Goal: Task Accomplishment & Management: Use online tool/utility

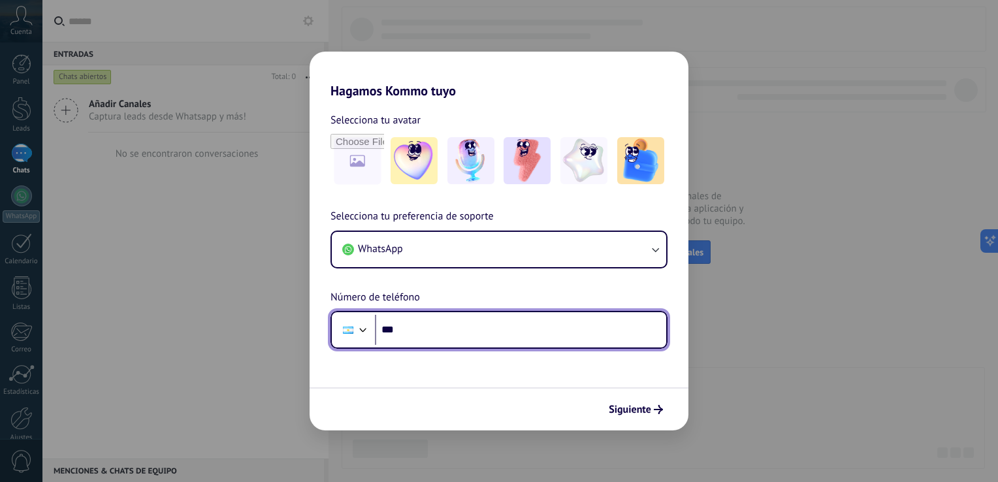
click at [489, 325] on input "***" at bounding box center [520, 330] width 291 height 30
type input "**********"
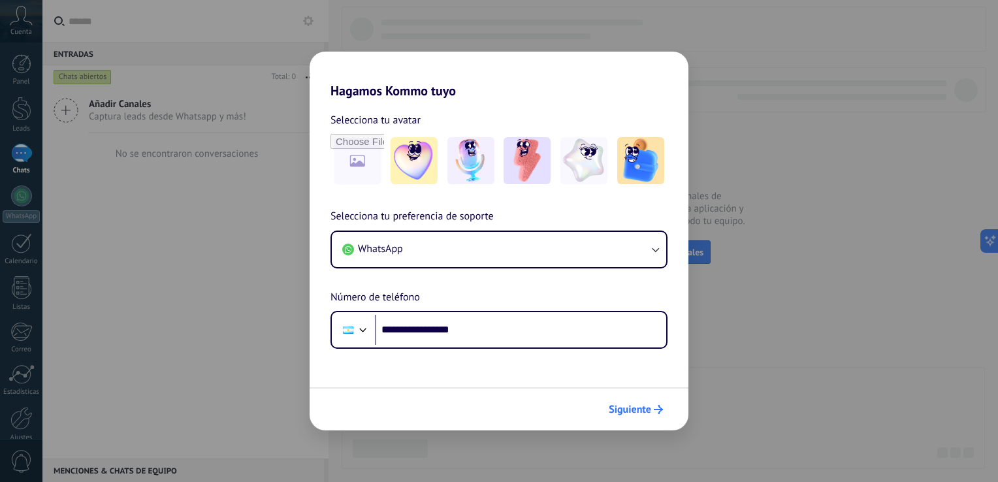
click at [643, 409] on span "Siguiente" at bounding box center [630, 409] width 42 height 9
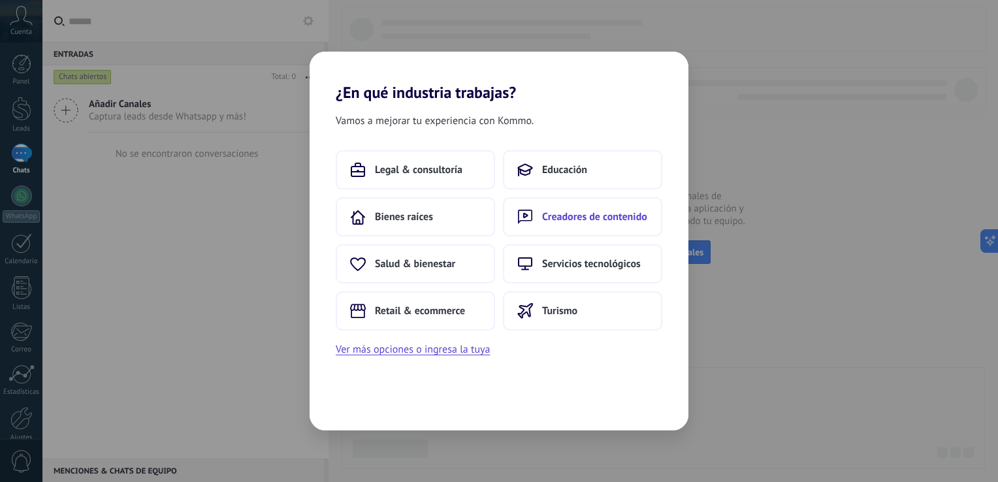
click at [604, 223] on span "Creadores de contenido" at bounding box center [594, 216] width 105 height 13
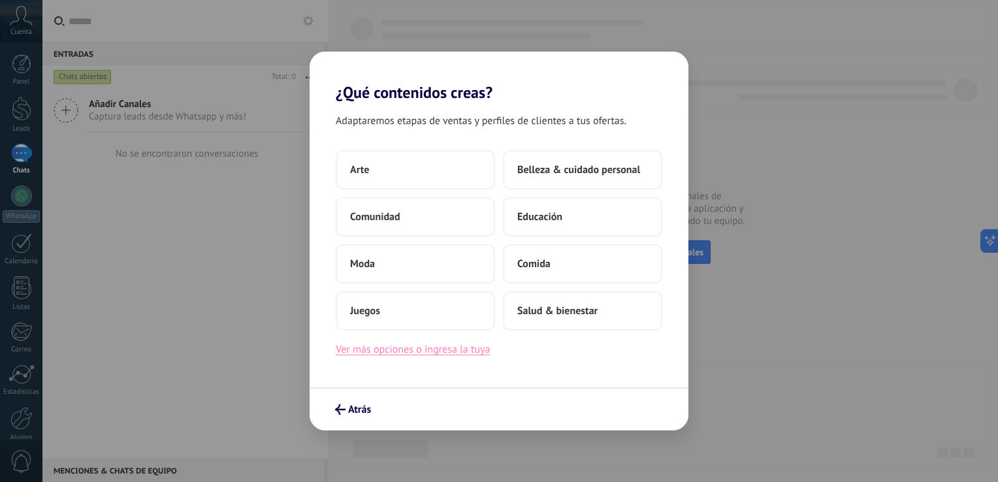
click at [467, 355] on button "Ver más opciones o ingresa la tuya" at bounding box center [413, 349] width 154 height 17
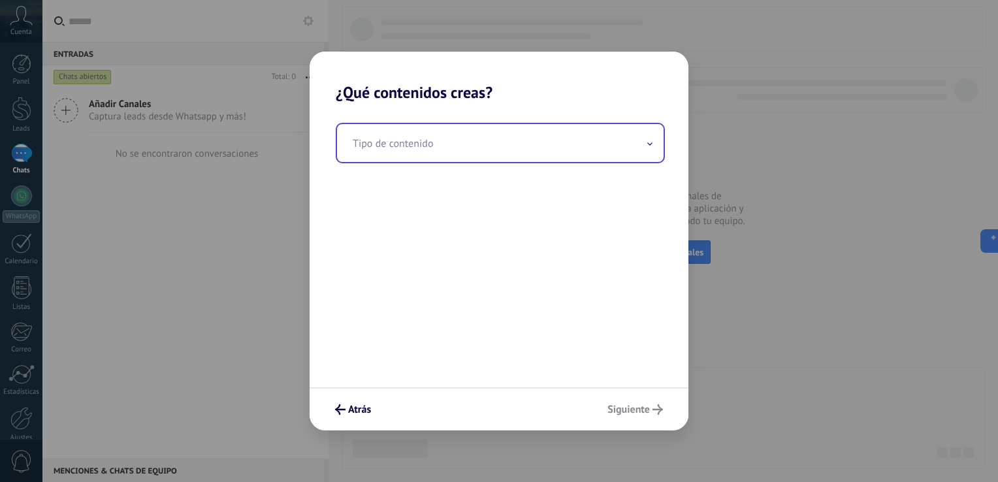
click at [642, 148] on input "text" at bounding box center [500, 143] width 327 height 38
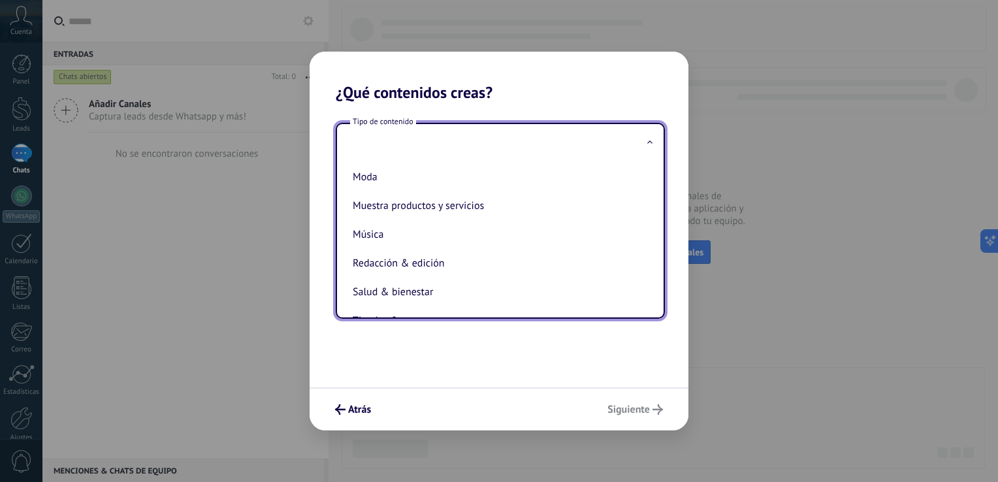
scroll to position [261, 0]
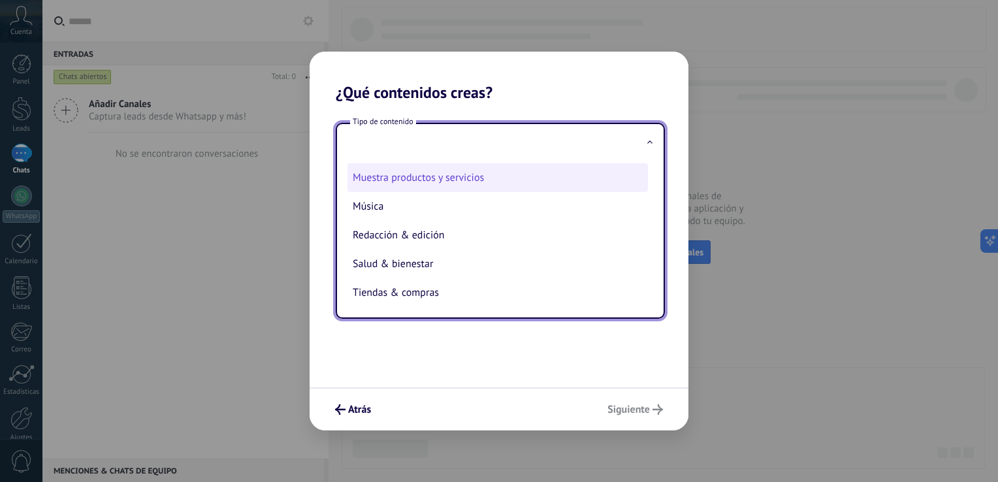
click at [607, 192] on li "Muestra productos y servicios" at bounding box center [498, 177] width 301 height 29
type input "**********"
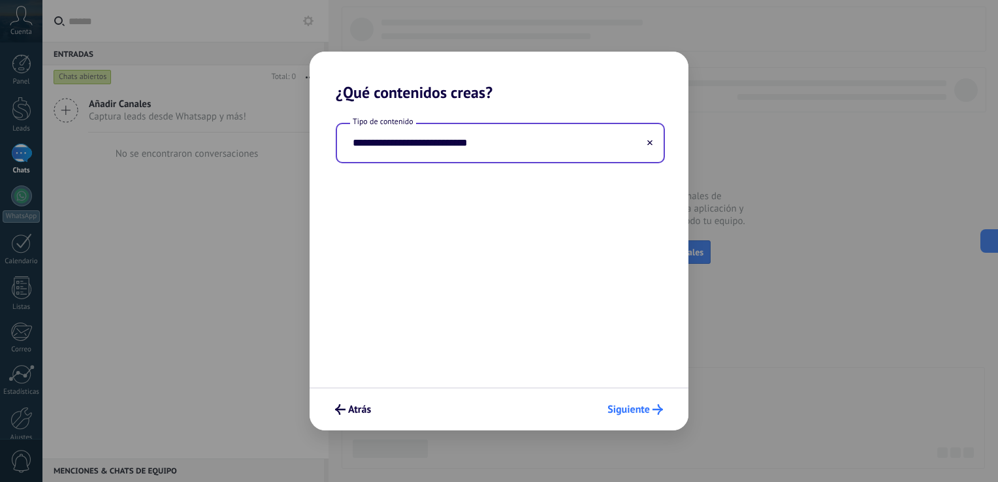
click at [634, 407] on span "Siguiente" at bounding box center [629, 409] width 42 height 9
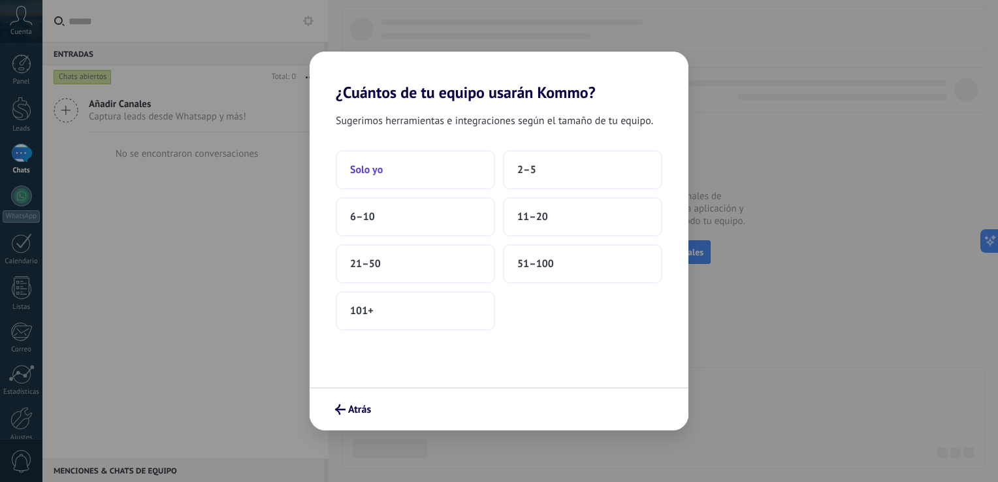
click at [455, 168] on button "Solo yo" at bounding box center [415, 169] width 159 height 39
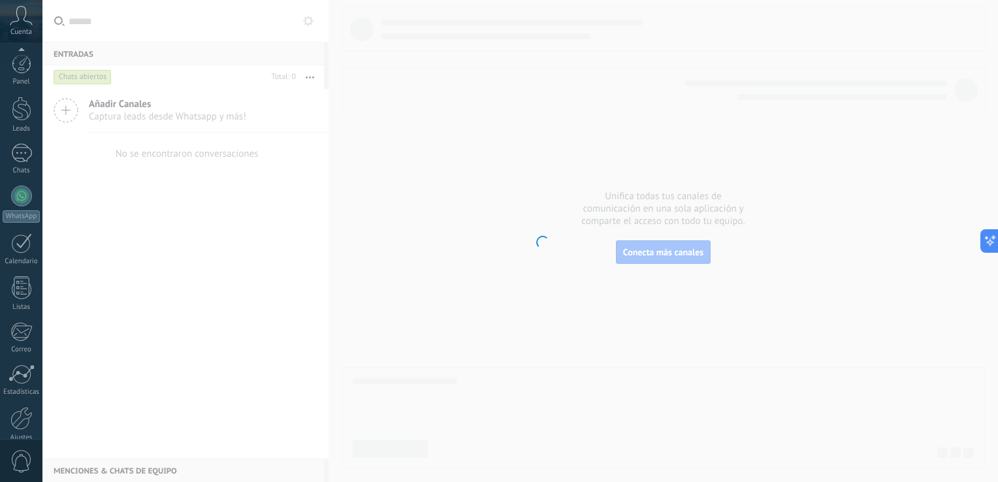
scroll to position [60, 0]
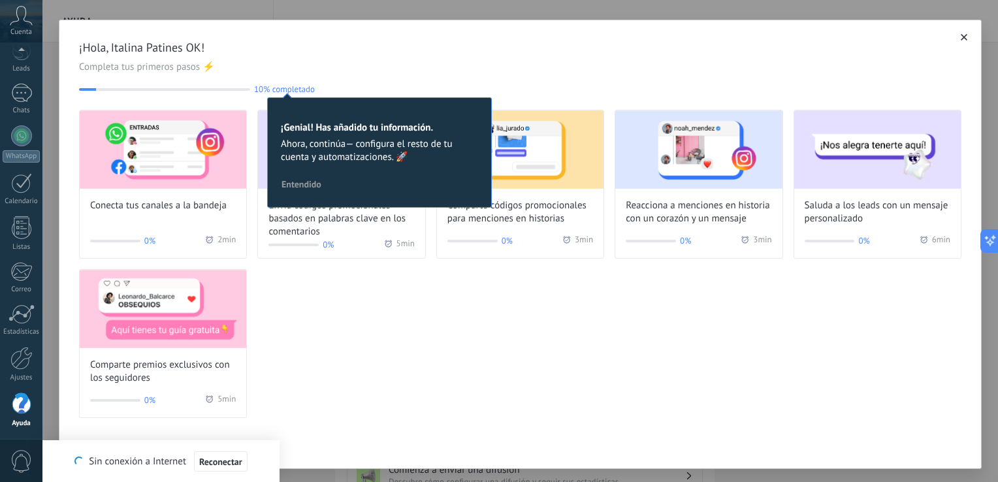
click at [321, 182] on button "Entendido" at bounding box center [302, 184] width 52 height 20
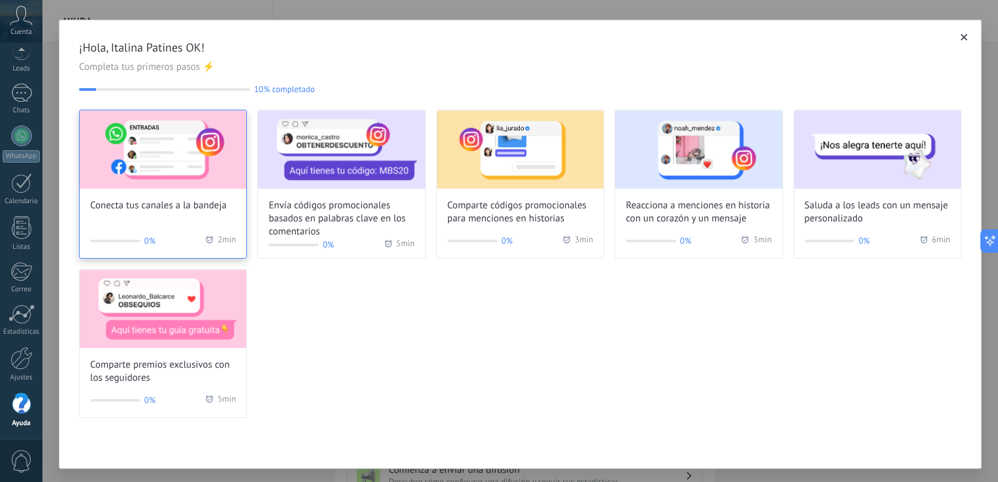
click at [170, 220] on div "Conecta tus canales a la bandeja 0% 2 min" at bounding box center [163, 184] width 168 height 149
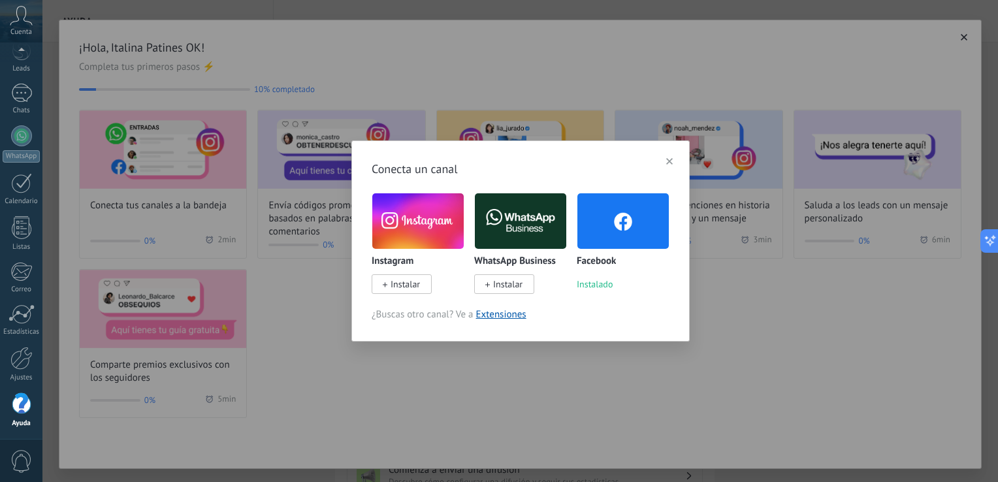
click at [426, 224] on img at bounding box center [417, 221] width 91 height 62
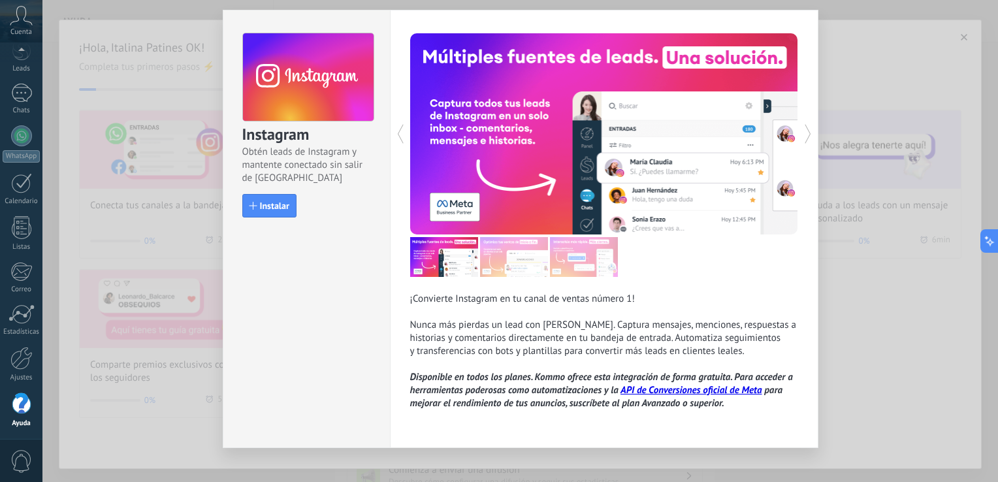
scroll to position [47, 0]
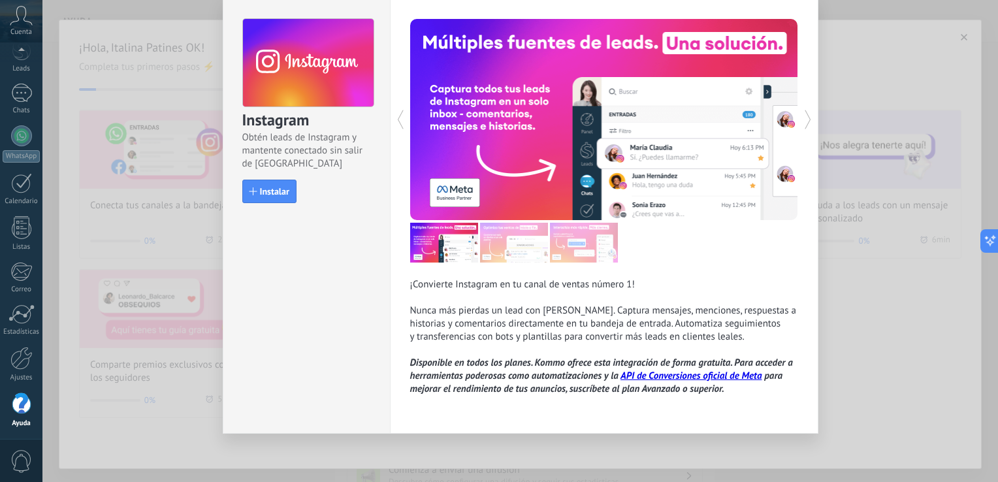
click at [269, 203] on div "Instagram Obtén leads de Instagram y mantente conectado sin salir de Kommo Inst…" at bounding box center [306, 105] width 167 height 218
click at [274, 191] on span "Instalar" at bounding box center [274, 191] width 29 height 9
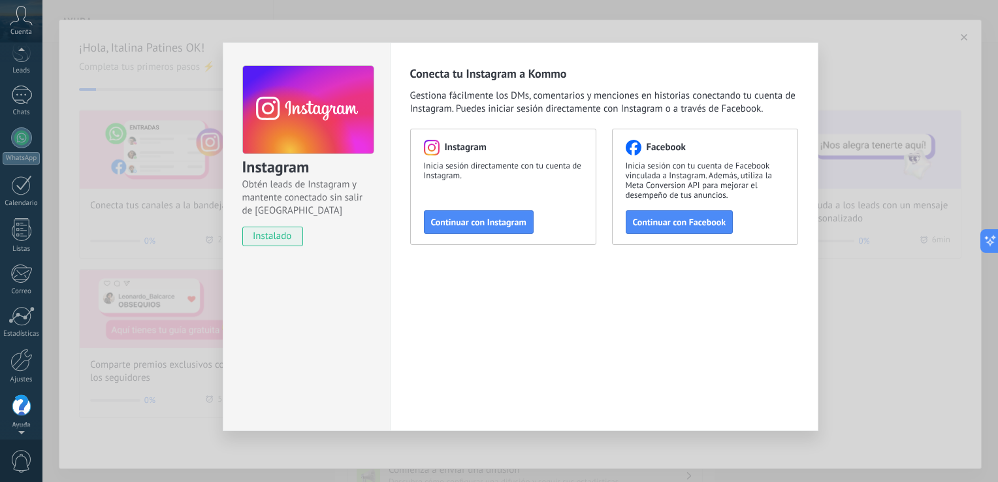
scroll to position [60, 0]
click at [509, 224] on span "Continuar con Instagram" at bounding box center [478, 222] width 95 height 9
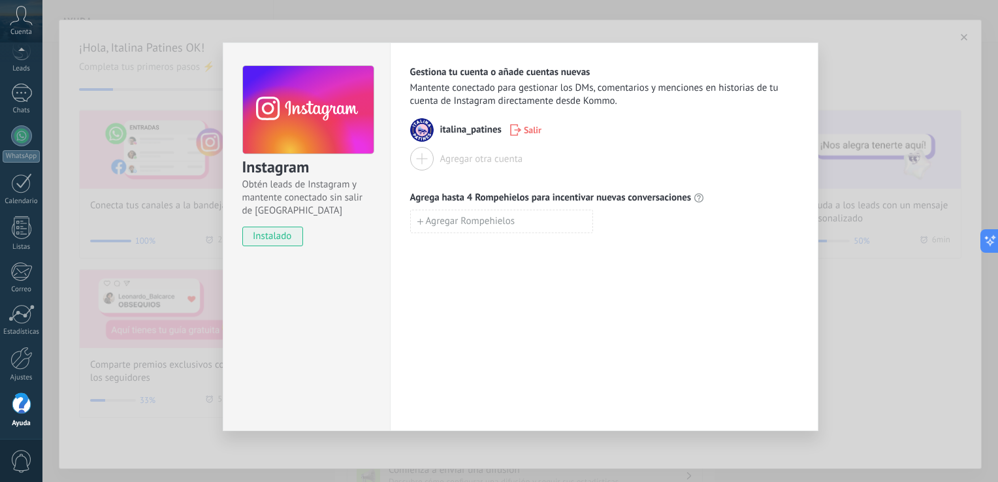
click at [879, 38] on div "Instagram Obtén leads de Instagram y mantente conectado sin salir de Kommo inst…" at bounding box center [520, 241] width 956 height 482
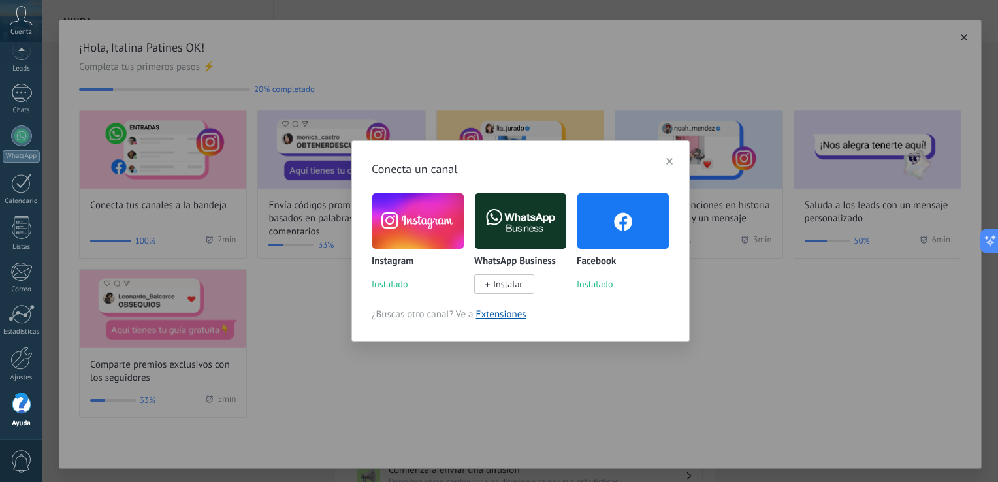
click at [277, 161] on div "Conecta un canal Instagram Instalado WhatsApp Business Instalar Facebook Instal…" at bounding box center [520, 241] width 956 height 482
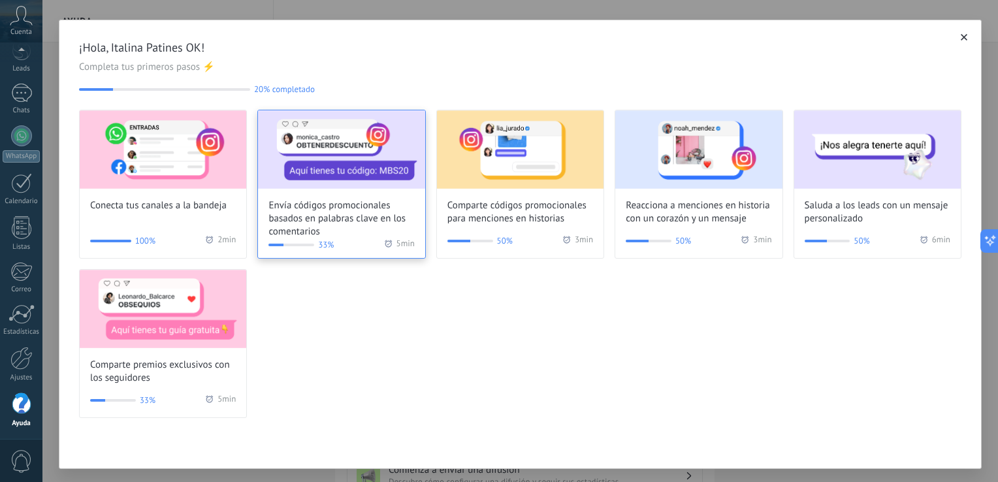
click at [285, 166] on img at bounding box center [341, 149] width 167 height 78
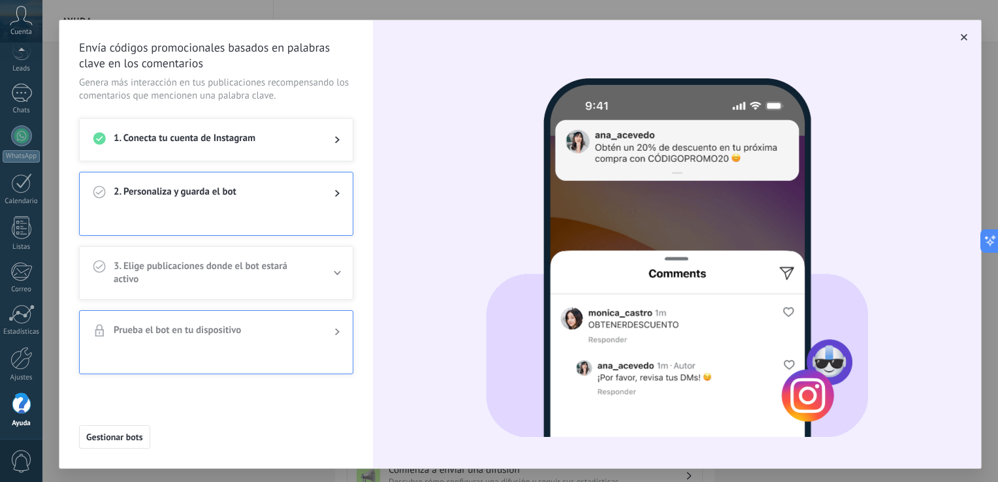
click at [337, 195] on use at bounding box center [337, 193] width 5 height 7
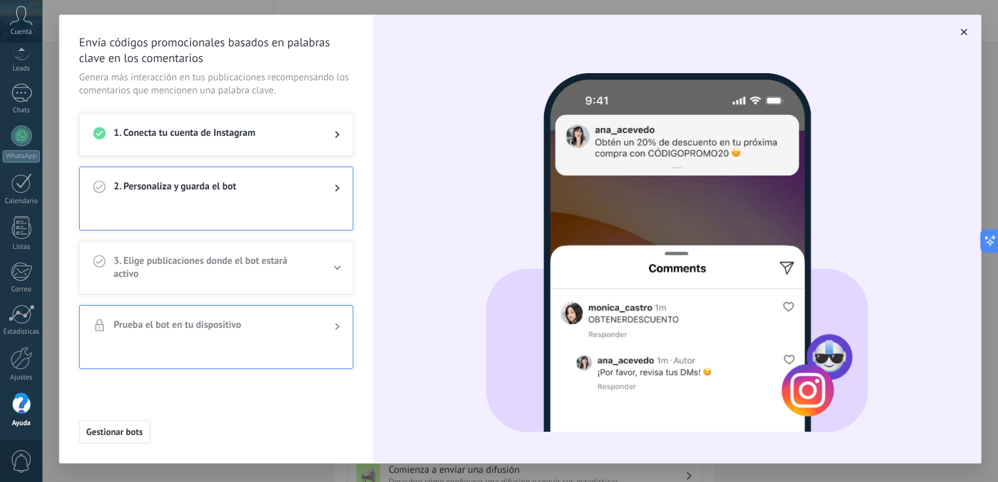
scroll to position [7, 0]
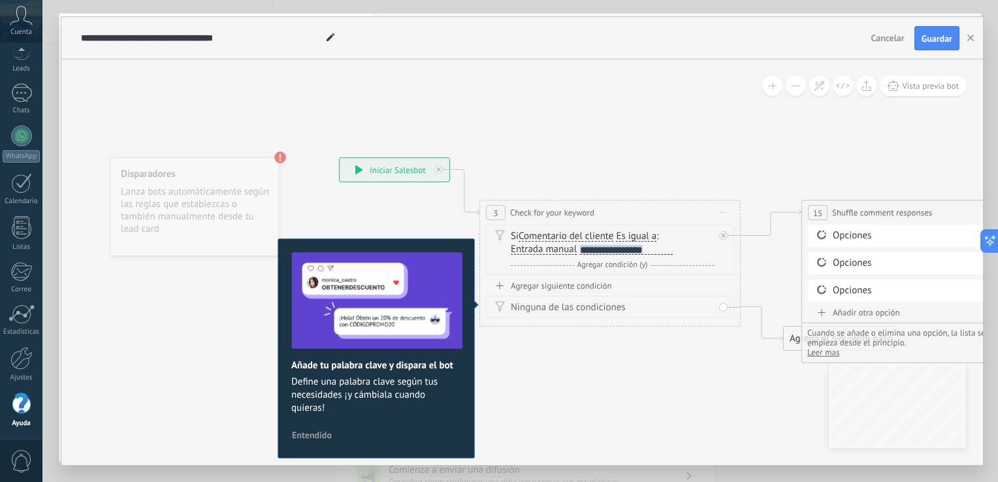
drag, startPoint x: 581, startPoint y: 248, endPoint x: 680, endPoint y: 250, distance: 99.3
click at [680, 250] on div "Si Comentario del cliente Mensaje del cliente Emoción de la conversación Coment…" at bounding box center [612, 243] width 203 height 26
drag, startPoint x: 607, startPoint y: 252, endPoint x: 504, endPoint y: 247, distance: 103.4
click at [504, 247] on div "Si Comentario del cliente Mensaje del cliente Emoción de la conversación Coment…" at bounding box center [610, 250] width 248 height 50
click at [321, 431] on span "Entendido" at bounding box center [312, 435] width 40 height 9
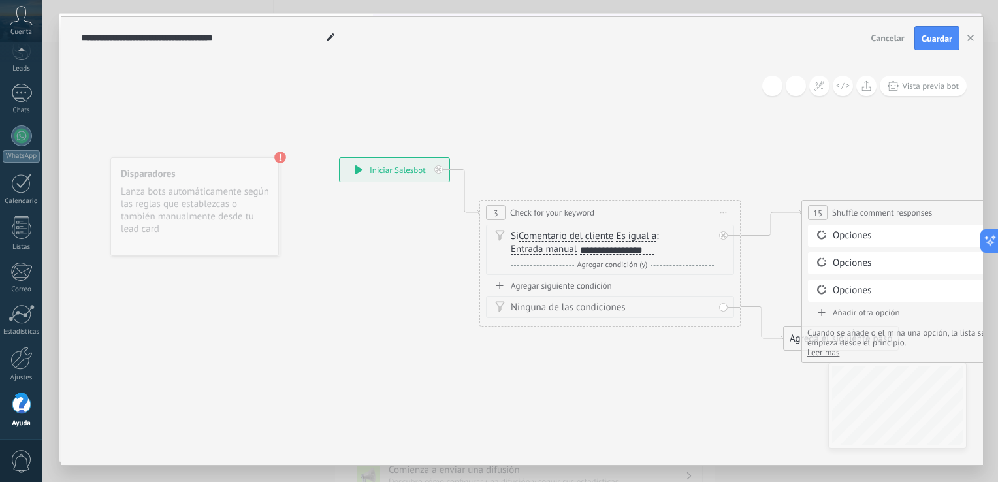
click at [850, 237] on div "Opciones" at bounding box center [934, 235] width 203 height 13
drag, startPoint x: 689, startPoint y: 410, endPoint x: 744, endPoint y: 395, distance: 56.1
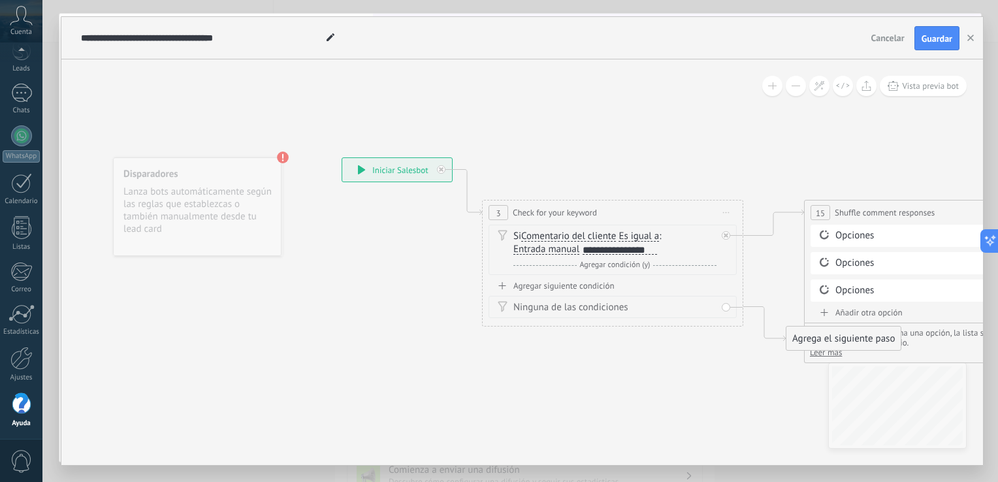
click at [796, 341] on div "Agrega el siguiente paso" at bounding box center [844, 339] width 114 height 22
click at [642, 305] on div "Ninguna de las condiciones" at bounding box center [615, 307] width 203 height 13
click at [538, 300] on div "Ninguna de las condiciones" at bounding box center [613, 307] width 248 height 22
click at [545, 286] on div "Agregar siguiente condición" at bounding box center [613, 285] width 248 height 11
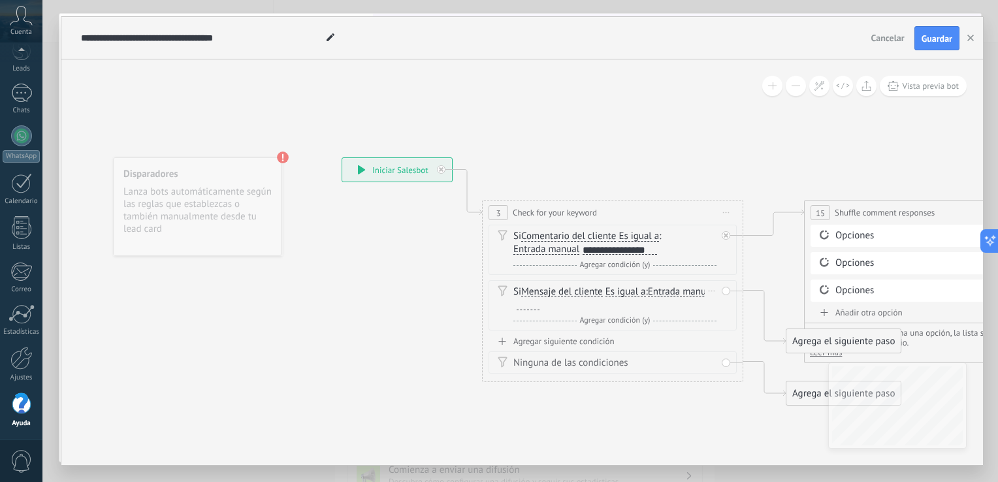
click at [725, 291] on div "Si Mensaje del cliente Mensaje del cliente Emoción de la conversación Comentari…" at bounding box center [613, 305] width 248 height 50
click at [824, 235] on icon at bounding box center [825, 235] width 12 height 12
click at [823, 314] on icon at bounding box center [825, 312] width 8 height 7
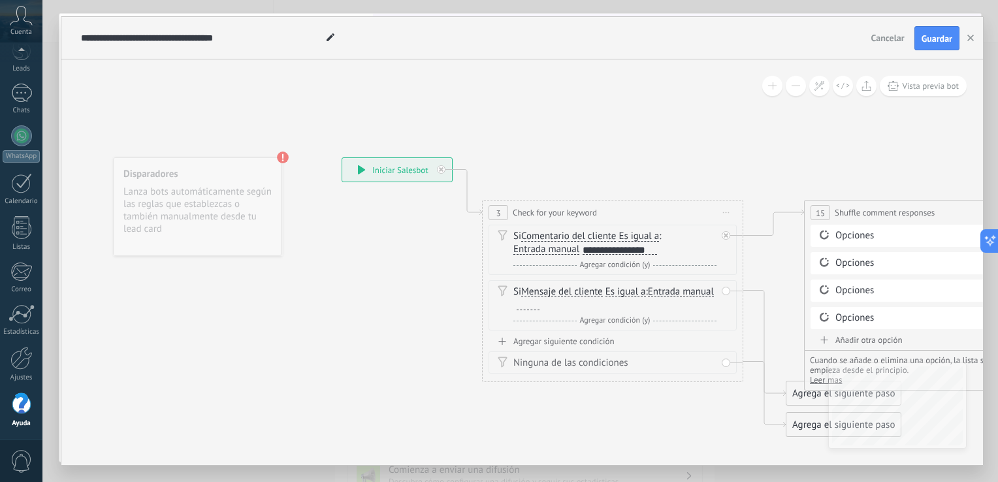
click at [852, 237] on div "Opciones" at bounding box center [937, 235] width 203 height 13
click at [943, 49] on button "Guardar" at bounding box center [937, 38] width 45 height 25
click at [968, 41] on use "button" at bounding box center [971, 38] width 7 height 7
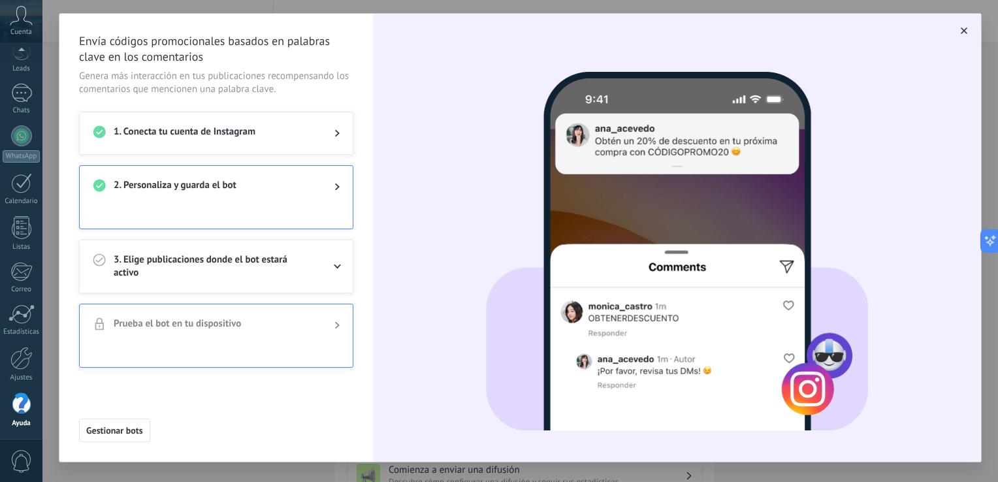
click at [336, 265] on icon at bounding box center [338, 267] width 8 height 5
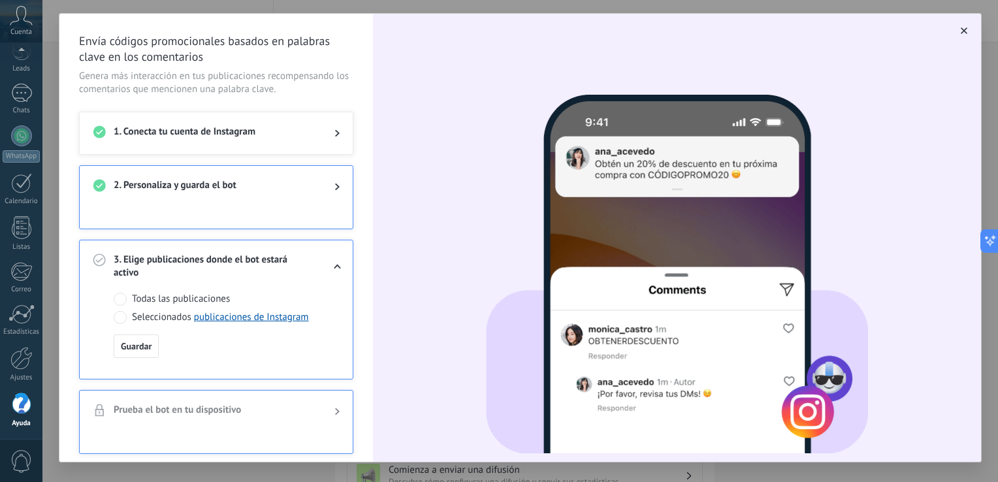
click at [120, 318] on span at bounding box center [120, 317] width 13 height 13
click at [282, 316] on link "publicaciones de Instagram" at bounding box center [251, 317] width 115 height 12
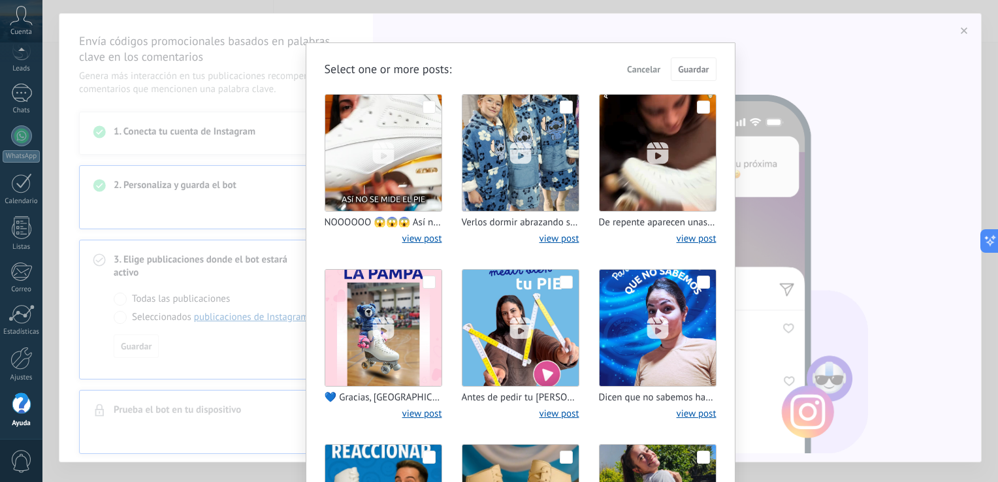
click at [427, 110] on span at bounding box center [429, 107] width 13 height 13
click at [692, 68] on span "Guardar" at bounding box center [693, 69] width 31 height 9
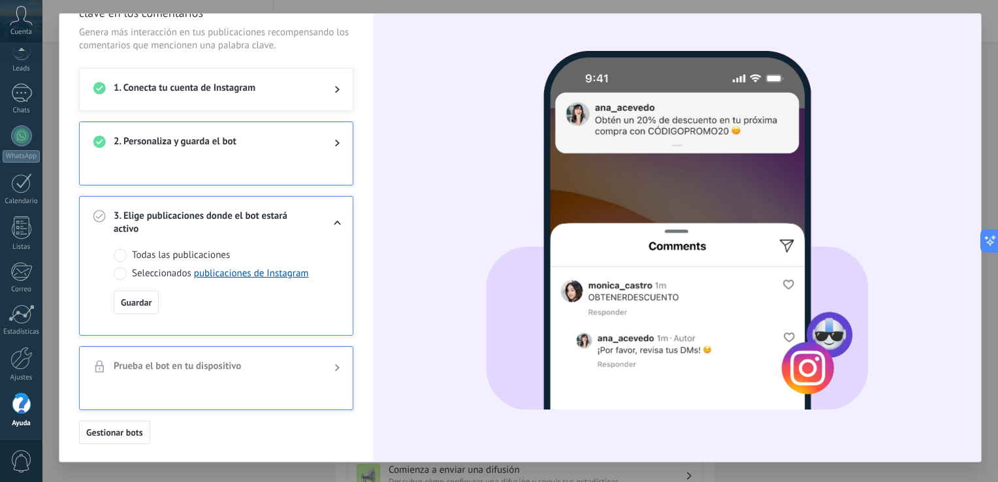
scroll to position [0, 0]
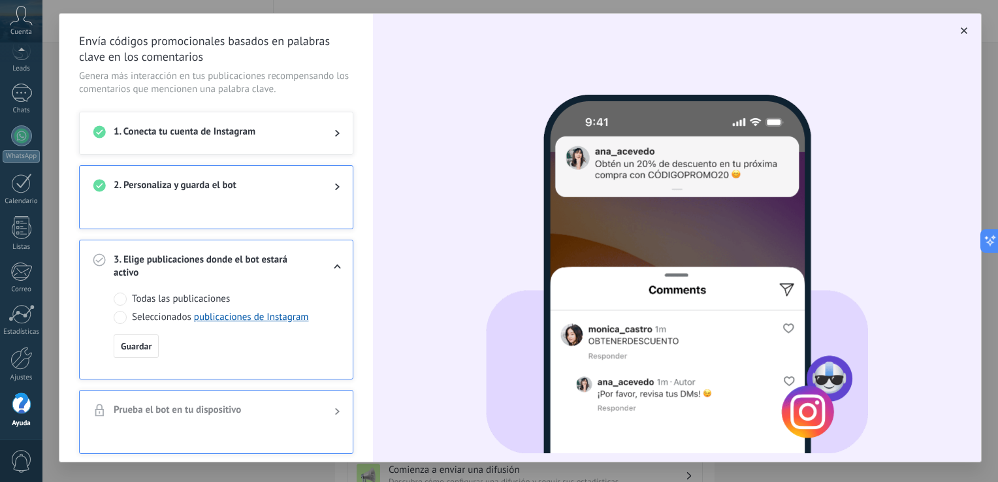
click at [340, 187] on div "2. Personaliza y guarda el bot" at bounding box center [216, 187] width 273 height 42
click at [208, 185] on span "2. Personaliza y guarda el bot" at bounding box center [214, 187] width 200 height 16
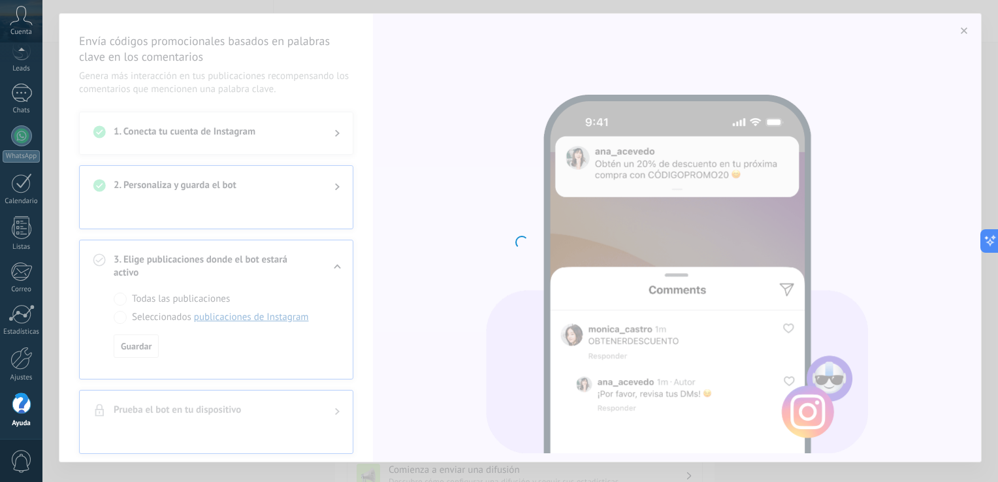
click at [337, 268] on div at bounding box center [520, 241] width 956 height 482
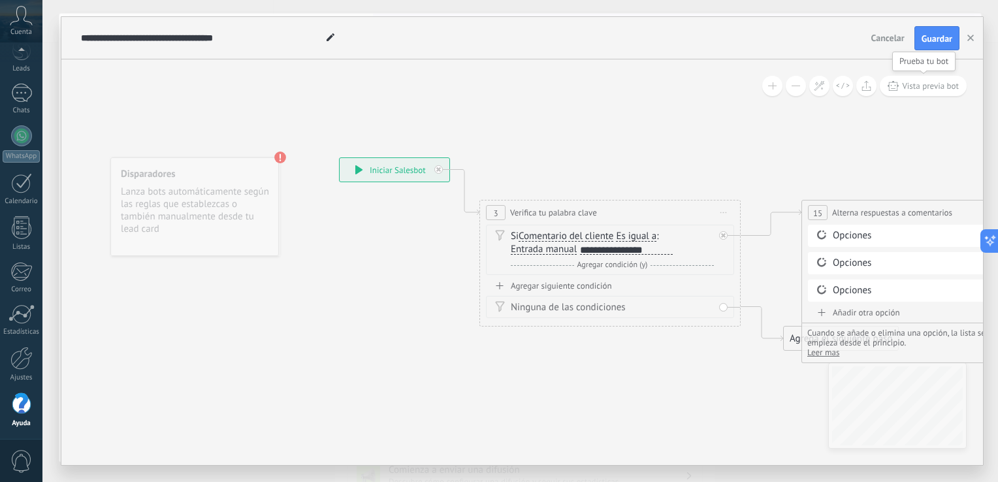
click at [923, 91] on span "Vista previa bot" at bounding box center [930, 85] width 57 height 11
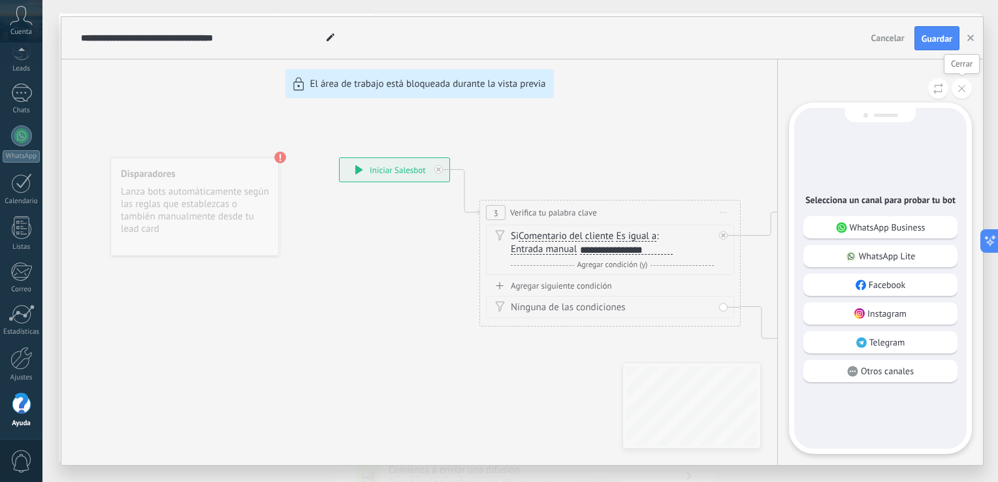
click at [963, 95] on button at bounding box center [962, 88] width 20 height 20
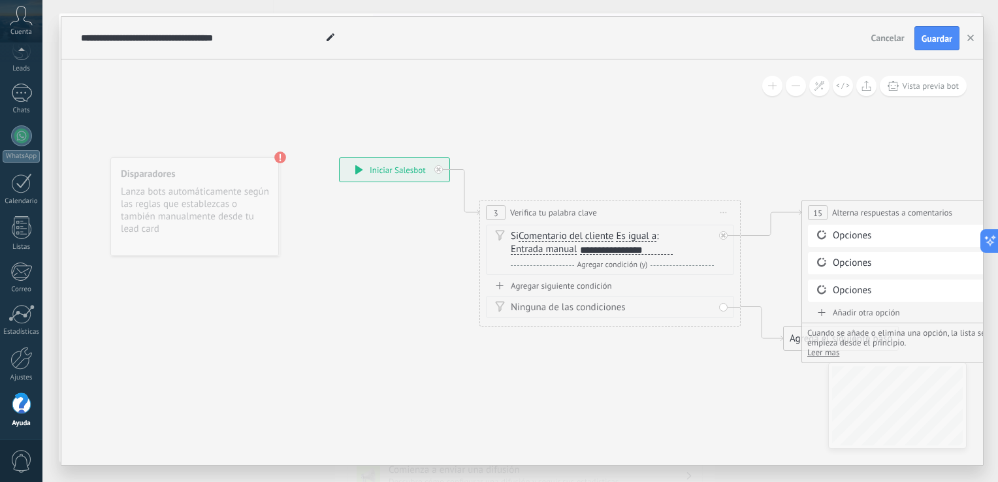
drag, startPoint x: 673, startPoint y: 250, endPoint x: 585, endPoint y: 254, distance: 87.6
click at [587, 254] on div "Si Comentario del cliente Mensaje del cliente Emoción de la conversación Coment…" at bounding box center [612, 243] width 203 height 26
drag, startPoint x: 583, startPoint y: 252, endPoint x: 678, endPoint y: 244, distance: 95.0
click at [678, 244] on div "Si Comentario del cliente Mensaje del cliente Emoción de la conversación Coment…" at bounding box center [612, 243] width 203 height 26
click at [847, 237] on div "Opciones" at bounding box center [934, 235] width 203 height 13
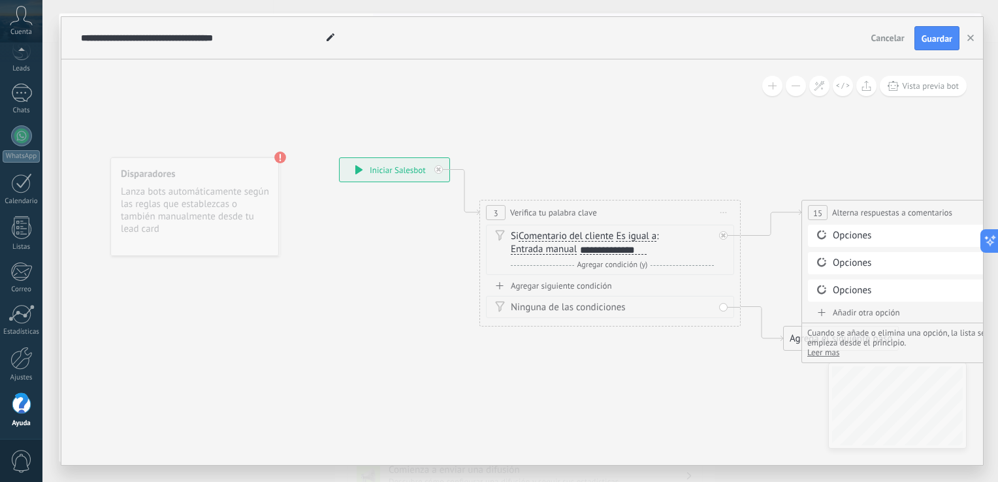
click at [860, 242] on div "Opciones" at bounding box center [933, 237] width 203 height 13
click at [439, 171] on icon at bounding box center [438, 169] width 5 height 5
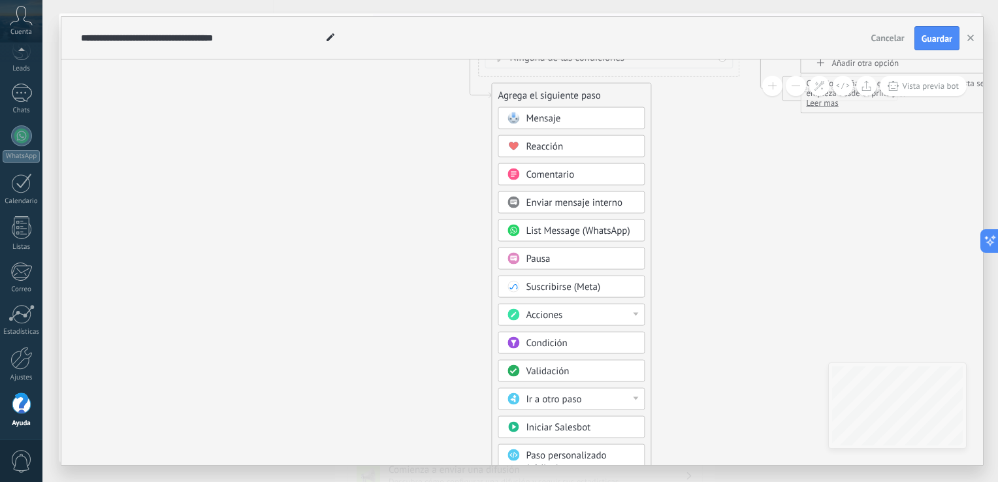
click at [546, 205] on span "Enviar mensaje interno" at bounding box center [574, 203] width 97 height 12
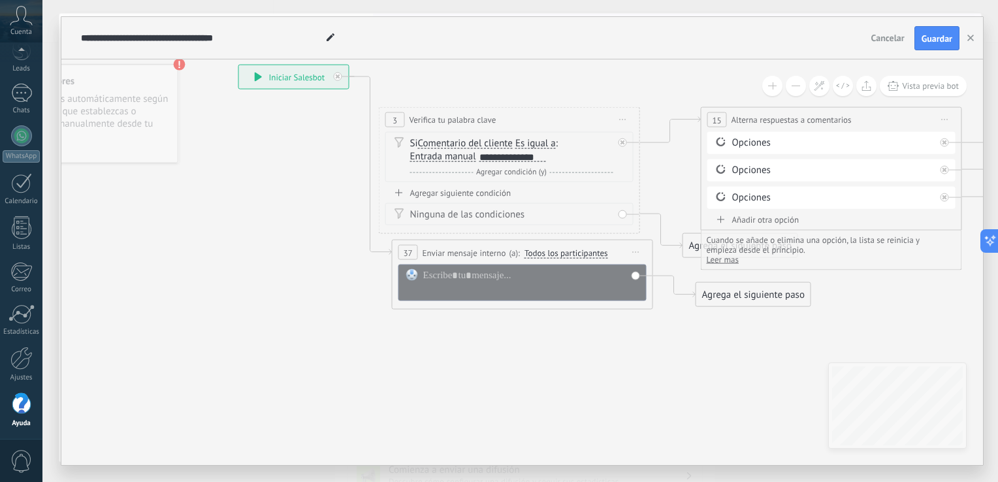
click at [544, 255] on span "Todos los participantes" at bounding box center [567, 253] width 84 height 10
click at [544, 255] on button "Todos los participantes" at bounding box center [599, 254] width 163 height 24
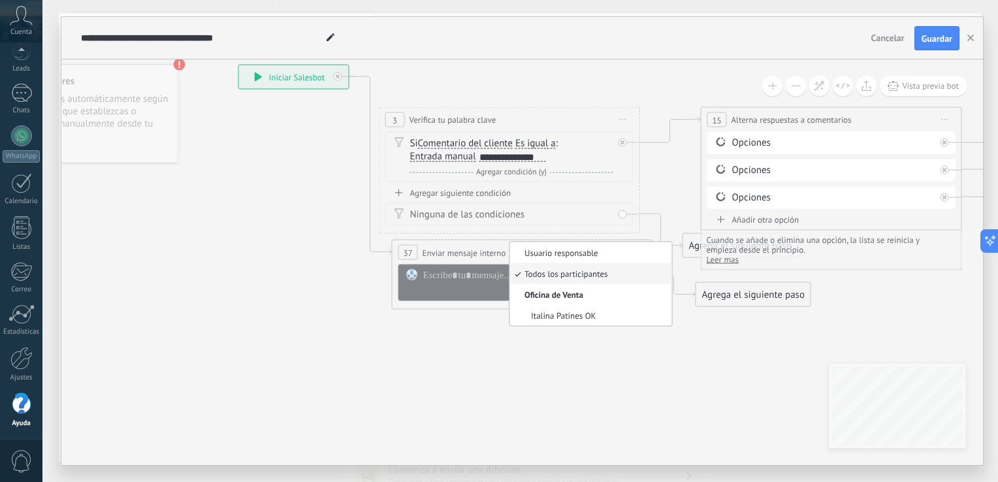
click at [561, 280] on li "Todos los participantes" at bounding box center [591, 273] width 162 height 21
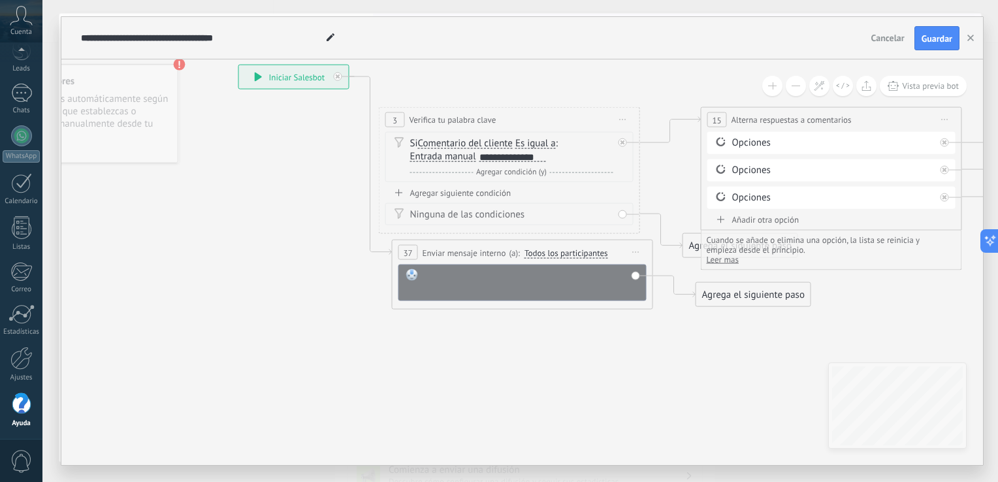
click at [561, 280] on div at bounding box center [531, 282] width 216 height 26
click at [740, 299] on div "Agrega el siguiente paso" at bounding box center [754, 295] width 114 height 22
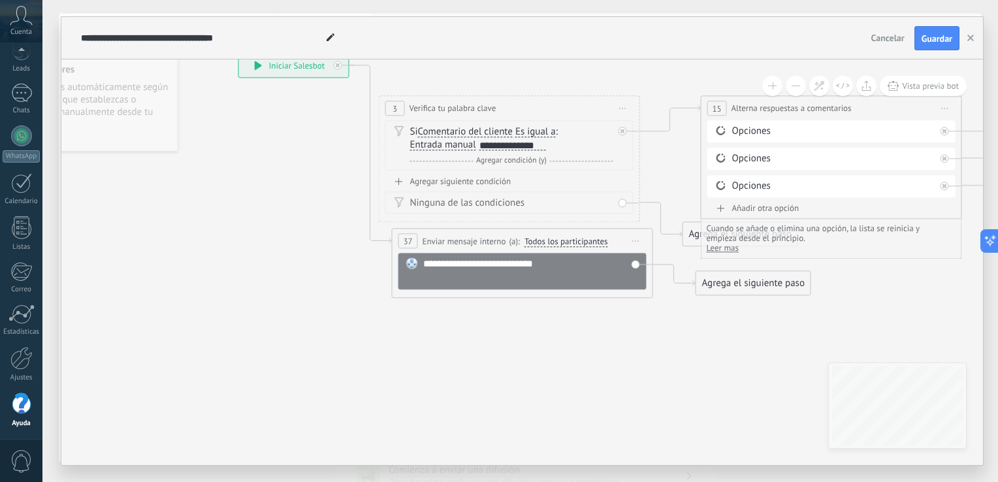
click at [734, 250] on span "Leer mas" at bounding box center [723, 248] width 32 height 11
click at [719, 206] on icon at bounding box center [721, 208] width 8 height 7
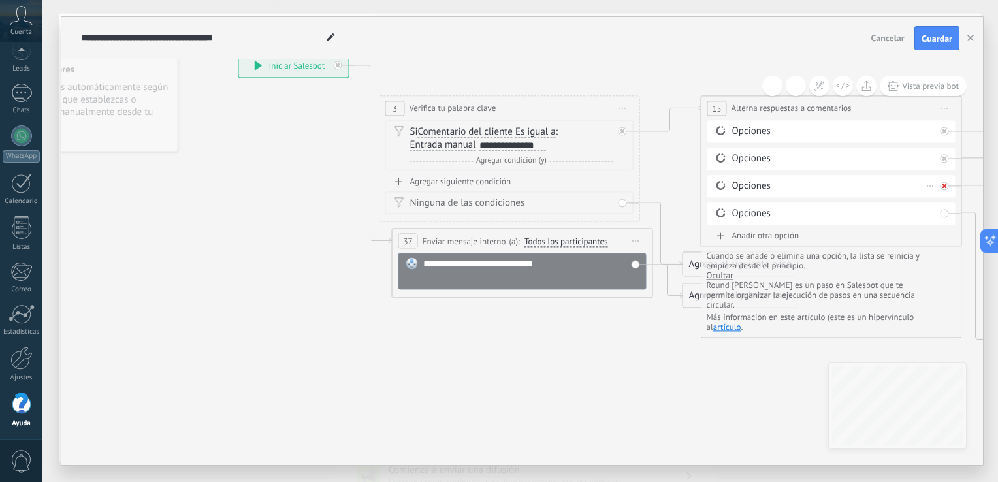
click at [949, 189] on div at bounding box center [948, 183] width 15 height 16
click at [949, 159] on div at bounding box center [948, 156] width 15 height 16
click at [943, 127] on div at bounding box center [945, 131] width 8 height 8
click at [947, 214] on div "Opciones [GEOGRAPHIC_DATA]" at bounding box center [832, 214] width 248 height 22
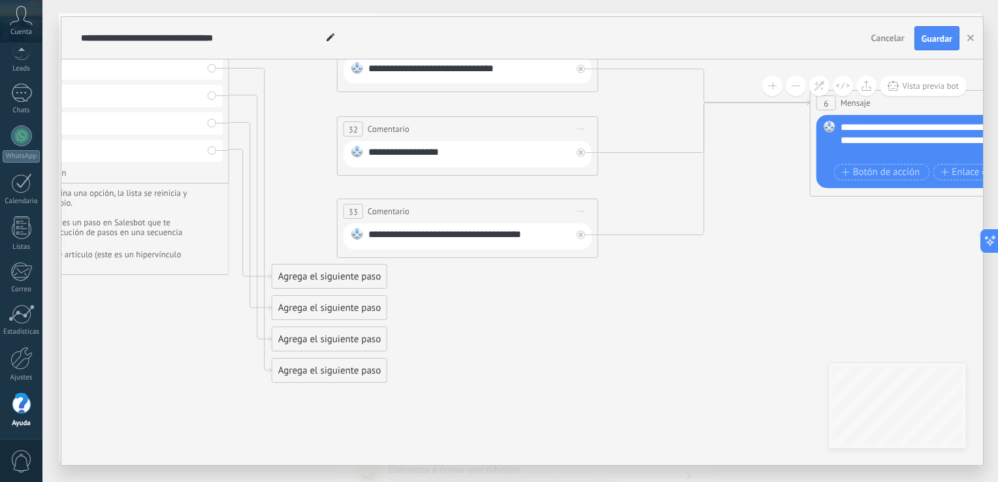
drag, startPoint x: 178, startPoint y: 352, endPoint x: 815, endPoint y: 263, distance: 643.3
click at [815, 263] on icon at bounding box center [473, 187] width 2589 height 1046
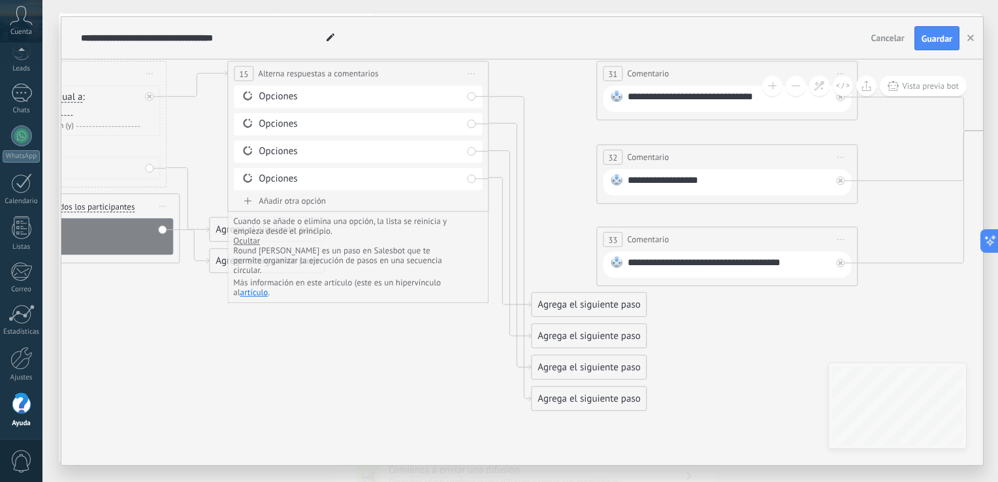
drag, startPoint x: 549, startPoint y: 334, endPoint x: 808, endPoint y: 362, distance: 260.9
click at [808, 362] on icon at bounding box center [732, 215] width 2589 height 1046
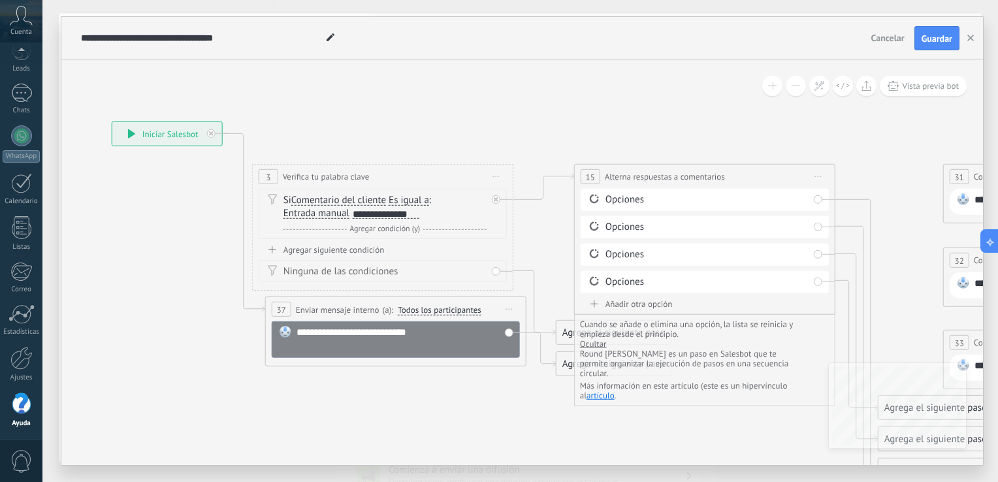
drag, startPoint x: 230, startPoint y: 365, endPoint x: 577, endPoint y: 467, distance: 361.8
click at [577, 467] on div "**********" at bounding box center [520, 241] width 956 height 482
click at [210, 130] on div at bounding box center [211, 133] width 8 height 8
click at [210, 130] on div "**********" at bounding box center [167, 134] width 110 height 24
click at [214, 133] on div "**********" at bounding box center [167, 134] width 110 height 24
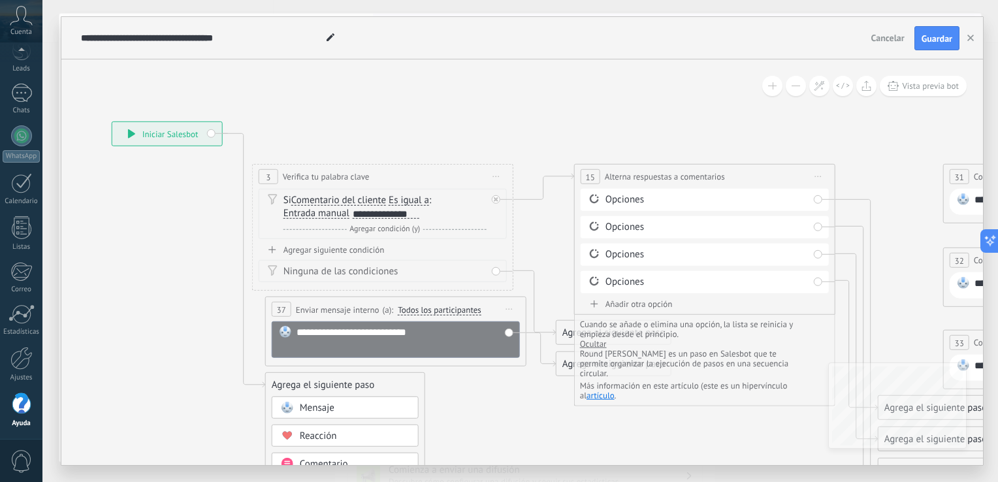
click at [124, 136] on div "**********" at bounding box center [167, 134] width 110 height 24
click at [130, 133] on icon at bounding box center [131, 133] width 7 height 9
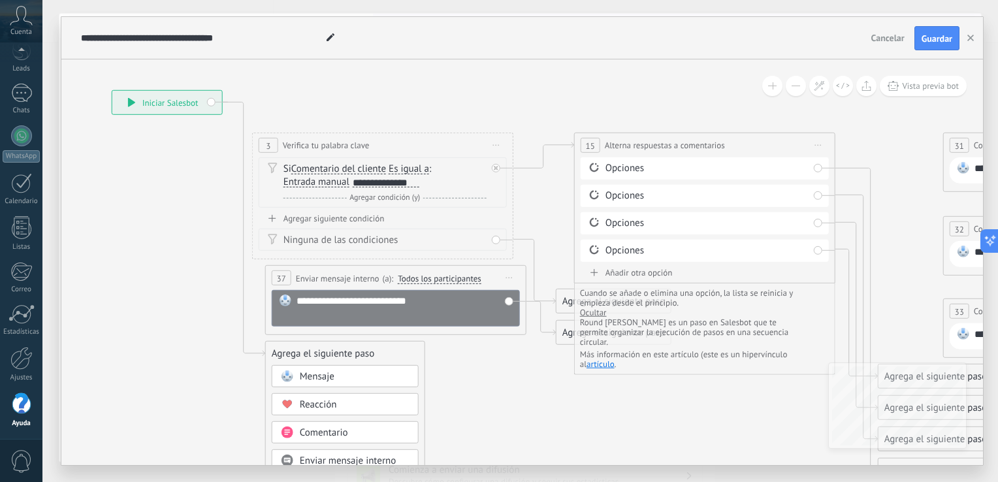
click at [596, 145] on div "15" at bounding box center [591, 145] width 20 height 15
click at [630, 145] on span "Alterna respuestas a comentarios" at bounding box center [665, 145] width 120 height 12
click at [813, 142] on span "Iniciar vista previa aquí Cambiar nombre Duplicar [GEOGRAPHIC_DATA]" at bounding box center [818, 145] width 21 height 19
click at [846, 235] on div "Borrar" at bounding box center [877, 231] width 129 height 22
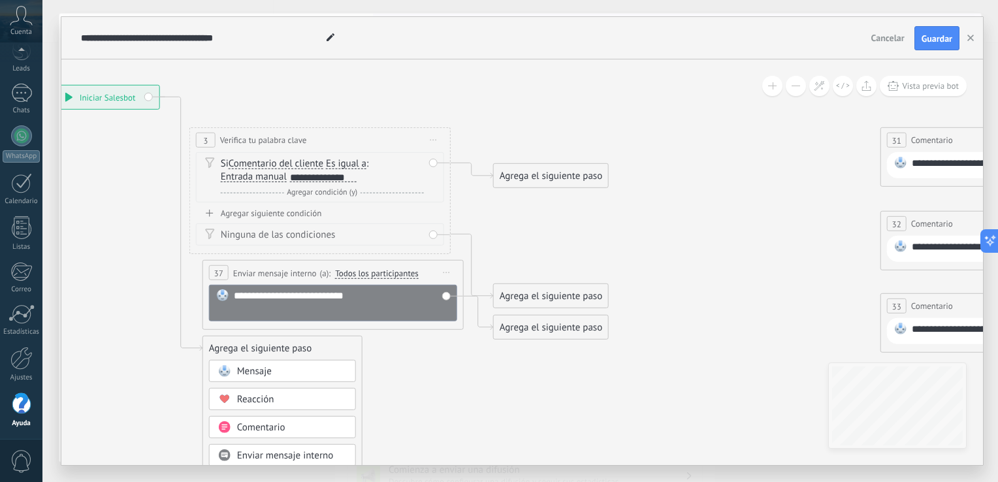
drag, startPoint x: 810, startPoint y: 235, endPoint x: 747, endPoint y: 229, distance: 62.9
click at [747, 229] on icon at bounding box center [1016, 438] width 2589 height 1360
click at [579, 172] on div "Agrega el siguiente paso" at bounding box center [551, 176] width 114 height 22
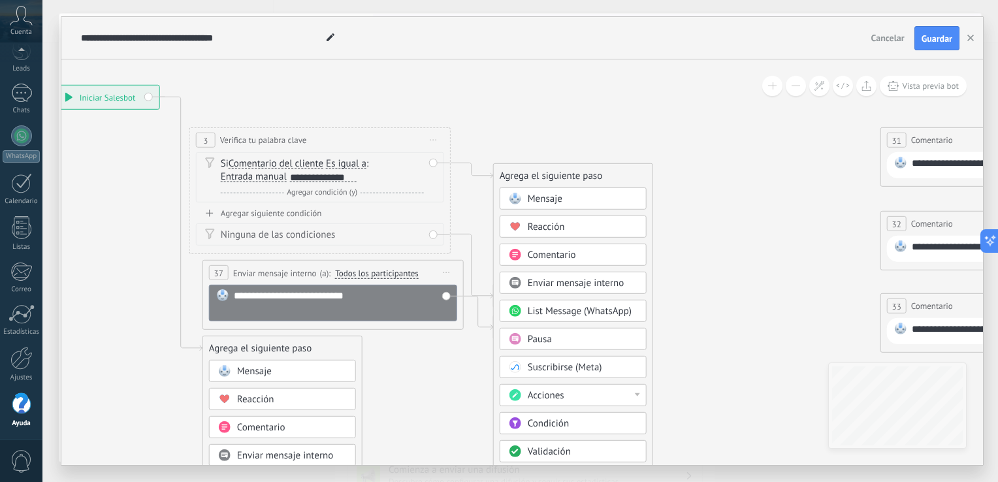
click at [563, 280] on span "Enviar mensaje interno" at bounding box center [576, 283] width 97 height 12
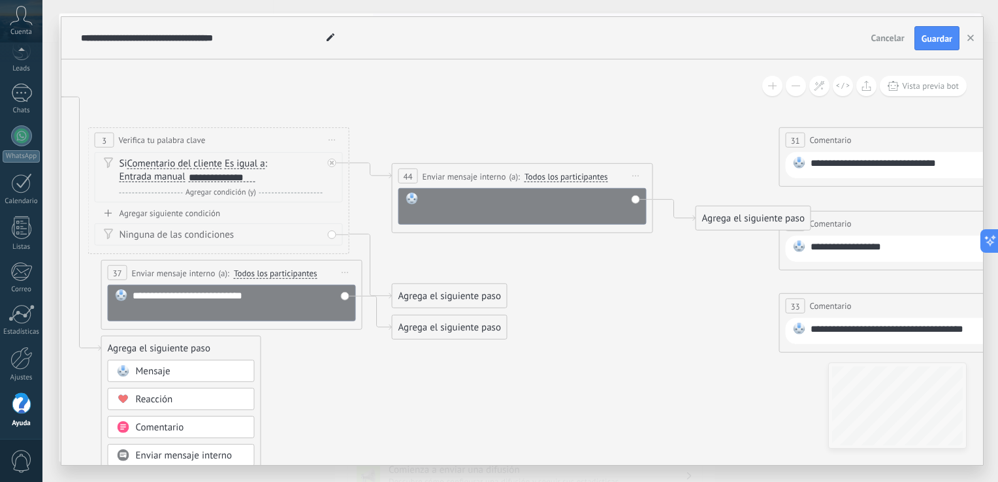
click at [506, 201] on div at bounding box center [531, 206] width 216 height 26
click at [723, 223] on div "Agrega el siguiente paso" at bounding box center [754, 219] width 114 height 22
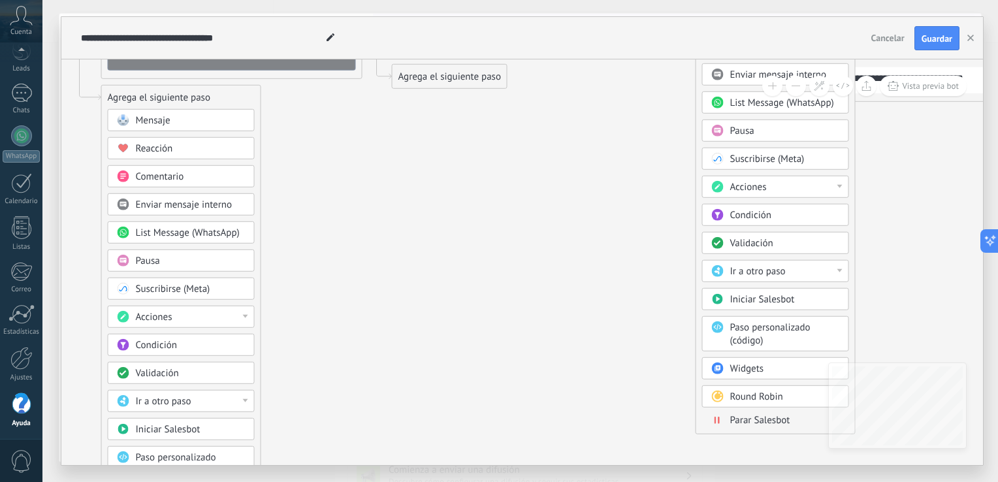
click at [839, 185] on div at bounding box center [840, 186] width 5 height 3
click at [885, 152] on icon at bounding box center [915, 187] width 2589 height 1360
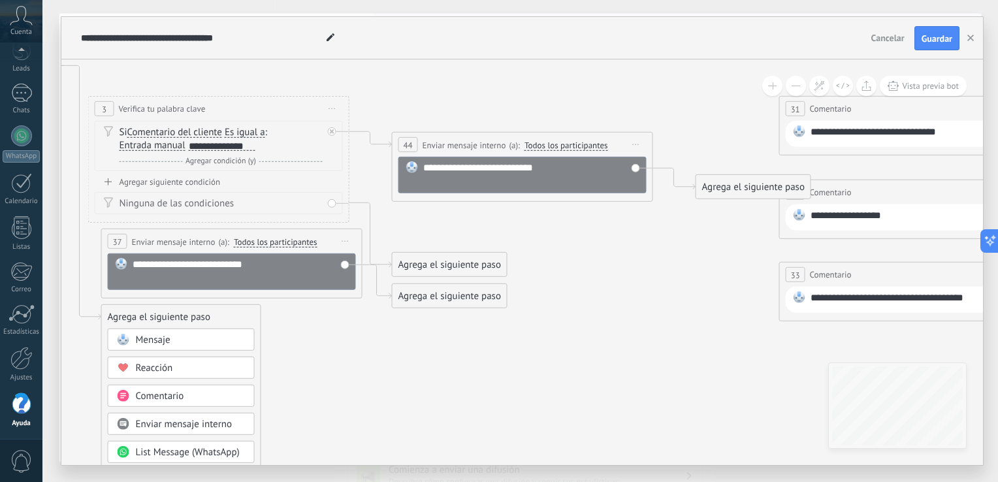
click at [767, 187] on div "Agrega el siguiente paso" at bounding box center [754, 187] width 114 height 22
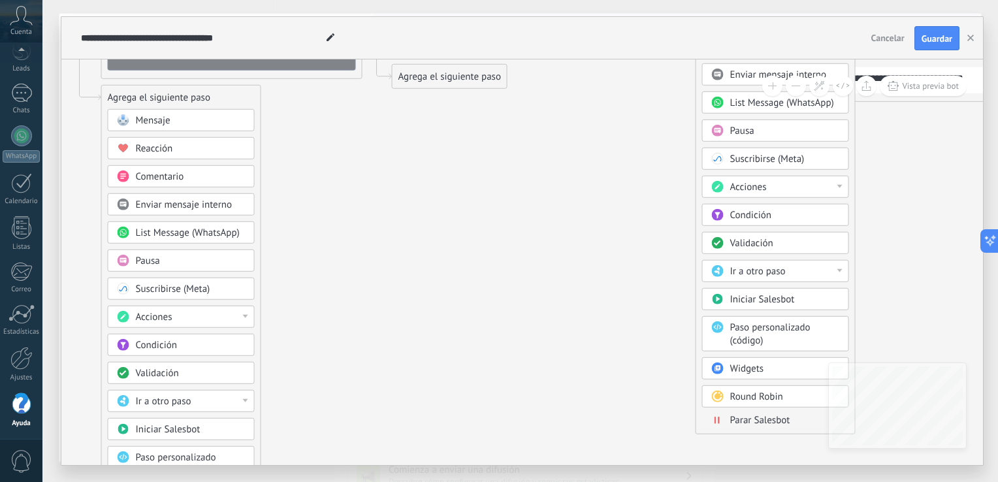
click at [839, 270] on div "Ir a otro paso" at bounding box center [785, 271] width 110 height 13
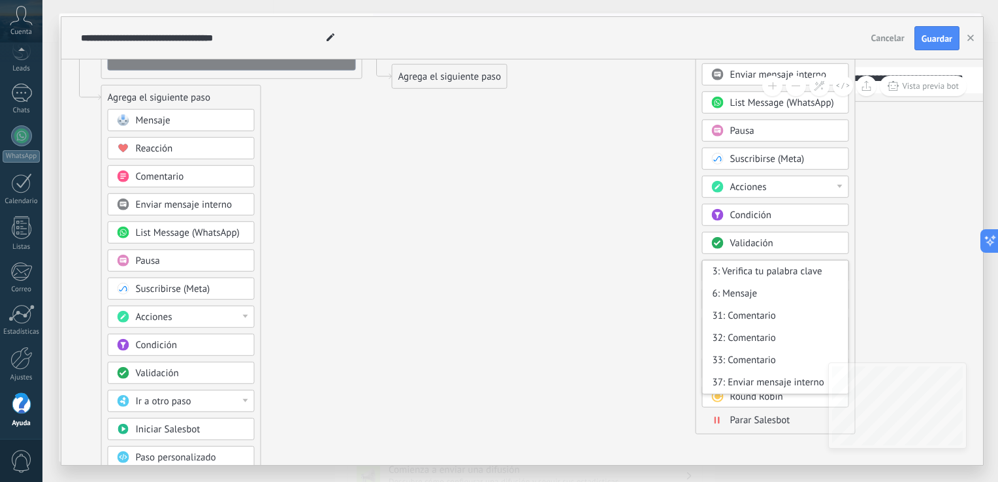
click at [837, 187] on div "Acciones" at bounding box center [785, 187] width 110 height 13
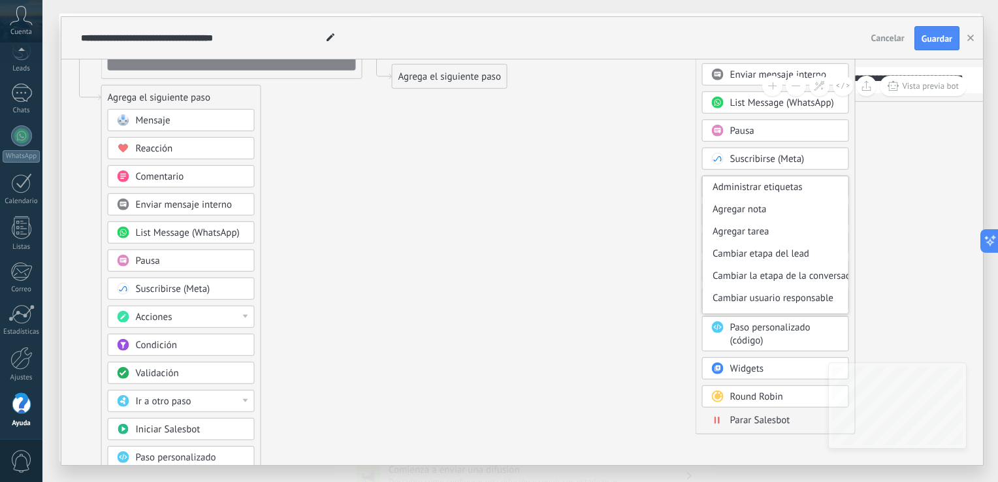
click at [832, 135] on div "Pausa" at bounding box center [785, 131] width 110 height 13
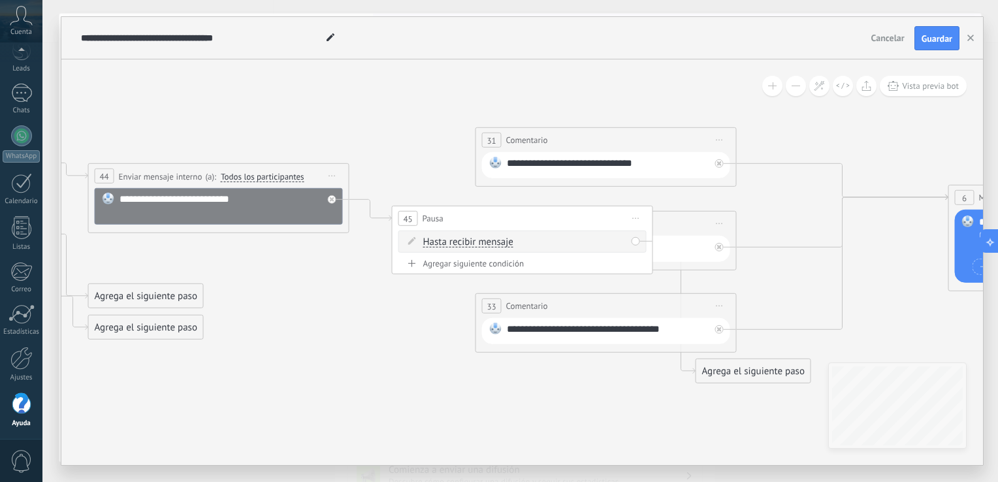
click at [640, 218] on span "Iniciar vista previa aquí Cambiar nombre Duplicar [GEOGRAPHIC_DATA]" at bounding box center [636, 218] width 21 height 19
click at [668, 306] on div "Borrar" at bounding box center [695, 304] width 129 height 22
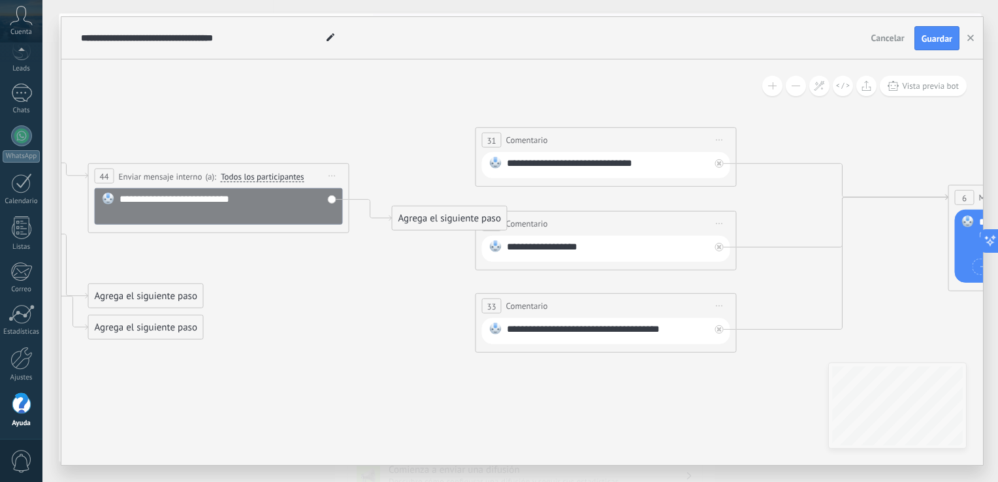
click at [433, 217] on div "Agrega el siguiente paso" at bounding box center [450, 219] width 114 height 22
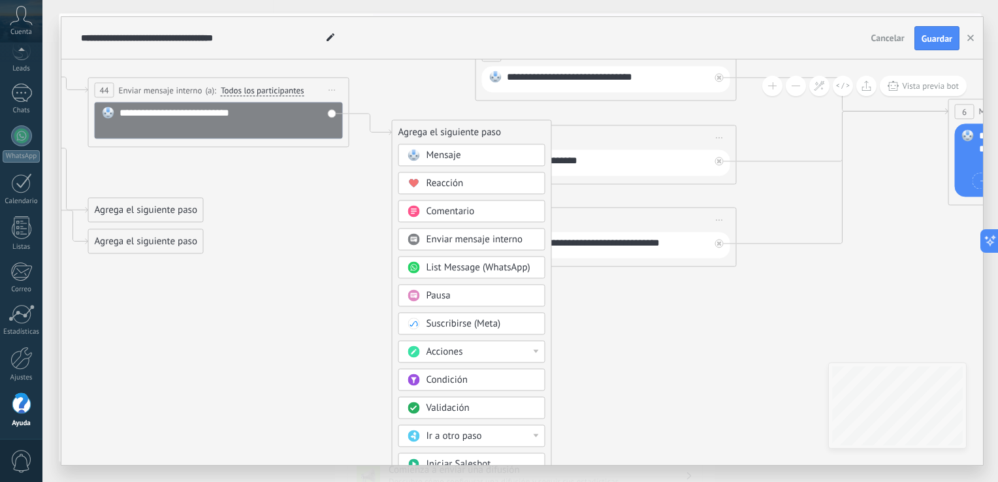
click at [365, 210] on icon at bounding box center [611, 133] width 2589 height 921
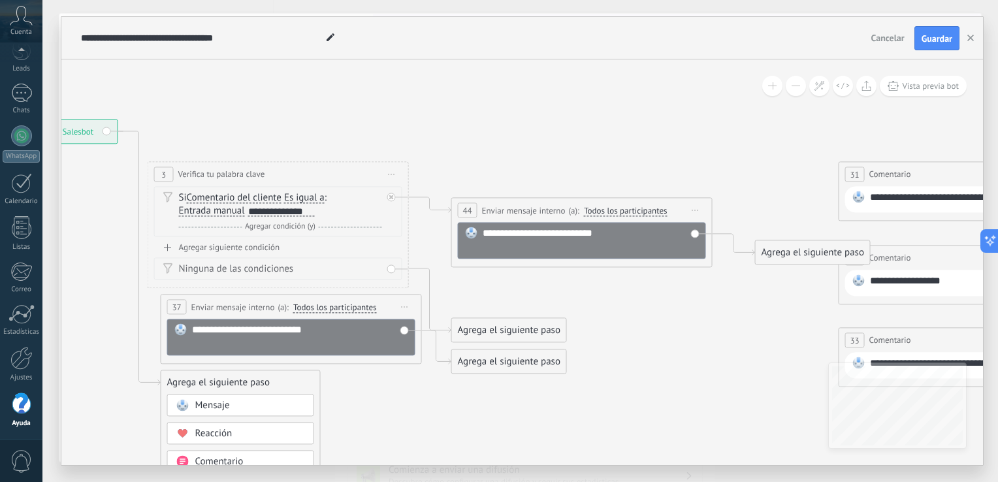
drag, startPoint x: 284, startPoint y: 173, endPoint x: 647, endPoint y: 293, distance: 382.7
click at [647, 293] on icon at bounding box center [974, 253] width 2589 height 921
click at [936, 37] on span "Guardar" at bounding box center [937, 38] width 31 height 9
click at [972, 37] on use "button" at bounding box center [971, 38] width 7 height 7
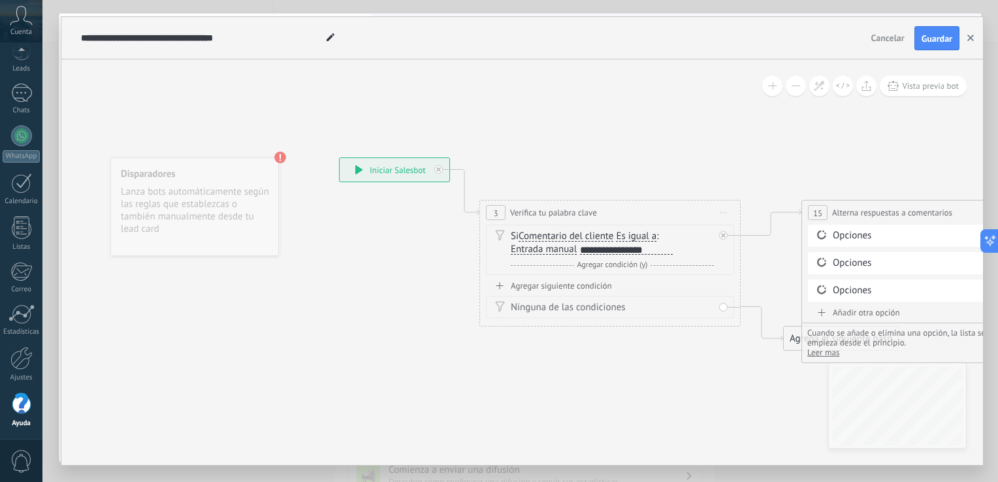
click at [972, 35] on icon "button" at bounding box center [971, 38] width 7 height 7
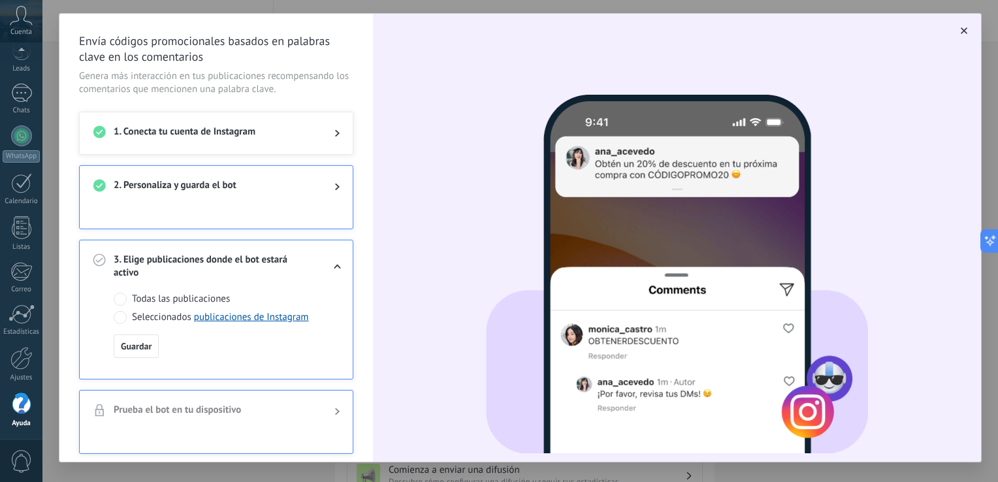
scroll to position [44, 0]
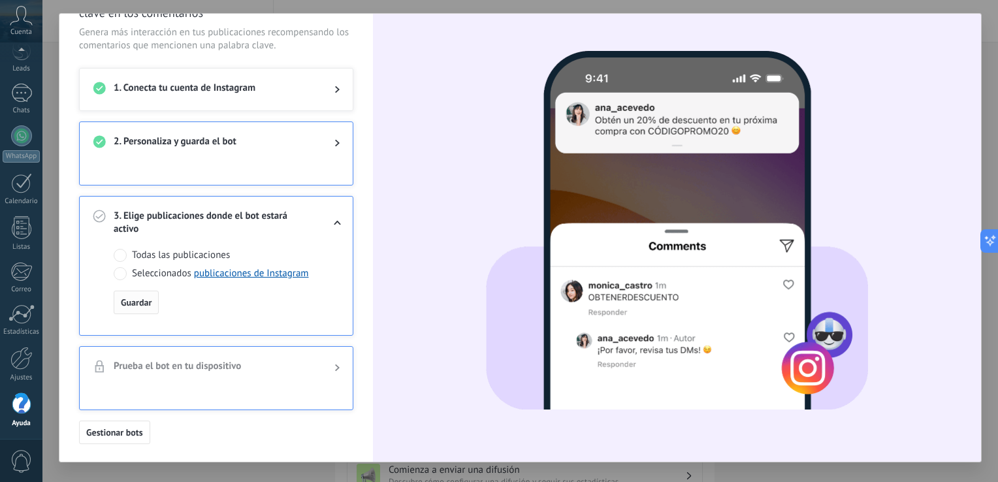
click at [131, 299] on span "Guardar" at bounding box center [136, 302] width 31 height 9
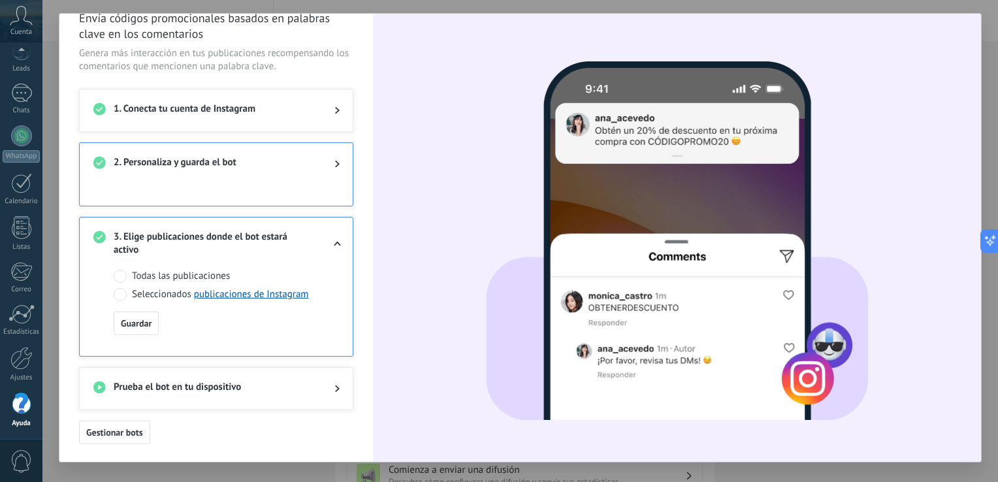
click at [333, 391] on div at bounding box center [327, 389] width 26 height 16
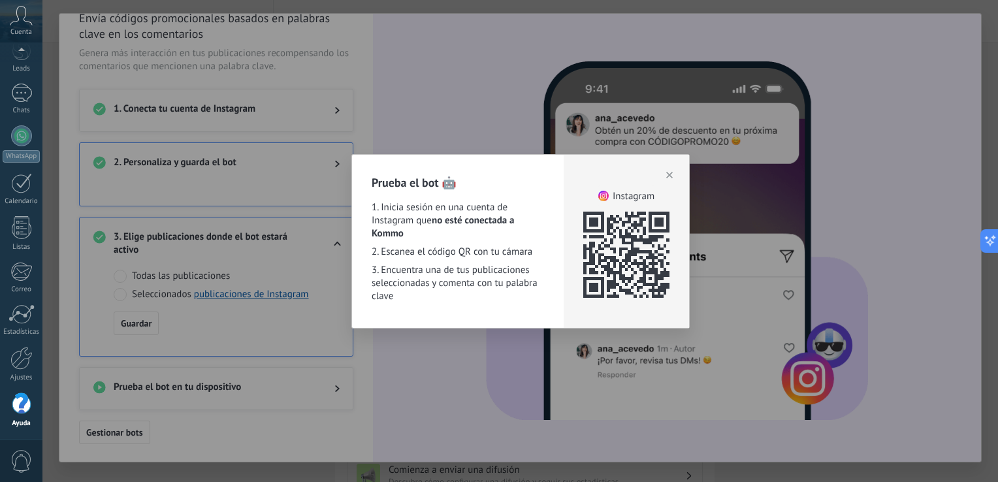
click at [407, 357] on div "Prueba el bot 🤖 1. Inicia sesión en una cuenta de Instagram que no esté conecta…" at bounding box center [520, 241] width 956 height 482
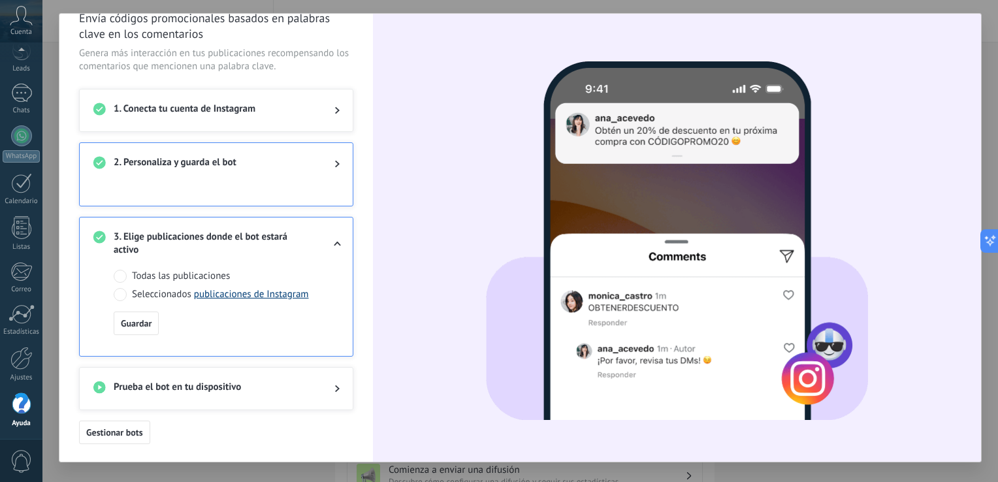
click at [240, 295] on link "publicaciones de Instagram" at bounding box center [251, 294] width 115 height 12
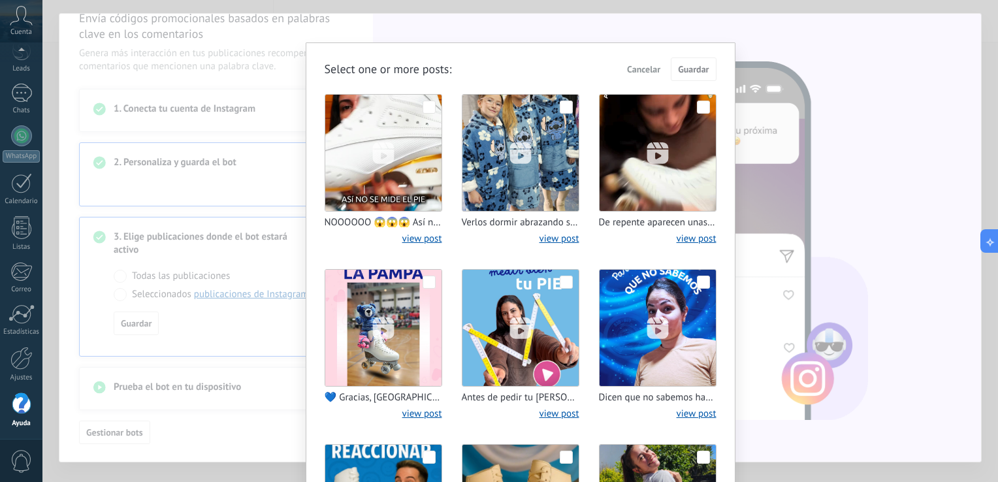
click at [602, 28] on div "Select one or more posts : Cancelar Guardar NOOOOOO 😱😱😱 Así no se mide el pie! …" at bounding box center [520, 241] width 956 height 482
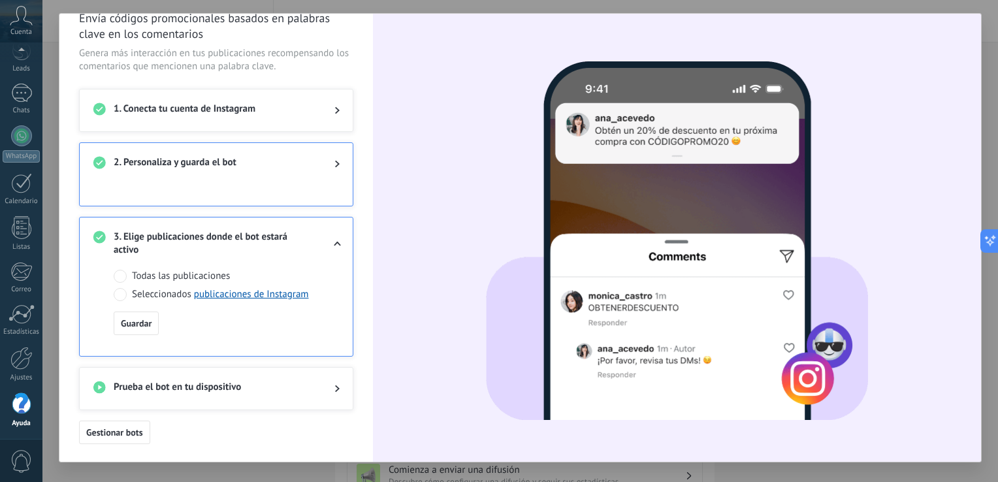
click at [290, 382] on span "Prueba el bot en tu dispositivo" at bounding box center [214, 389] width 200 height 16
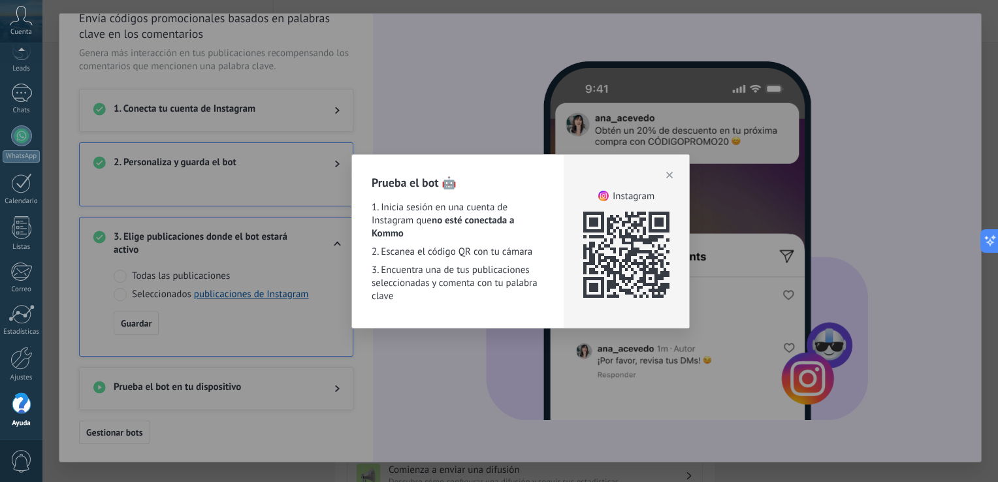
click at [674, 171] on button "button" at bounding box center [670, 175] width 18 height 20
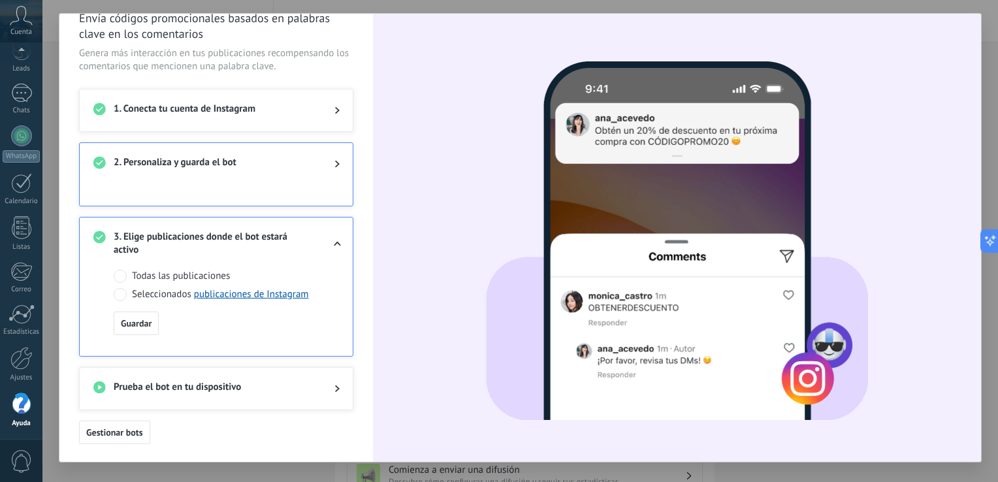
click at [252, 171] on div "2. Personaliza y guarda el bot" at bounding box center [216, 164] width 273 height 42
click at [340, 164] on div "2. Personaliza y guarda el bot" at bounding box center [216, 164] width 273 height 42
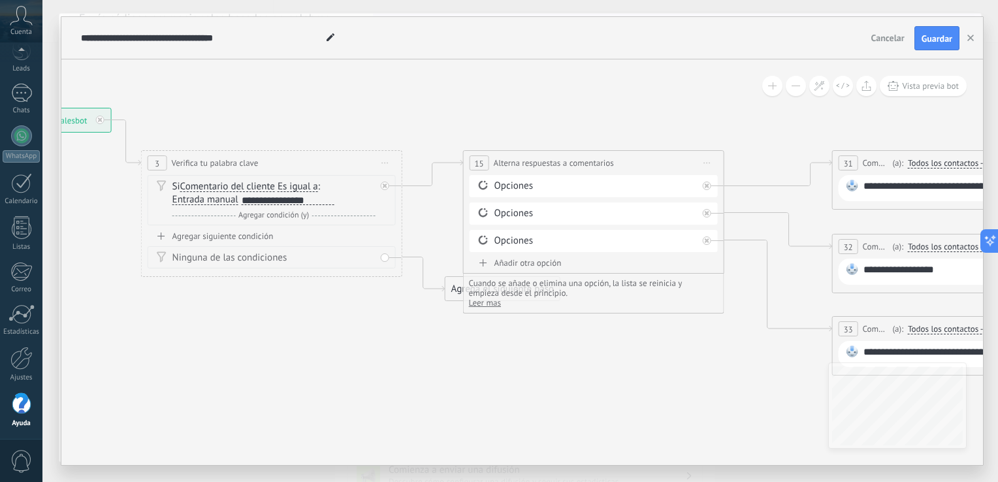
drag, startPoint x: 703, startPoint y: 376, endPoint x: 364, endPoint y: 326, distance: 342.7
click at [364, 326] on icon at bounding box center [968, 241] width 2589 height 921
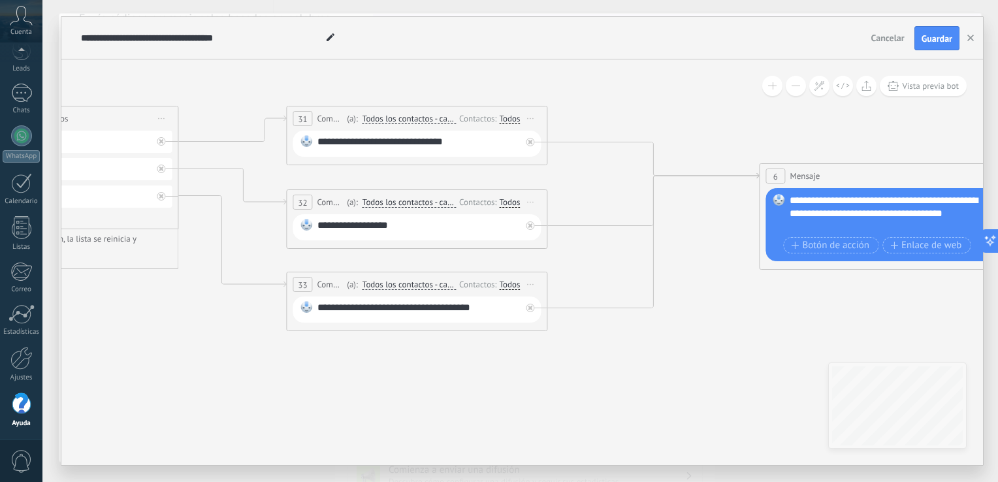
drag, startPoint x: 795, startPoint y: 363, endPoint x: 241, endPoint y: 318, distance: 555.2
click at [241, 318] on icon at bounding box center [422, 197] width 2589 height 921
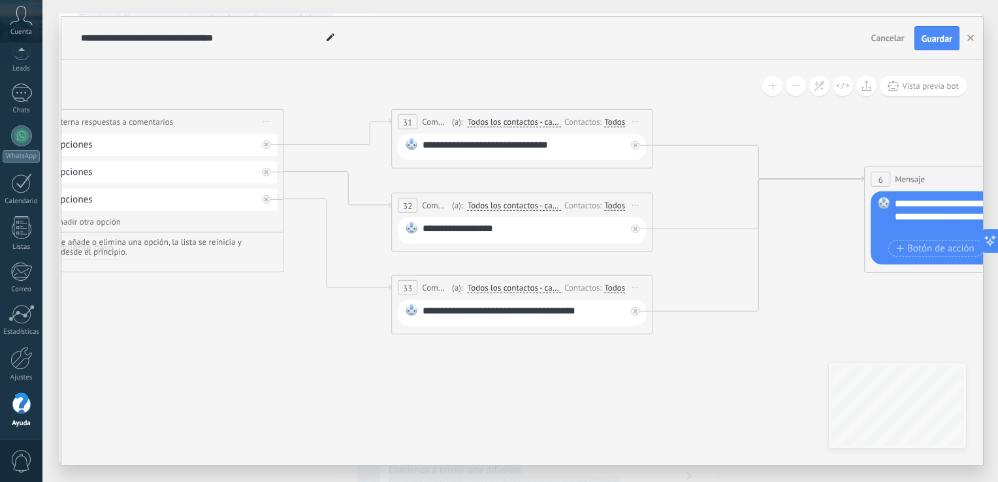
drag, startPoint x: 887, startPoint y: 331, endPoint x: 1000, endPoint y: 335, distance: 113.1
click at [998, 335] on html ".abccls-1,.abccls-2{fill-rule:evenodd}.abccls-2{fill:#fff} .abfcls-1{fill:none}…" at bounding box center [499, 241] width 998 height 482
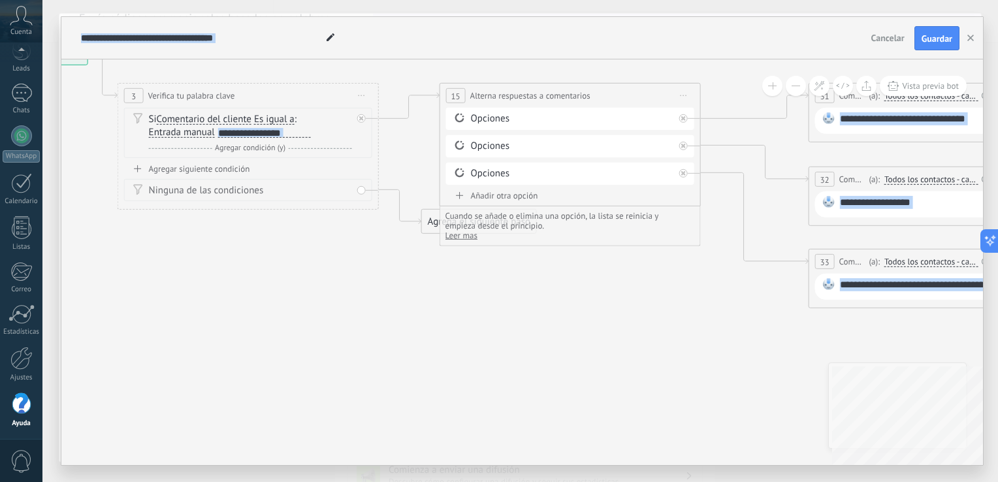
click at [951, 352] on div "**********" at bounding box center [522, 262] width 922 height 406
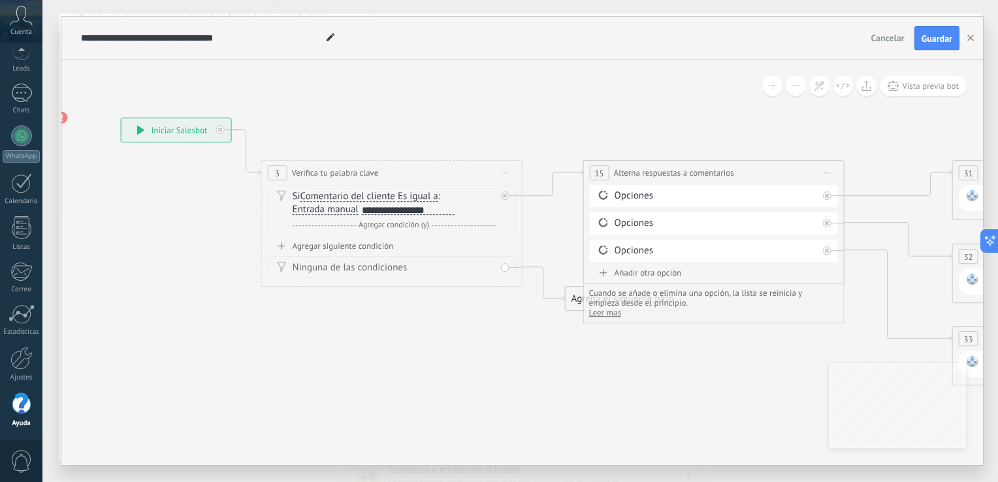
drag, startPoint x: 372, startPoint y: 278, endPoint x: 516, endPoint y: 356, distance: 163.4
drag, startPoint x: 365, startPoint y: 210, endPoint x: 457, endPoint y: 208, distance: 92.8
click at [457, 208] on div "Si Comentario del cliente Mensaje del cliente Emoción de la conversación Coment…" at bounding box center [394, 204] width 203 height 26
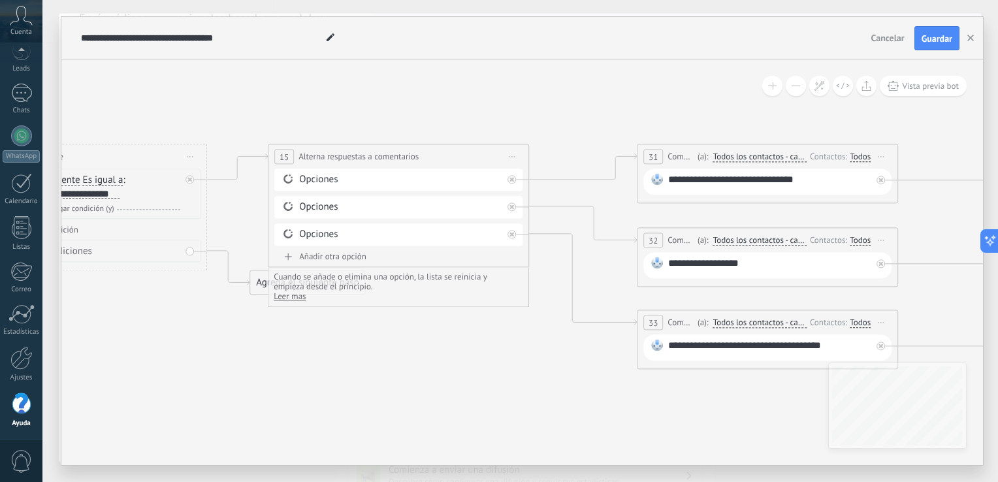
drag, startPoint x: 779, startPoint y: 372, endPoint x: 457, endPoint y: 352, distance: 322.8
click at [457, 352] on icon at bounding box center [773, 235] width 2589 height 921
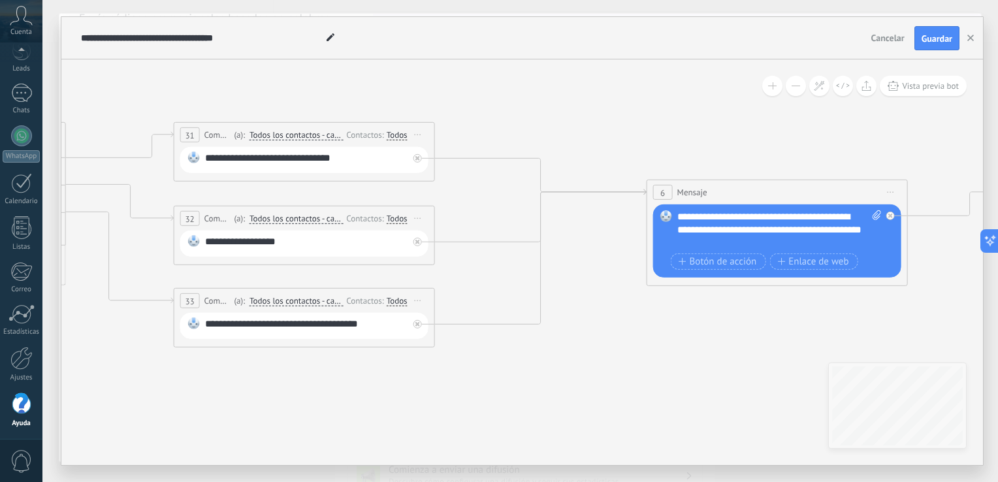
drag, startPoint x: 826, startPoint y: 397, endPoint x: 369, endPoint y: 378, distance: 457.7
click at [369, 378] on icon at bounding box center [309, 213] width 2589 height 921
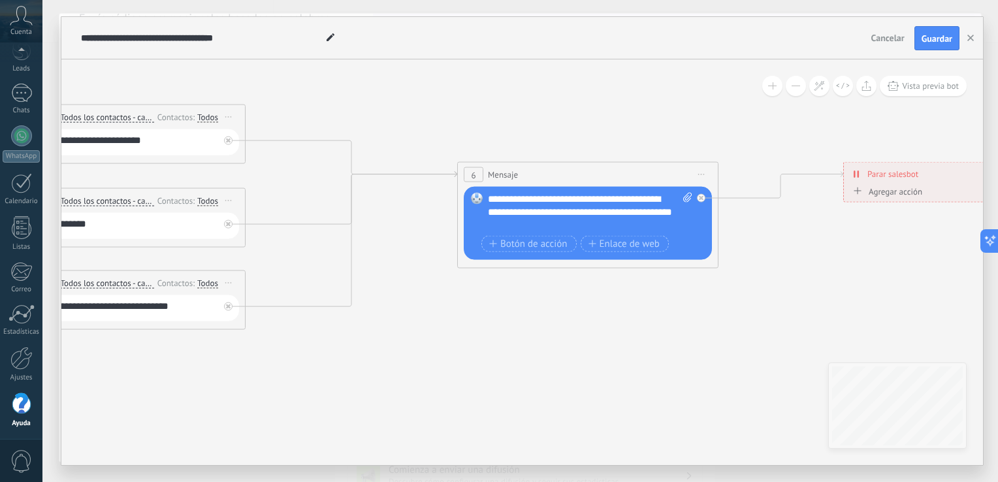
drag, startPoint x: 580, startPoint y: 338, endPoint x: 391, endPoint y: 312, distance: 190.5
click at [391, 312] on icon at bounding box center [120, 195] width 2589 height 921
drag, startPoint x: 511, startPoint y: 201, endPoint x: 603, endPoint y: 201, distance: 92.1
click at [603, 201] on div "**********" at bounding box center [590, 212] width 205 height 39
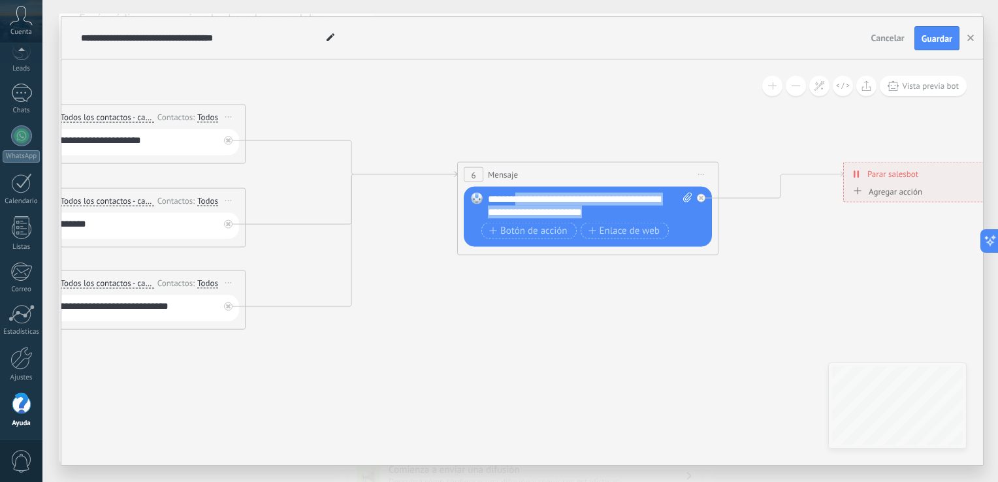
drag, startPoint x: 515, startPoint y: 199, endPoint x: 649, endPoint y: 212, distance: 135.3
click at [649, 212] on div "**********" at bounding box center [590, 206] width 205 height 26
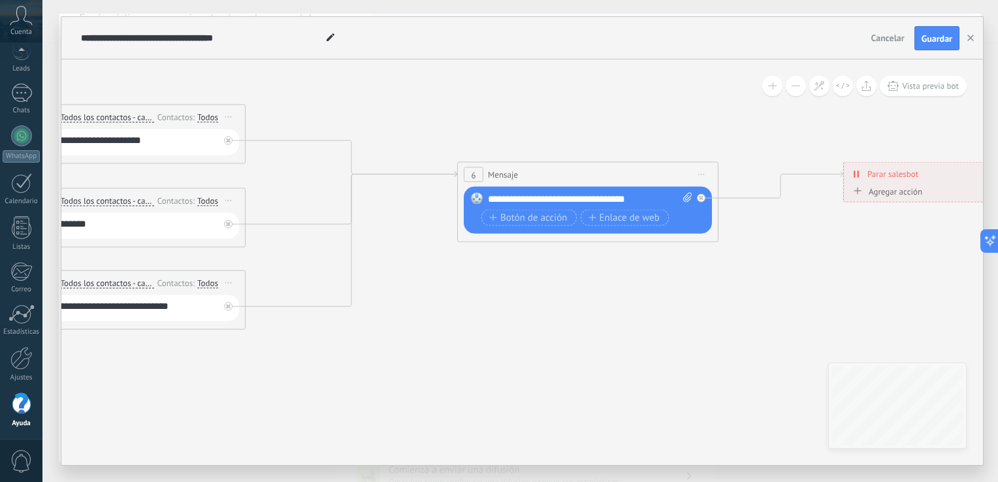
click at [693, 194] on div "Reemplazar Quitar Convertir a mensaje de voz Arrastre la imagen aquí para adjun…" at bounding box center [588, 210] width 248 height 47
click at [690, 194] on icon at bounding box center [687, 198] width 8 height 10
click input "Subir" at bounding box center [0, 0] width 0 height 0
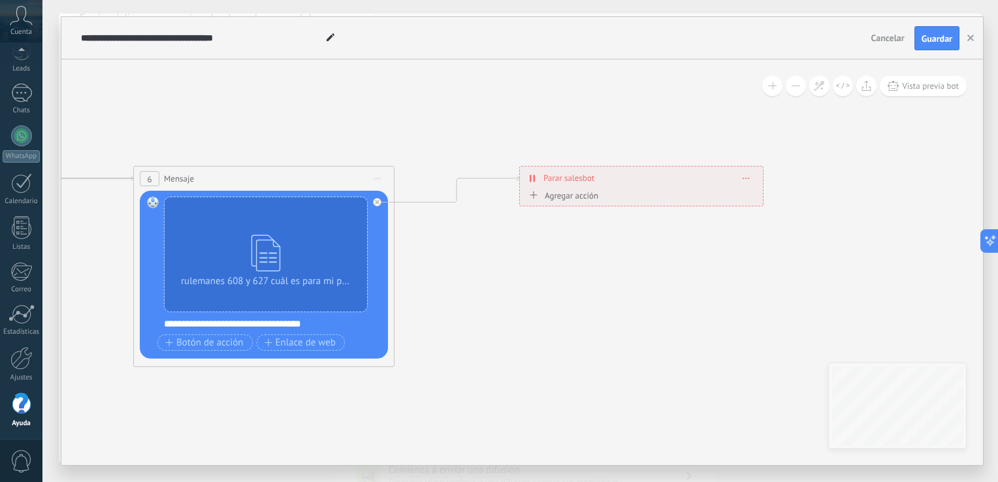
drag, startPoint x: 828, startPoint y: 351, endPoint x: 501, endPoint y: 357, distance: 327.4
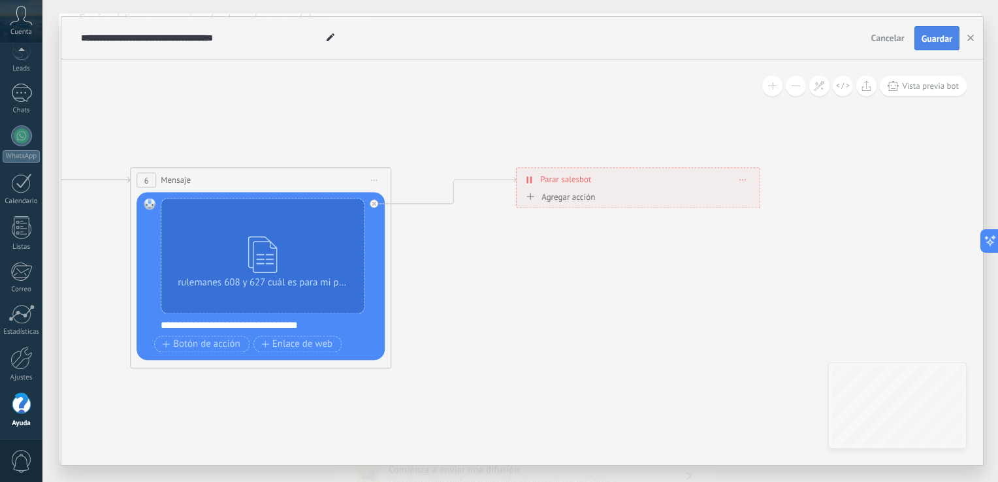
click at [938, 43] on span "Guardar" at bounding box center [937, 38] width 31 height 9
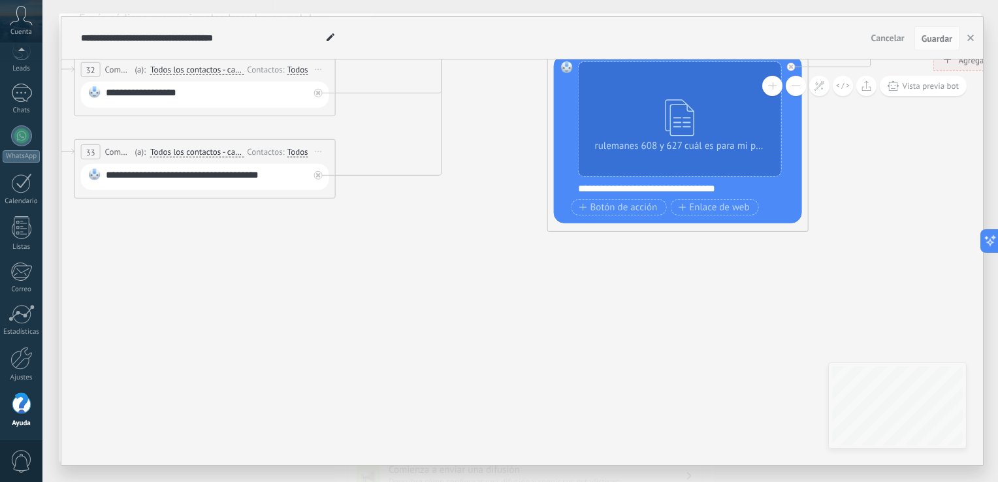
drag, startPoint x: 520, startPoint y: 388, endPoint x: 938, endPoint y: 252, distance: 439.3
click at [938, 252] on icon at bounding box center [210, 64] width 2589 height 921
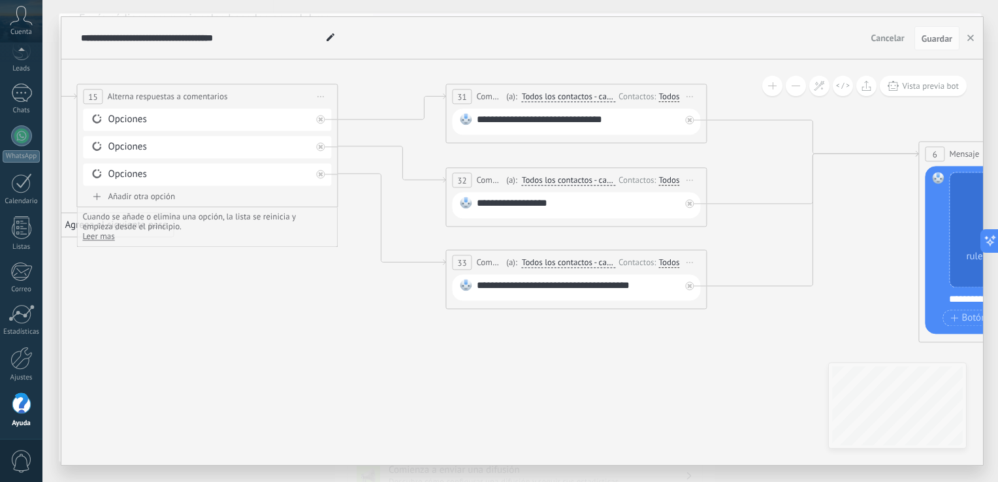
drag, startPoint x: 369, startPoint y: 299, endPoint x: 723, endPoint y: 392, distance: 365.6
click at [723, 392] on icon at bounding box center [581, 175] width 2589 height 921
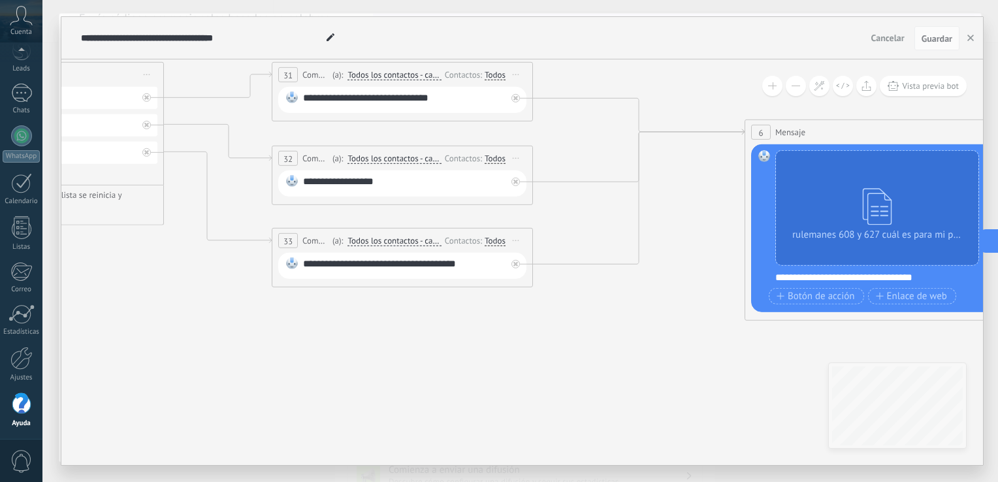
drag, startPoint x: 261, startPoint y: 302, endPoint x: 88, endPoint y: 280, distance: 175.1
click at [88, 280] on icon at bounding box center [407, 153] width 2589 height 921
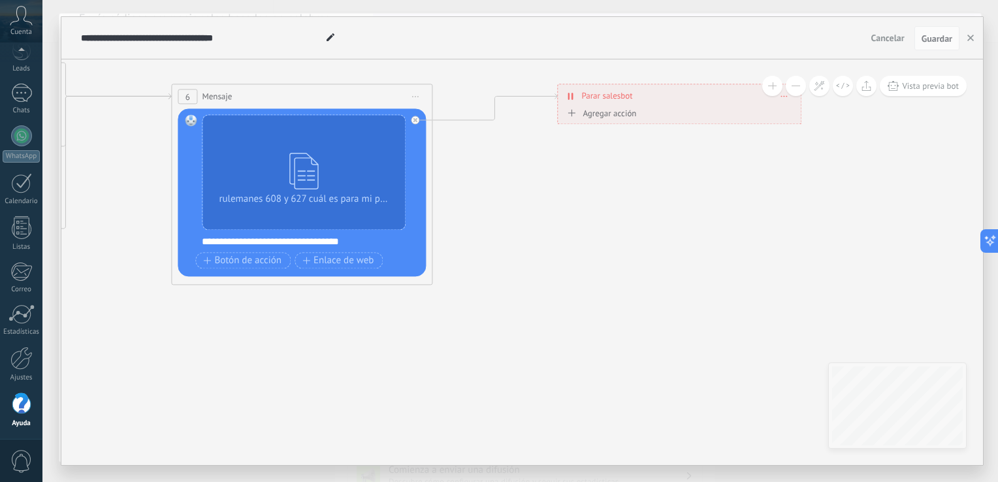
drag, startPoint x: 742, startPoint y: 375, endPoint x: 168, endPoint y: 340, distance: 574.7
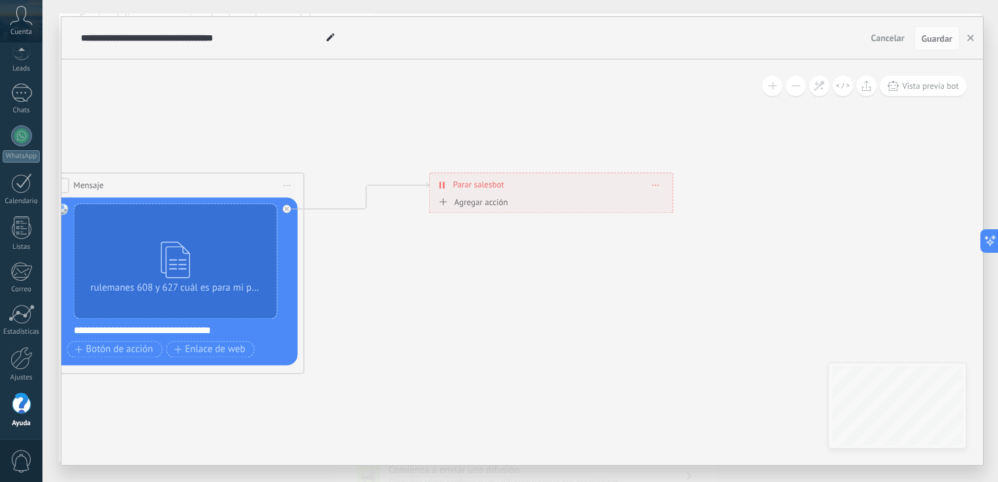
drag, startPoint x: 878, startPoint y: 210, endPoint x: 750, endPoint y: 299, distance: 155.9
click at [939, 41] on span "Guardar" at bounding box center [937, 38] width 31 height 9
click at [975, 42] on button "button" at bounding box center [971, 38] width 20 height 25
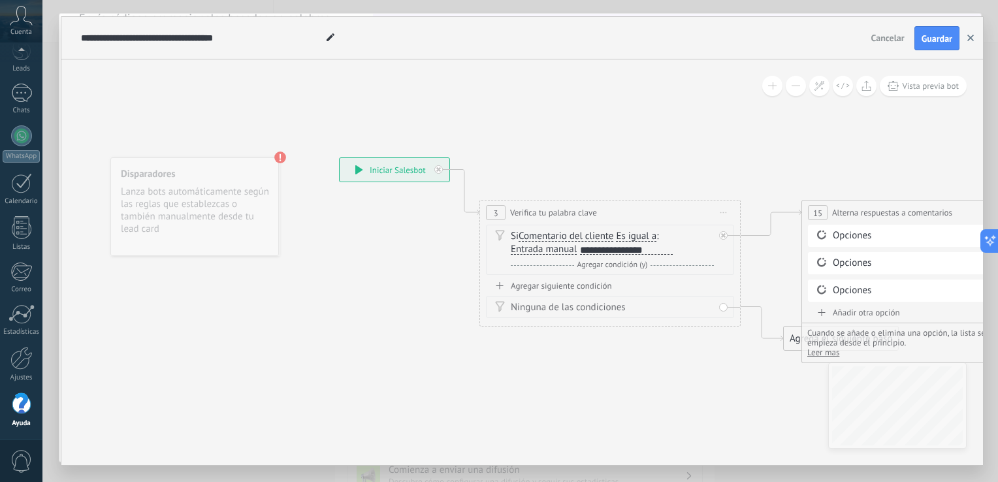
click at [969, 38] on icon "button" at bounding box center [971, 38] width 7 height 7
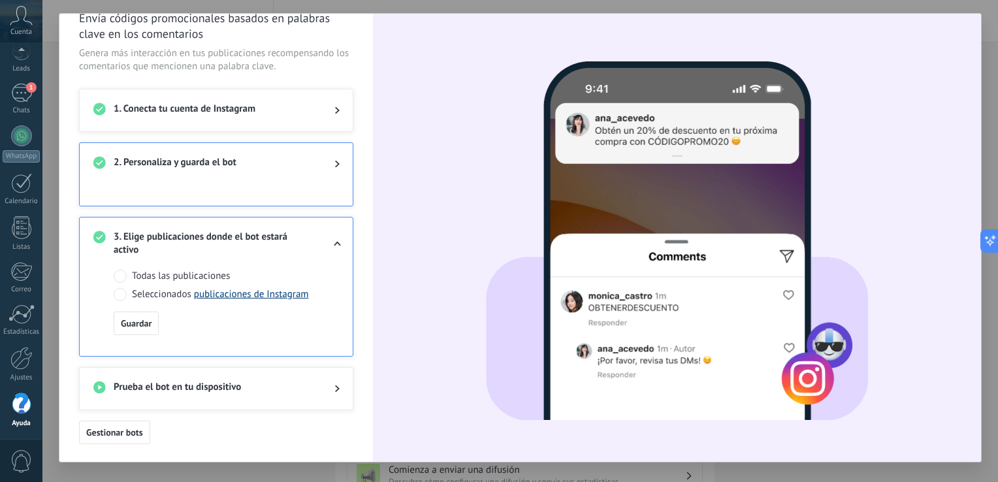
click at [212, 296] on link "publicaciones de Instagram" at bounding box center [251, 294] width 115 height 12
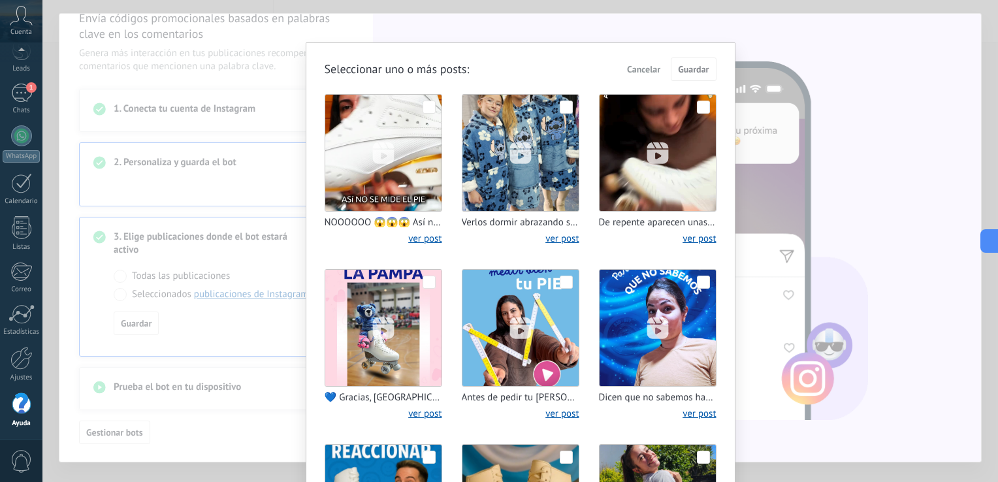
click at [571, 12] on div "Seleccionar uno o más posts : Cancelar Guardar NOOOOOO 😱😱😱 Así no se mide el pi…" at bounding box center [520, 241] width 956 height 482
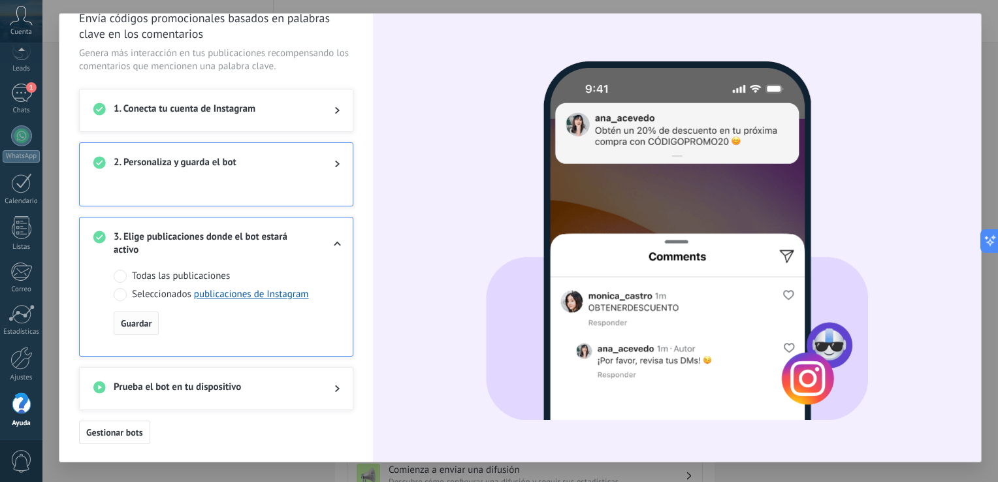
click at [148, 320] on span "Guardar" at bounding box center [136, 323] width 31 height 9
click at [138, 331] on button "Guardar" at bounding box center [136, 324] width 45 height 24
click at [340, 242] on icon at bounding box center [338, 244] width 8 height 5
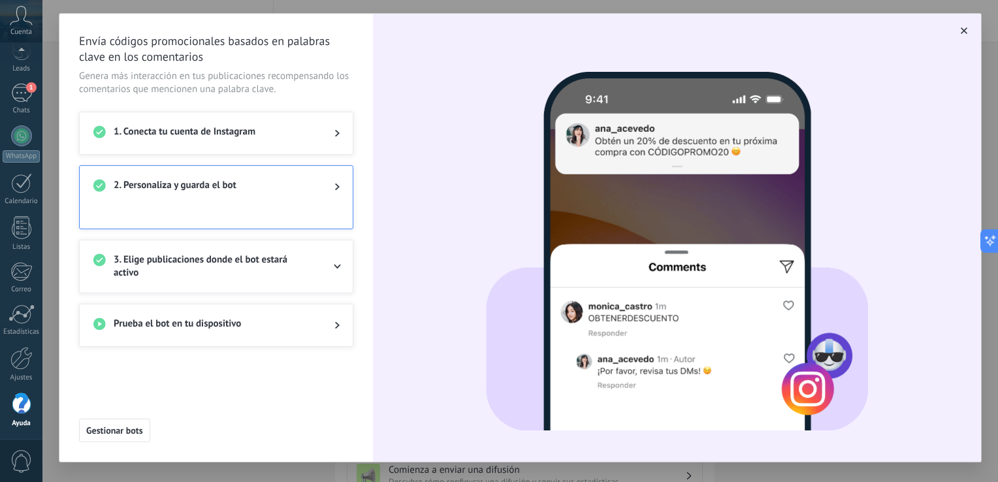
click at [335, 323] on div at bounding box center [327, 326] width 26 height 16
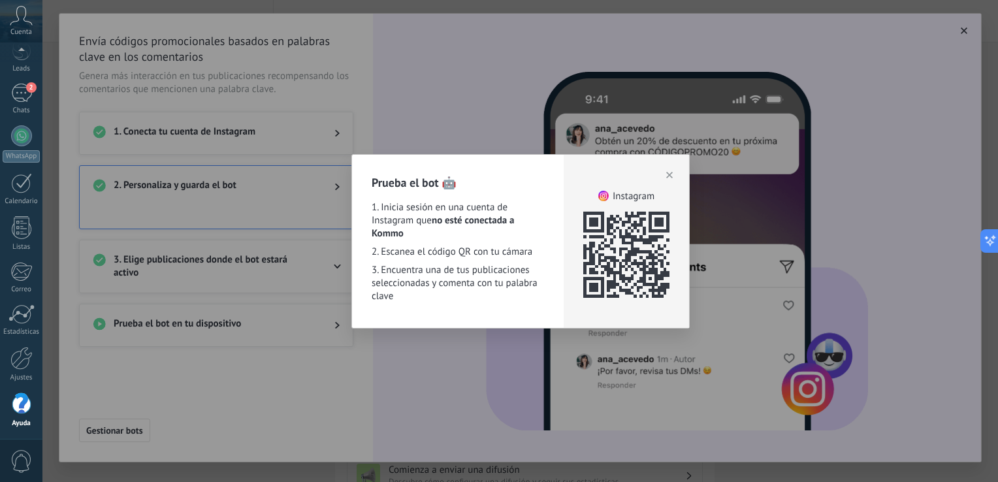
click at [670, 176] on use "button" at bounding box center [669, 175] width 7 height 7
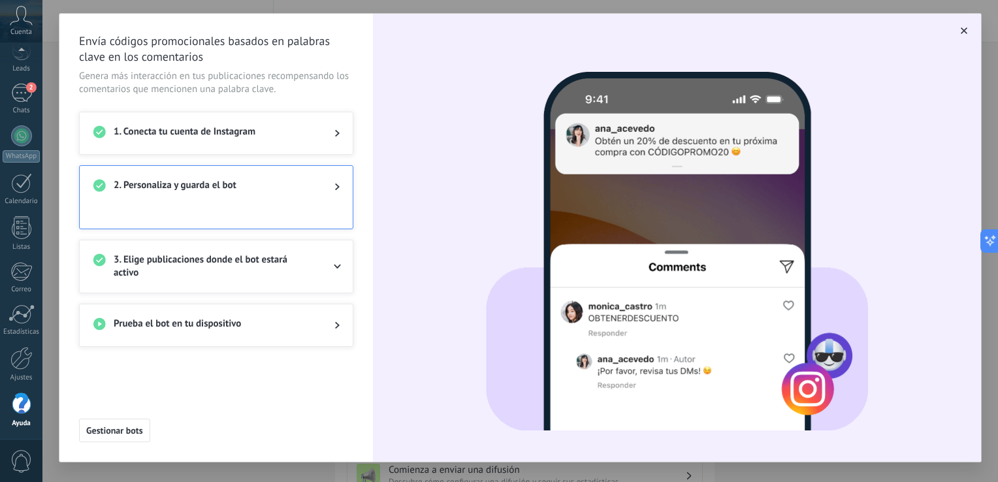
click at [339, 192] on span at bounding box center [337, 187] width 5 height 16
click at [340, 185] on div "2. Personaliza y guarda el bot" at bounding box center [216, 187] width 273 height 42
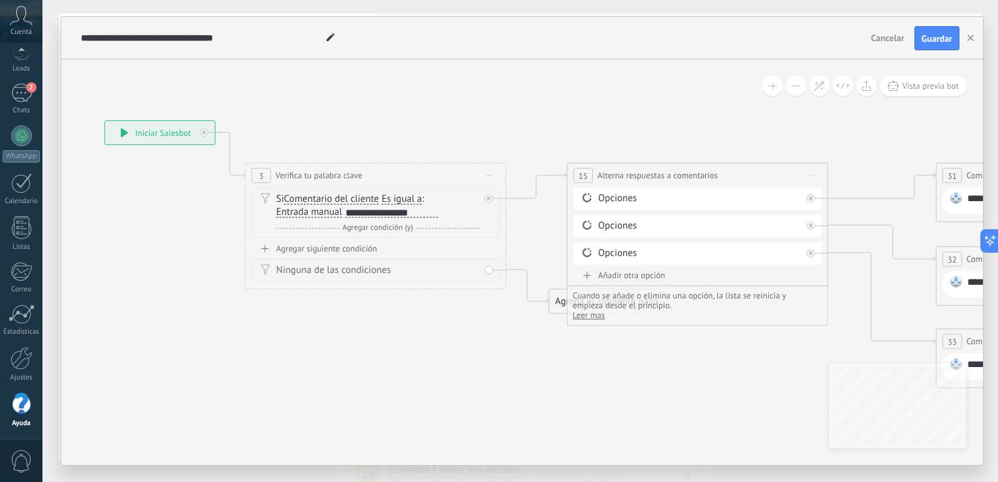
drag, startPoint x: 632, startPoint y: 374, endPoint x: 398, endPoint y: 336, distance: 237.5
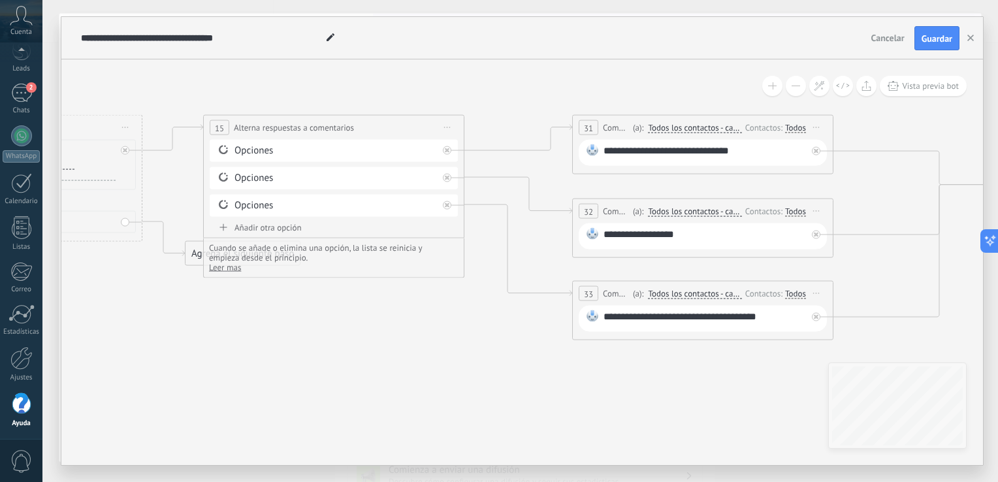
drag, startPoint x: 737, startPoint y: 356, endPoint x: 371, endPoint y: 303, distance: 369.7
click at [371, 303] on icon at bounding box center [708, 206] width 2589 height 921
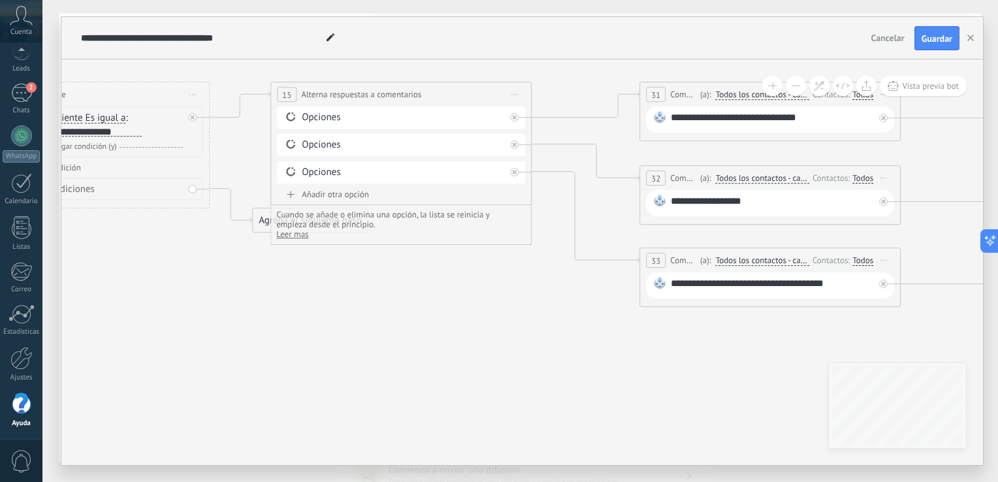
drag, startPoint x: 799, startPoint y: 369, endPoint x: 868, endPoint y: 340, distance: 74.7
click at [868, 340] on icon at bounding box center [775, 173] width 2589 height 921
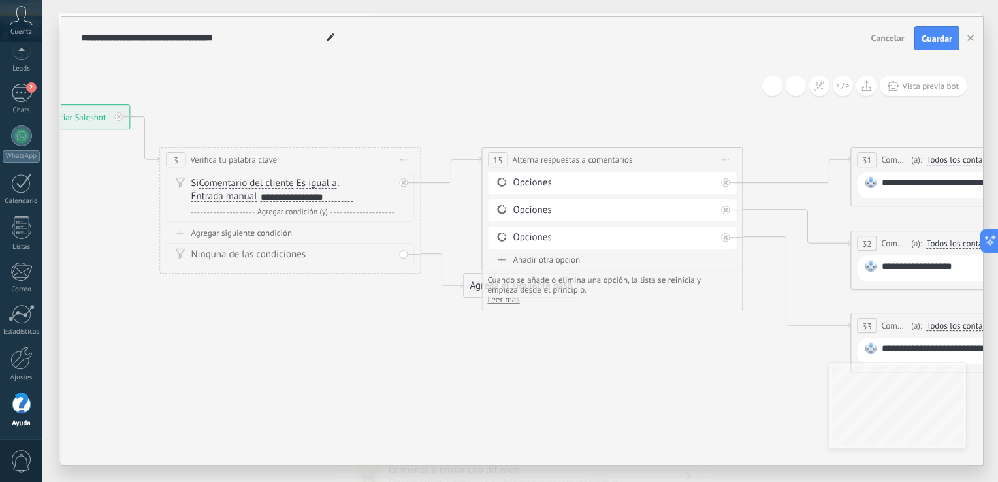
drag, startPoint x: 260, startPoint y: 291, endPoint x: 471, endPoint y: 357, distance: 220.9
click at [471, 357] on icon at bounding box center [986, 239] width 2589 height 921
click at [269, 195] on div "**********" at bounding box center [307, 197] width 93 height 10
drag, startPoint x: 261, startPoint y: 197, endPoint x: 193, endPoint y: 190, distance: 68.9
click at [193, 190] on div "Si Comentario del cliente Mensaje del cliente Emoción de la conversación Coment…" at bounding box center [292, 191] width 203 height 26
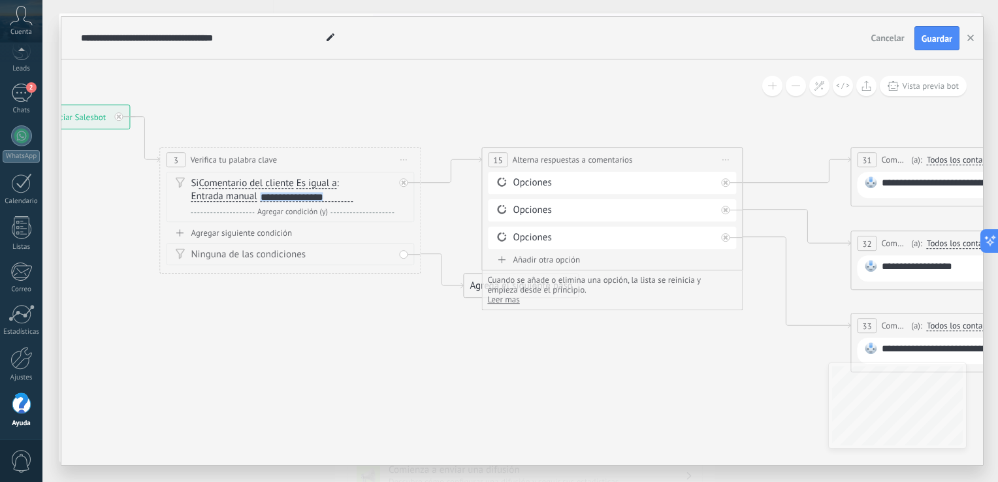
drag, startPoint x: 261, startPoint y: 197, endPoint x: 362, endPoint y: 197, distance: 100.6
click at [362, 197] on div "Si Comentario del cliente Mensaje del cliente Emoción de la conversación Coment…" at bounding box center [292, 191] width 203 height 26
click at [389, 335] on icon at bounding box center [986, 239] width 2589 height 921
click at [502, 183] on icon at bounding box center [502, 182] width 12 height 12
click at [668, 183] on div "Opciones" at bounding box center [614, 183] width 203 height 13
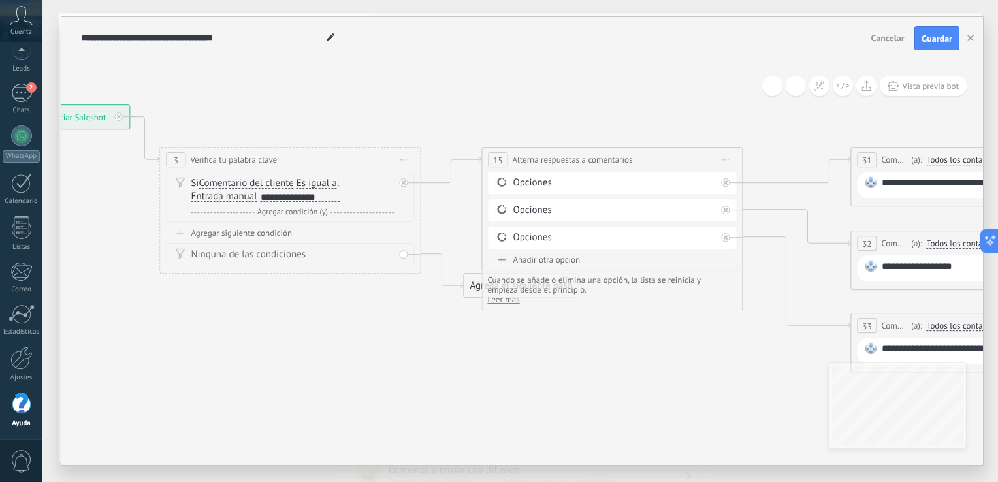
click at [497, 163] on span "15" at bounding box center [497, 160] width 9 height 11
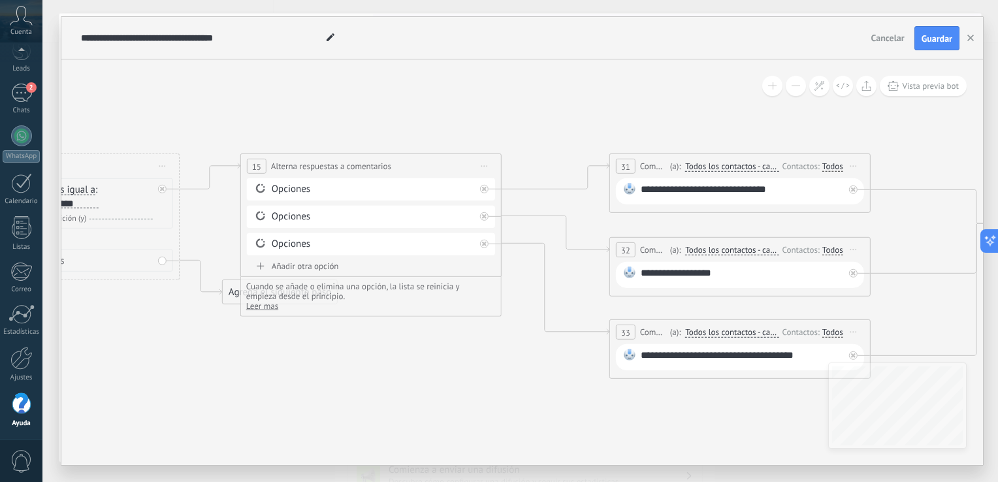
drag, startPoint x: 685, startPoint y: 372, endPoint x: 444, endPoint y: 378, distance: 241.2
click at [444, 378] on icon at bounding box center [745, 244] width 2589 height 921
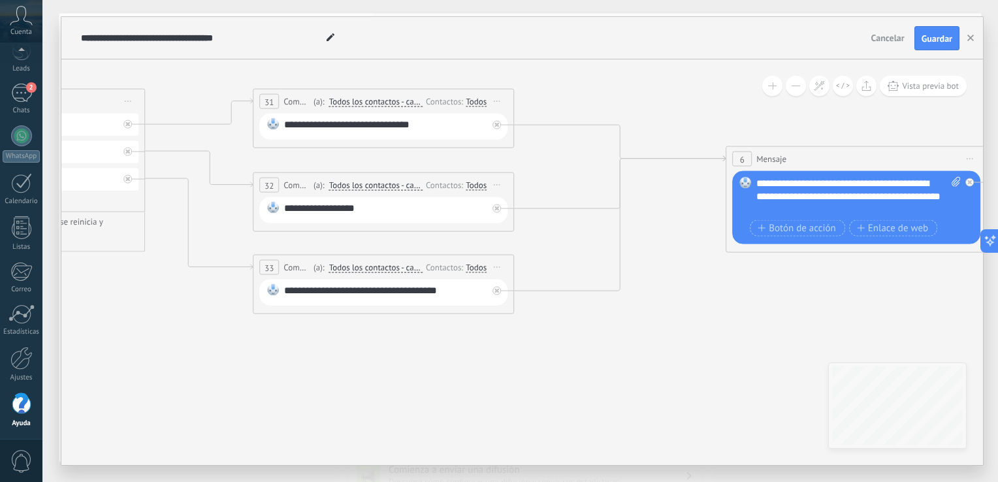
drag, startPoint x: 747, startPoint y: 404, endPoint x: 391, endPoint y: 340, distance: 362.6
click at [391, 340] on icon at bounding box center [388, 180] width 2589 height 921
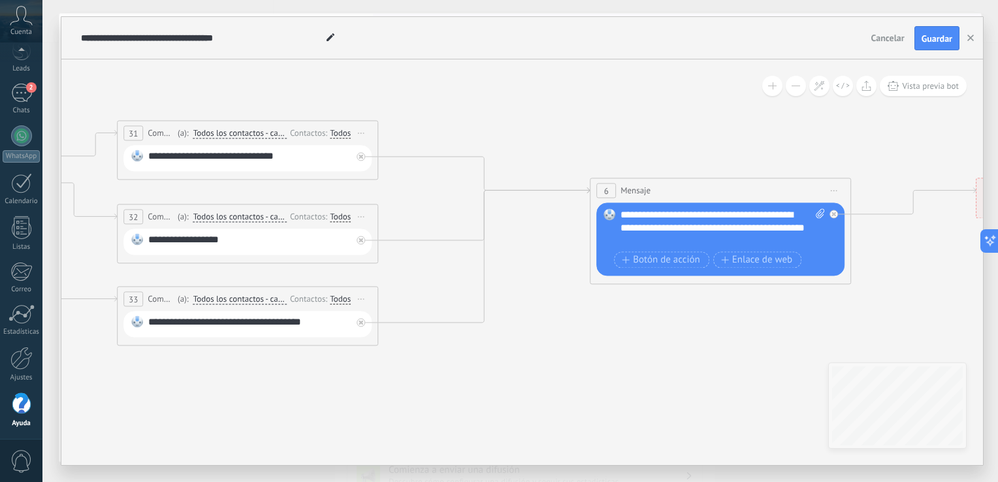
drag, startPoint x: 749, startPoint y: 304, endPoint x: 612, endPoint y: 336, distance: 140.1
click at [612, 336] on icon at bounding box center [253, 212] width 2589 height 921
drag, startPoint x: 644, startPoint y: 214, endPoint x: 747, endPoint y: 239, distance: 106.8
click at [747, 239] on div "**********" at bounding box center [722, 228] width 205 height 39
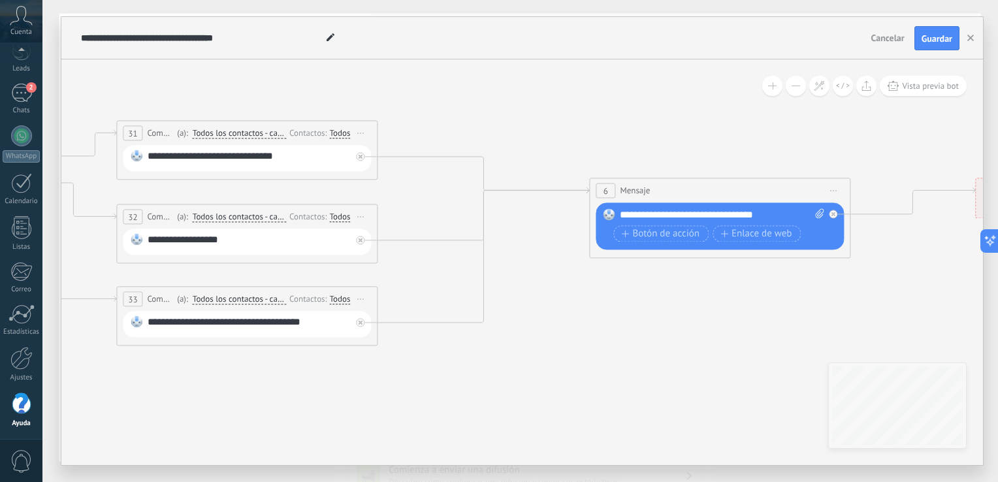
click at [817, 216] on icon at bounding box center [819, 214] width 8 height 10
click input "Subir" at bounding box center [0, 0] width 0 height 0
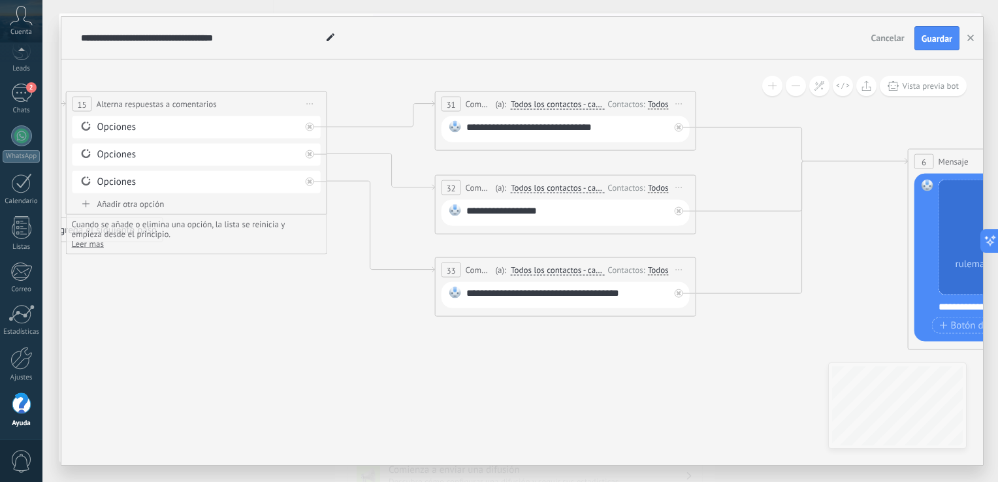
drag, startPoint x: 462, startPoint y: 400, endPoint x: 781, endPoint y: 370, distance: 320.3
click at [781, 370] on icon at bounding box center [571, 182] width 2589 height 921
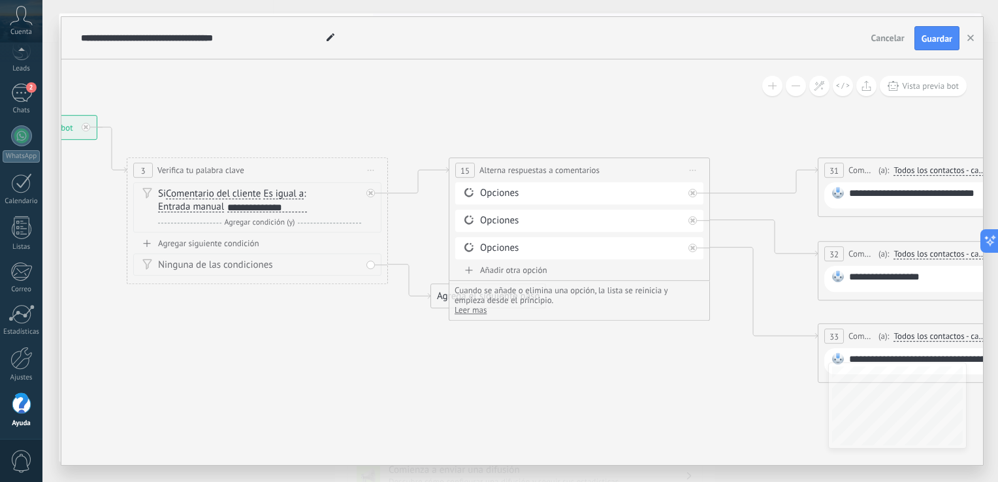
drag, startPoint x: 238, startPoint y: 347, endPoint x: 621, endPoint y: 414, distance: 388.7
click at [621, 414] on icon at bounding box center [954, 249] width 2589 height 921
click at [693, 250] on div at bounding box center [693, 248] width 8 height 8
click at [693, 223] on div at bounding box center [693, 221] width 8 height 8
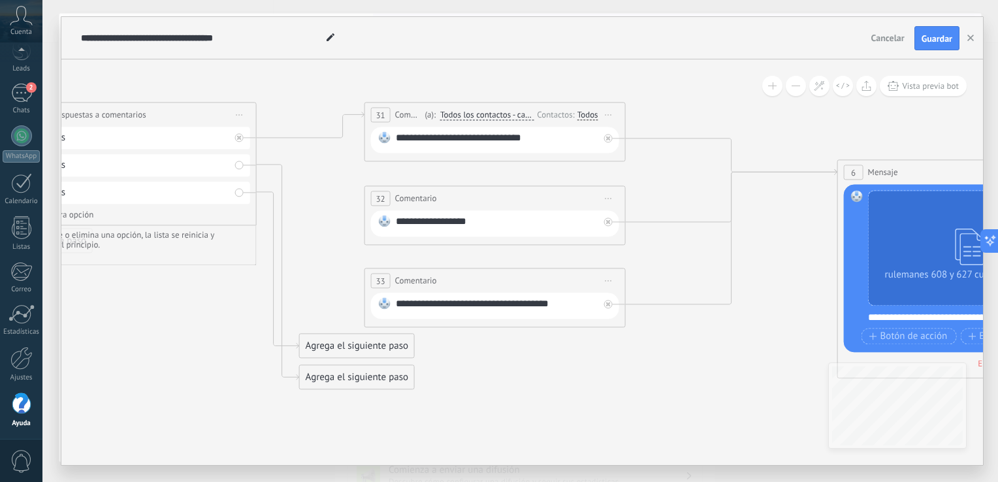
drag, startPoint x: 632, startPoint y: 385, endPoint x: 137, endPoint y: 310, distance: 501.7
click at [137, 310] on icon at bounding box center [500, 224] width 2589 height 983
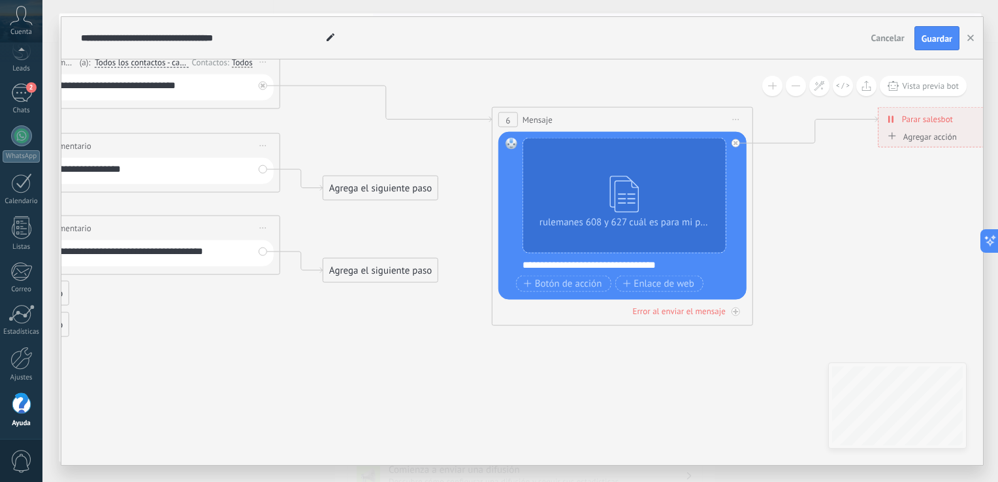
drag, startPoint x: 727, startPoint y: 367, endPoint x: 423, endPoint y: 335, distance: 304.9
click at [423, 335] on icon at bounding box center [155, 171] width 2589 height 983
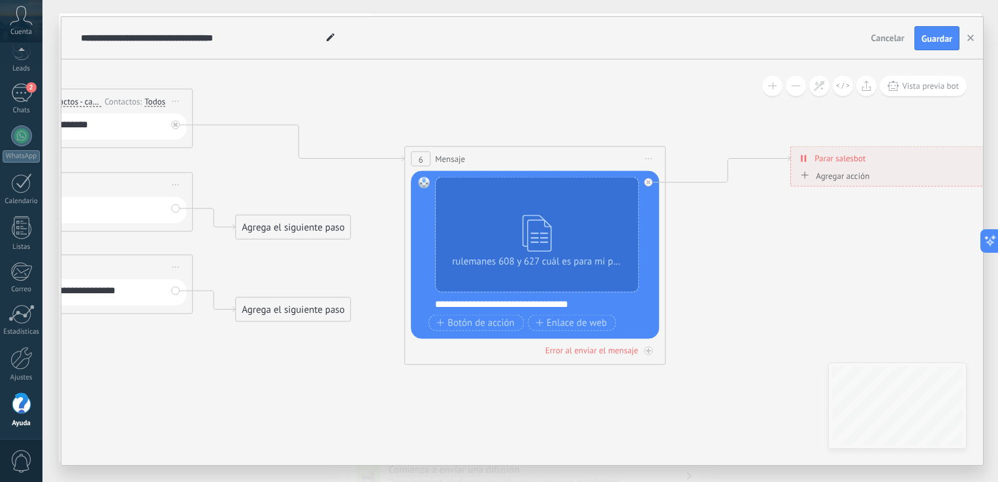
drag, startPoint x: 828, startPoint y: 291, endPoint x: 706, endPoint y: 335, distance: 129.8
click at [740, 331] on icon at bounding box center [67, 211] width 2589 height 983
click at [651, 351] on div at bounding box center [648, 351] width 8 height 8
click at [647, 351] on icon at bounding box center [648, 351] width 5 height 1
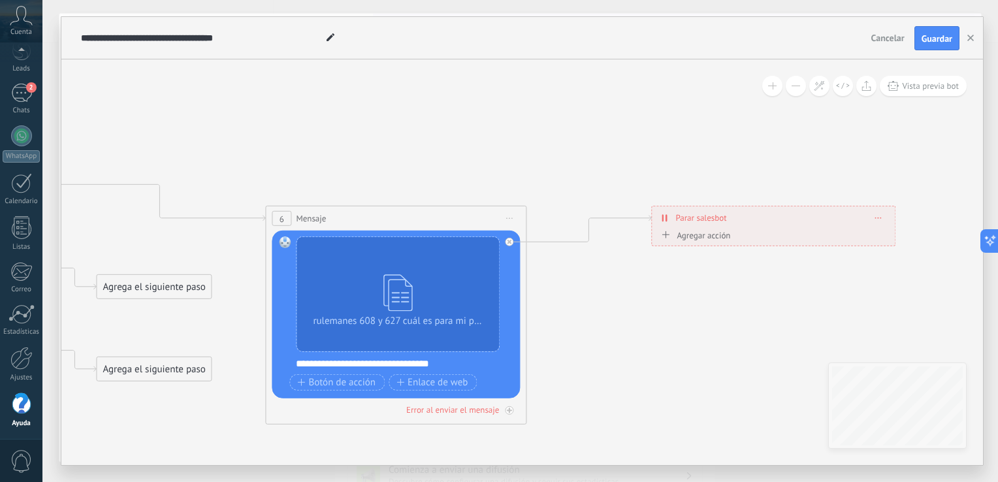
drag, startPoint x: 845, startPoint y: 282, endPoint x: 708, endPoint y: 342, distance: 150.1
click at [666, 218] on icon at bounding box center [667, 217] width 2 height 7
click at [663, 218] on icon at bounding box center [663, 217] width 2 height 7
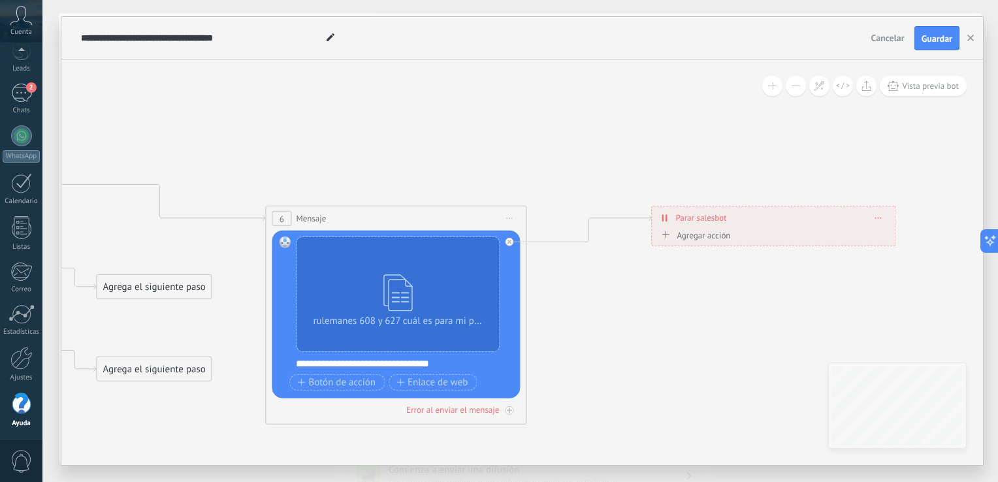
click at [694, 242] on span "Agregar acción" at bounding box center [694, 238] width 73 height 15
click at [694, 242] on button "Conversación marcada como cerrada" at bounding box center [732, 236] width 163 height 24
click at [930, 43] on span "Guardar" at bounding box center [937, 38] width 31 height 9
click at [970, 37] on icon "button" at bounding box center [971, 38] width 7 height 7
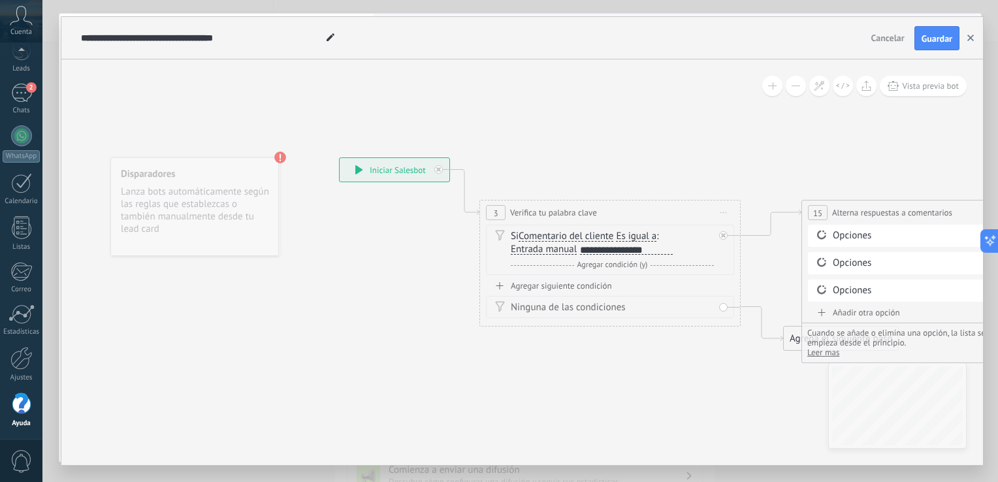
click at [970, 37] on icon "button" at bounding box center [971, 38] width 7 height 7
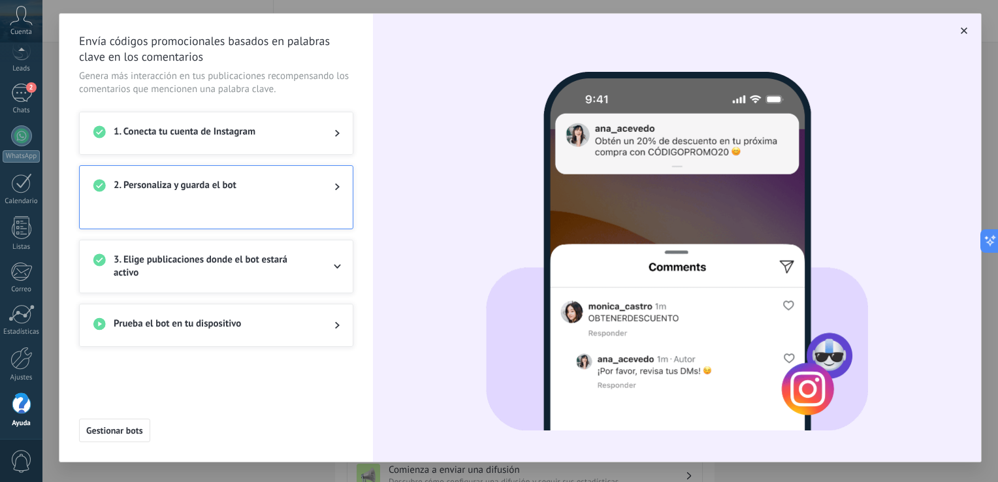
click at [339, 261] on span at bounding box center [337, 267] width 5 height 16
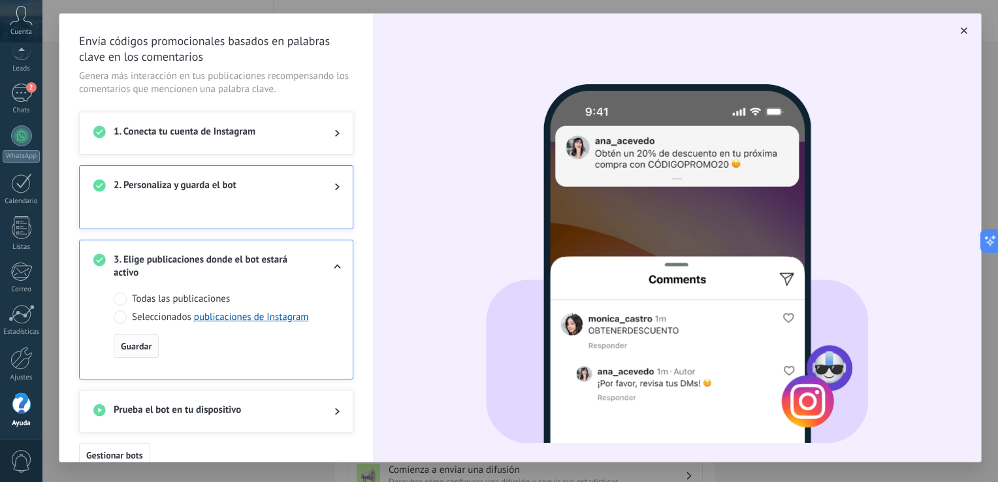
click at [134, 343] on span "Guardar" at bounding box center [136, 346] width 31 height 9
click at [243, 408] on span "Prueba el bot en tu dispositivo" at bounding box center [214, 412] width 200 height 16
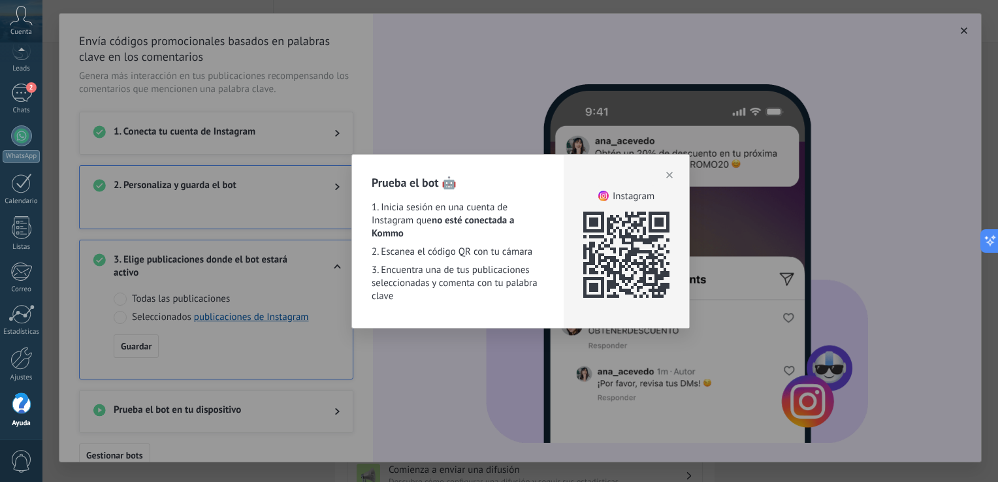
click at [667, 176] on icon "button" at bounding box center [669, 175] width 7 height 7
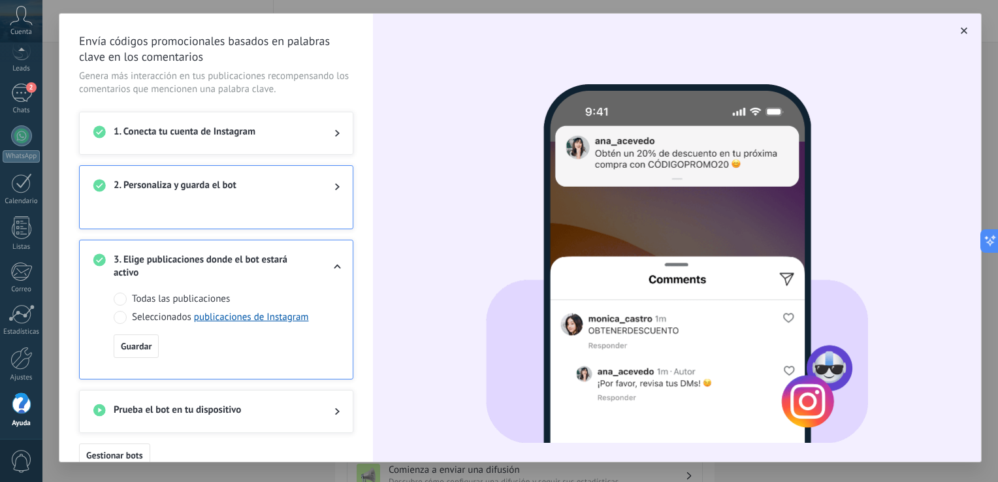
click at [958, 33] on button "button" at bounding box center [964, 30] width 13 height 13
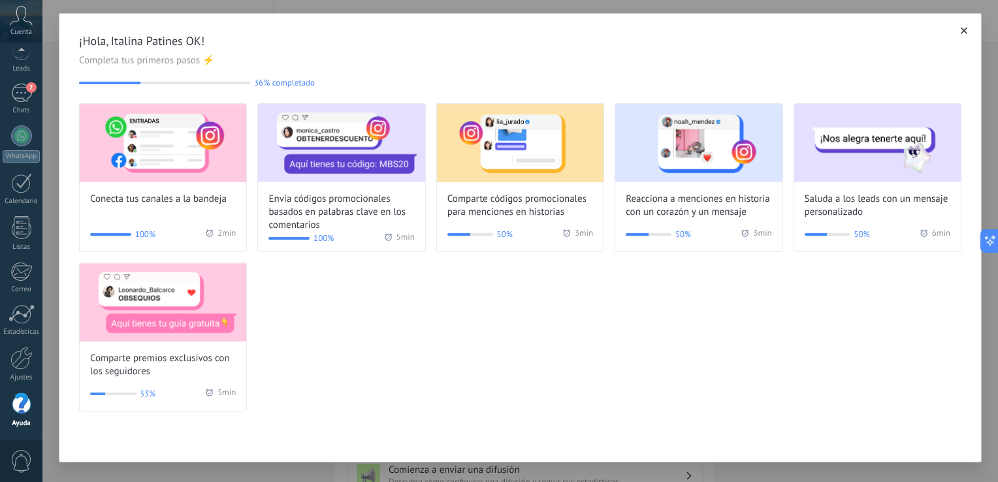
click at [491, 410] on div "Conecta tus canales a la bandeja 100% 2 min Envía códigos promocionales basados…" at bounding box center [520, 257] width 883 height 308
click at [18, 97] on div "2" at bounding box center [21, 93] width 21 height 19
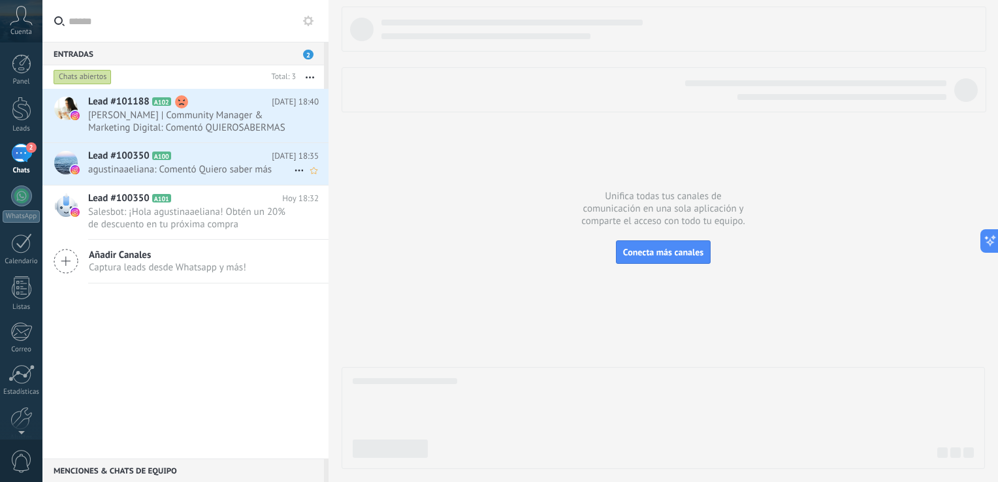
click at [240, 168] on span "agustinaaeliana: Comentó Quiero saber más" at bounding box center [191, 169] width 206 height 12
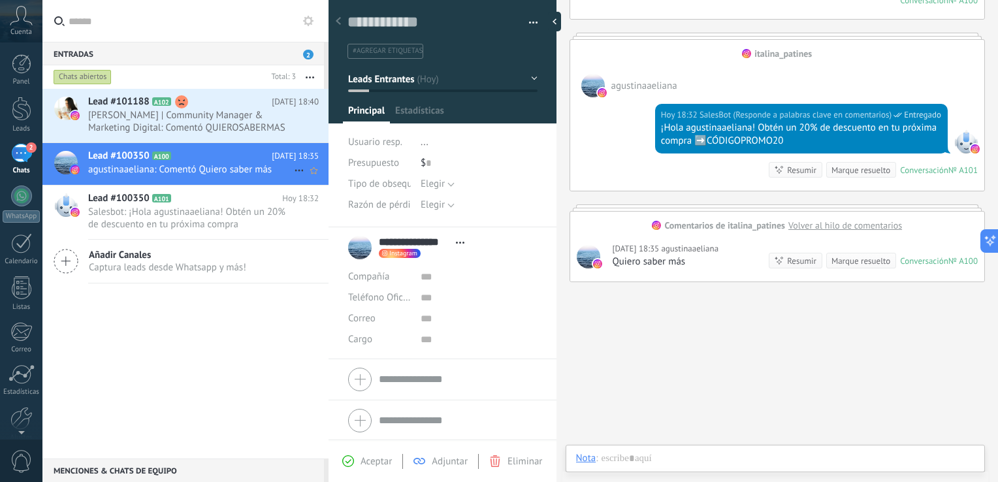
scroll to position [19, 0]
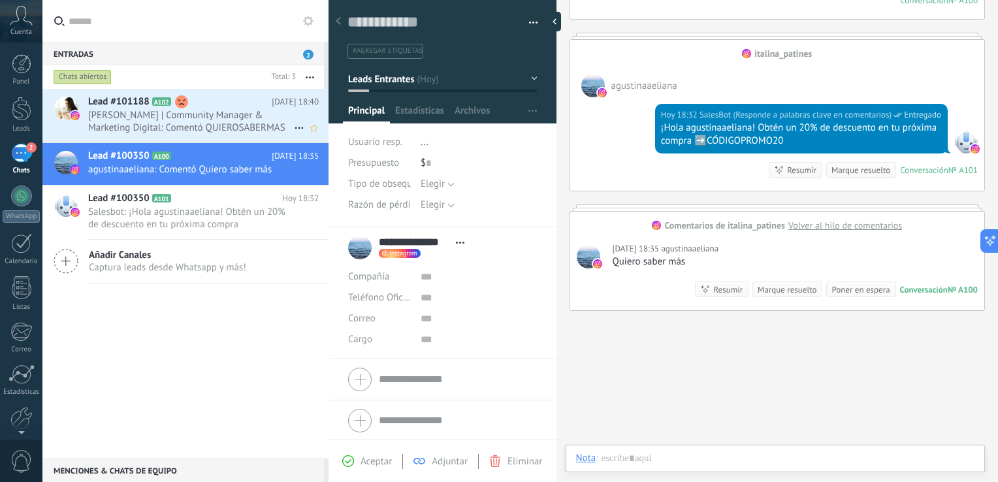
click at [193, 127] on span "[PERSON_NAME] | Community Manager & Marketing Digital: Comentó QUIEROSABERMAS" at bounding box center [191, 121] width 206 height 25
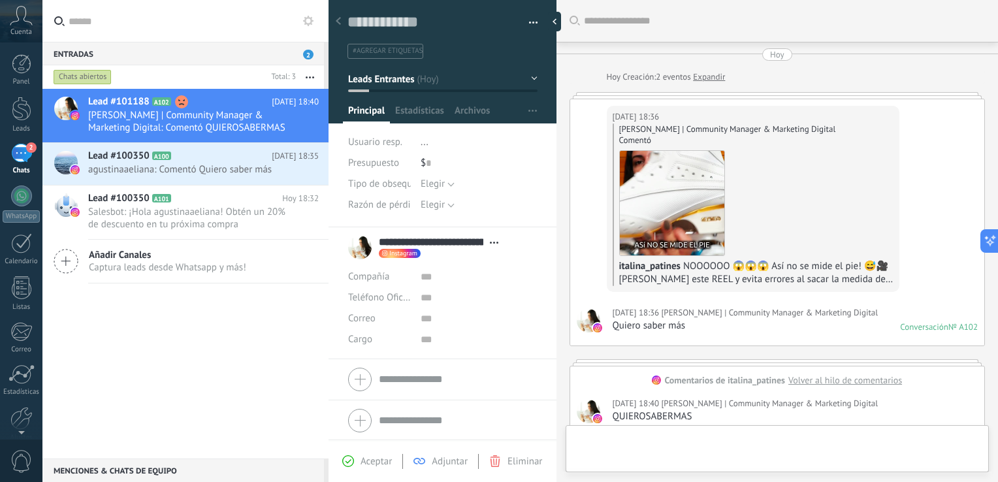
scroll to position [19, 0]
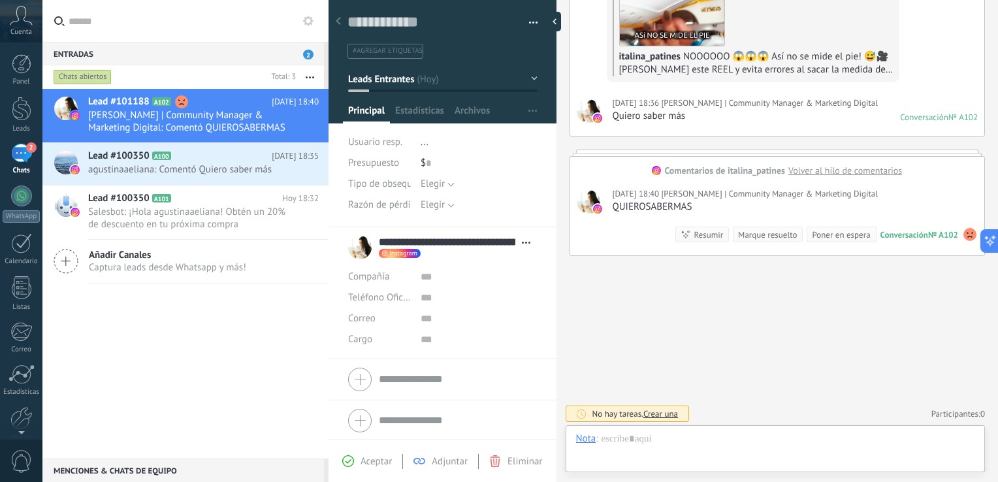
click at [964, 231] on use at bounding box center [970, 234] width 13 height 13
click at [219, 345] on div "Lead #101188 A102 [DATE] 18:40 [PERSON_NAME] | Community Manager & Marketing Di…" at bounding box center [185, 274] width 286 height 370
click at [237, 226] on span "Salesbot: ¡Hola agustinaaeliana! Obtén un 20% de descuento en tu próxima compra…" at bounding box center [191, 218] width 206 height 25
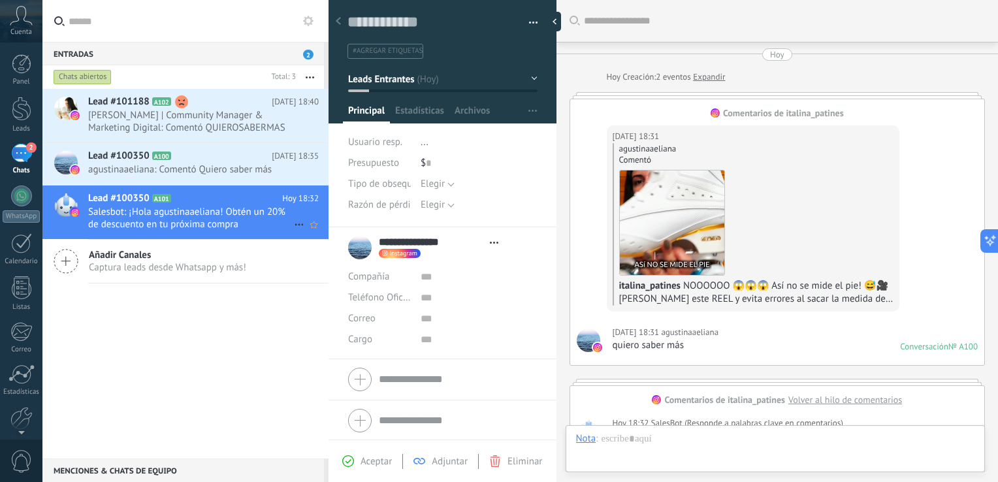
type textarea "**********"
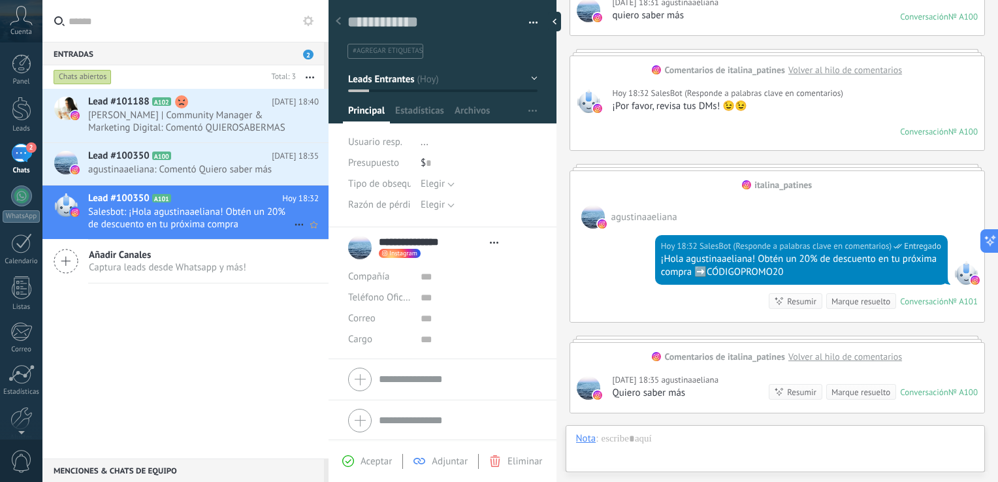
scroll to position [19, 0]
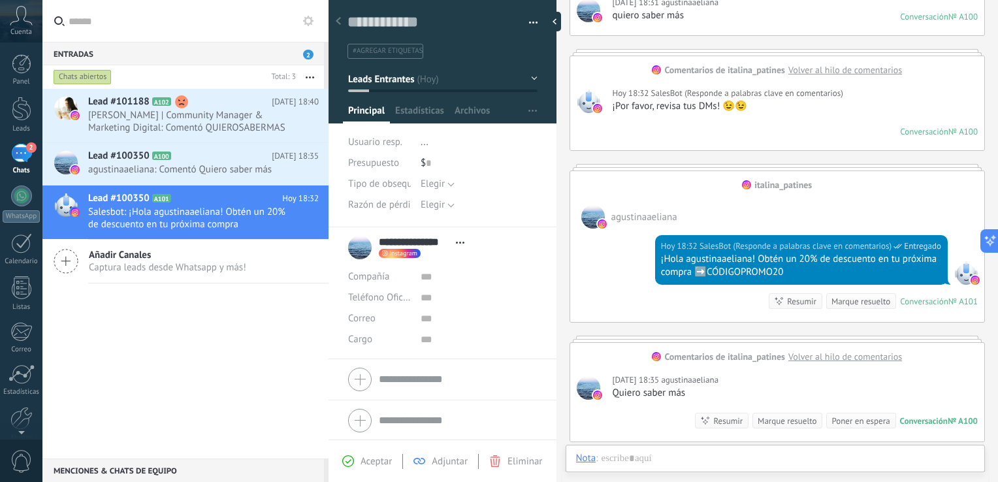
click at [21, 26] on div "Cuenta" at bounding box center [21, 21] width 42 height 42
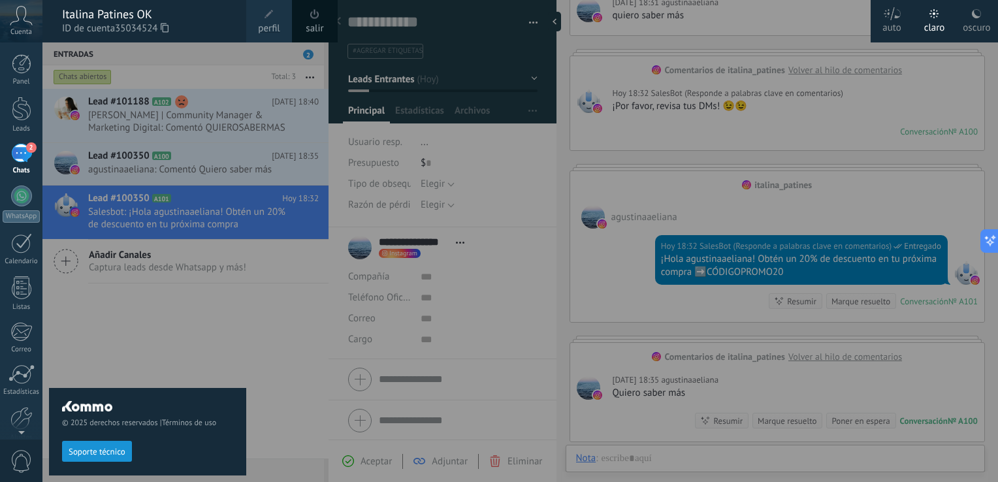
click at [203, 318] on div "© 2025 derechos reservados | Términos de uso Soporte técnico" at bounding box center [147, 262] width 197 height 440
click at [186, 346] on div "© 2025 derechos reservados | Términos de uso Soporte técnico" at bounding box center [147, 262] width 197 height 440
click at [27, 18] on icon at bounding box center [21, 16] width 23 height 20
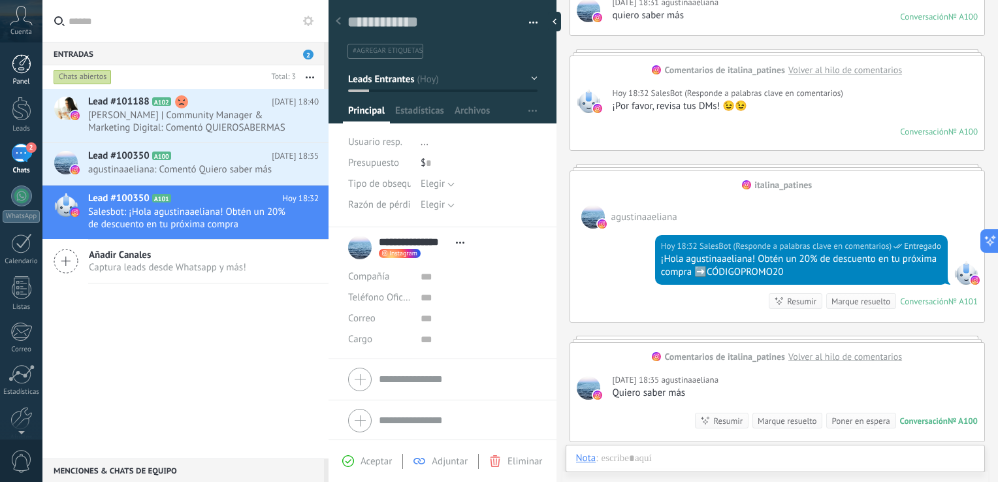
click at [24, 64] on div at bounding box center [22, 64] width 20 height 20
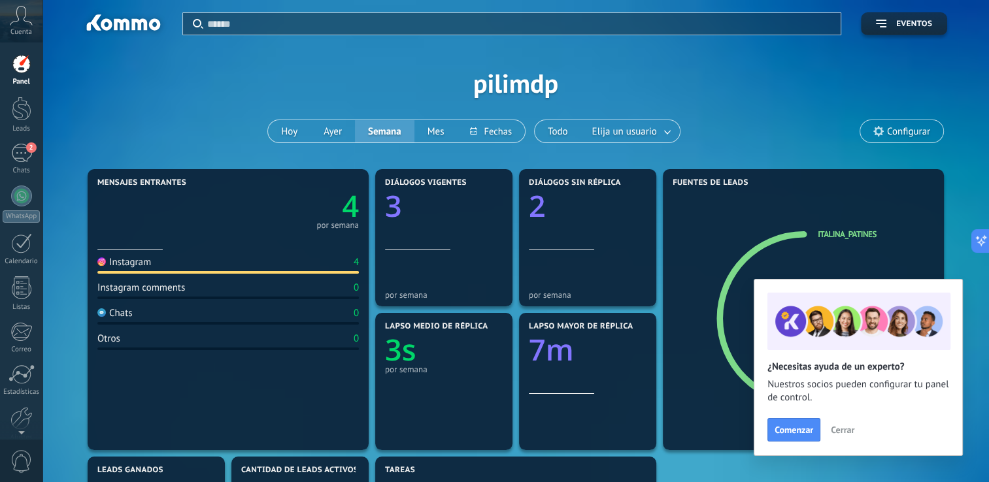
click at [846, 428] on span "Cerrar" at bounding box center [842, 429] width 24 height 9
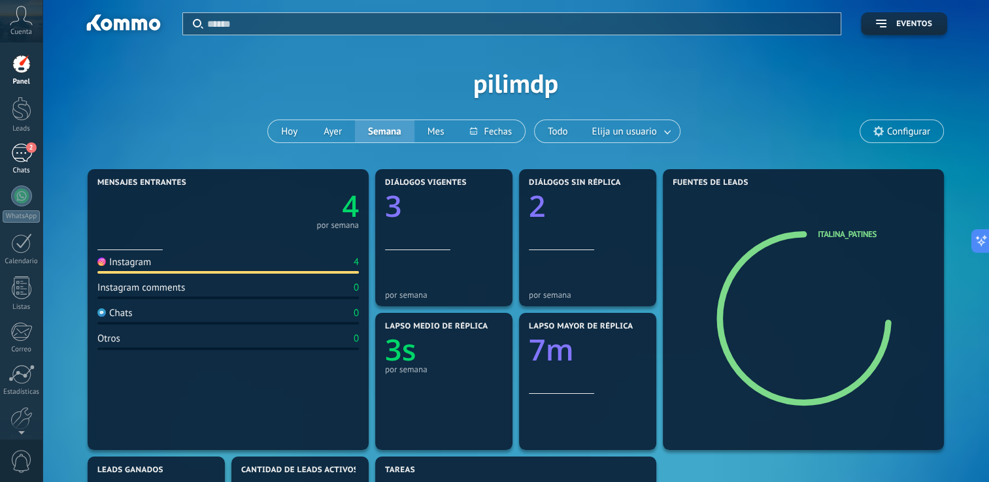
click at [30, 161] on div "2" at bounding box center [21, 153] width 21 height 19
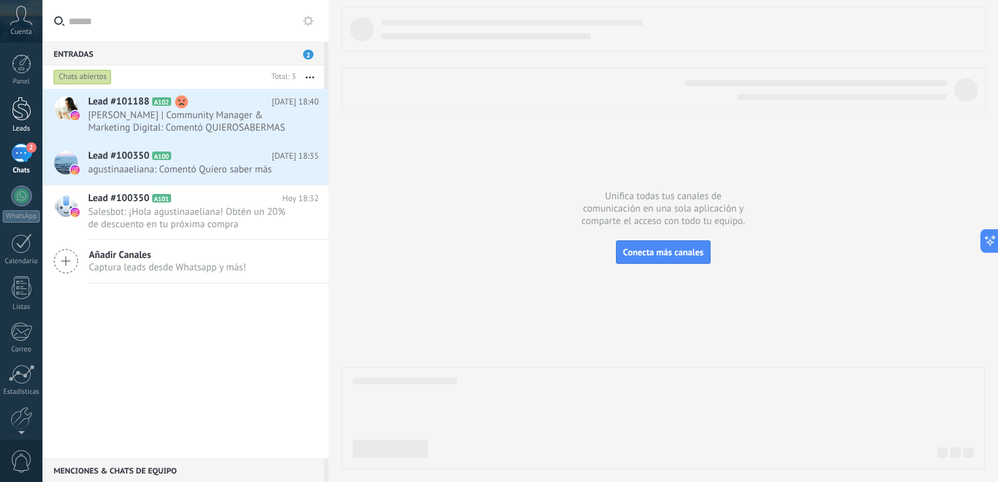
click at [15, 100] on div at bounding box center [22, 109] width 20 height 24
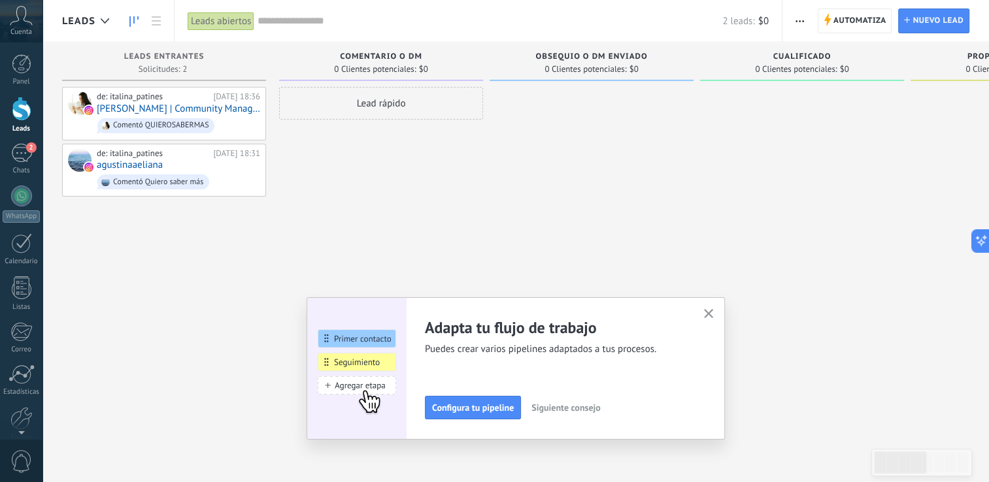
click at [713, 316] on icon "button" at bounding box center [709, 314] width 10 height 10
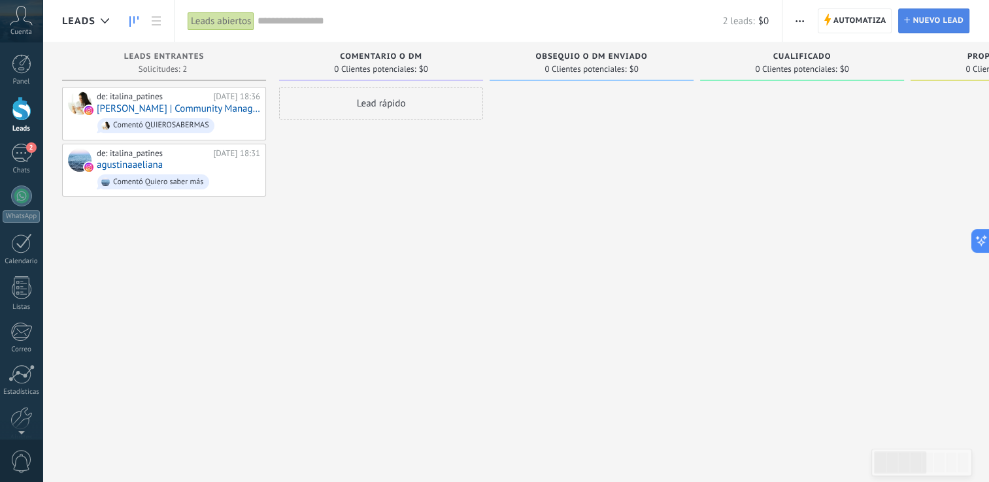
click at [924, 27] on span "Nuevo lead" at bounding box center [937, 21] width 51 height 24
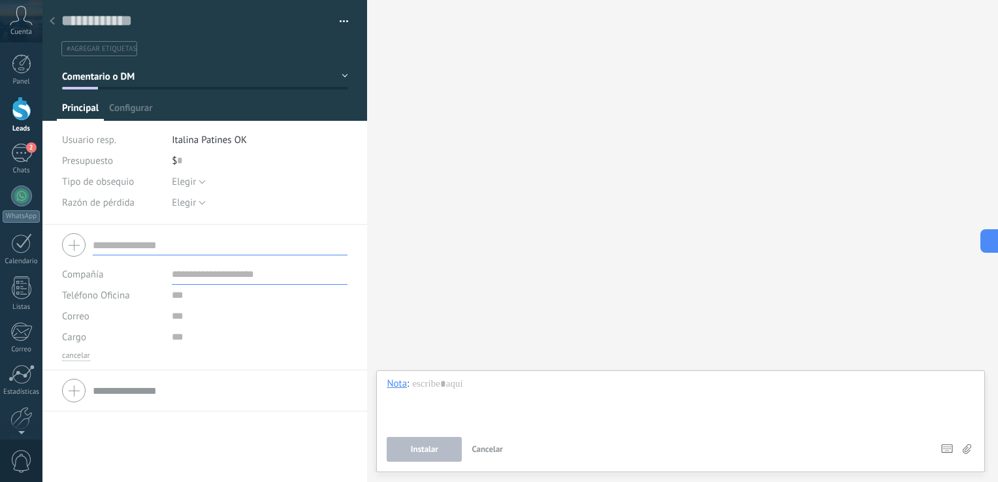
click at [52, 27] on div at bounding box center [52, 21] width 18 height 25
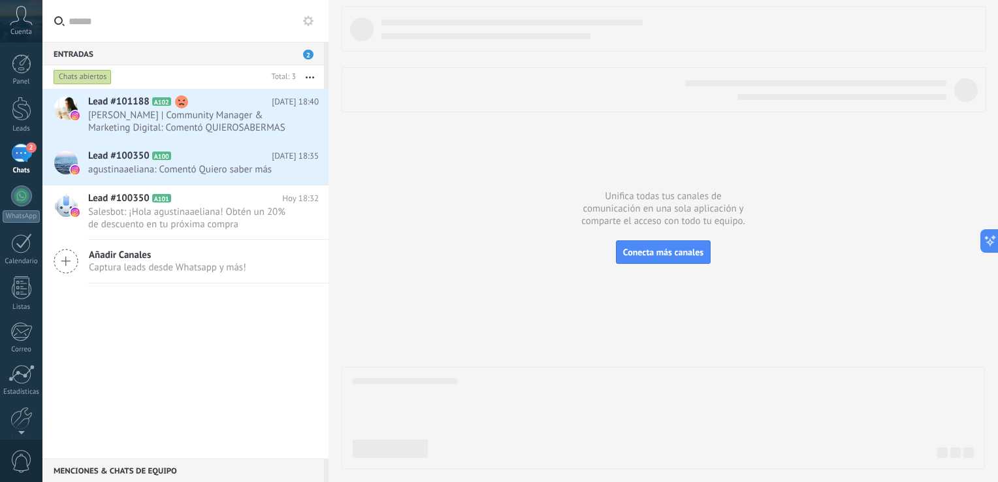
click at [13, 15] on icon at bounding box center [21, 16] width 23 height 20
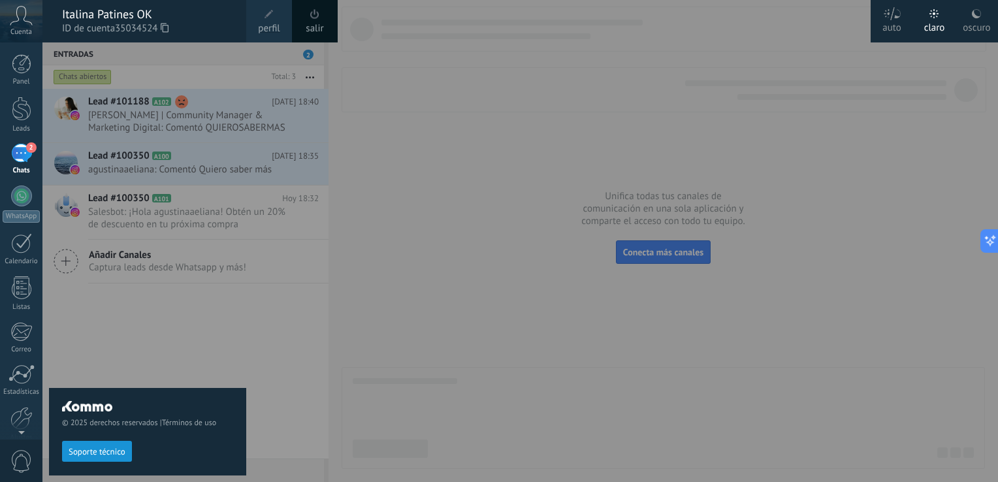
click at [107, 14] on div "Italina Patines OK" at bounding box center [147, 14] width 171 height 14
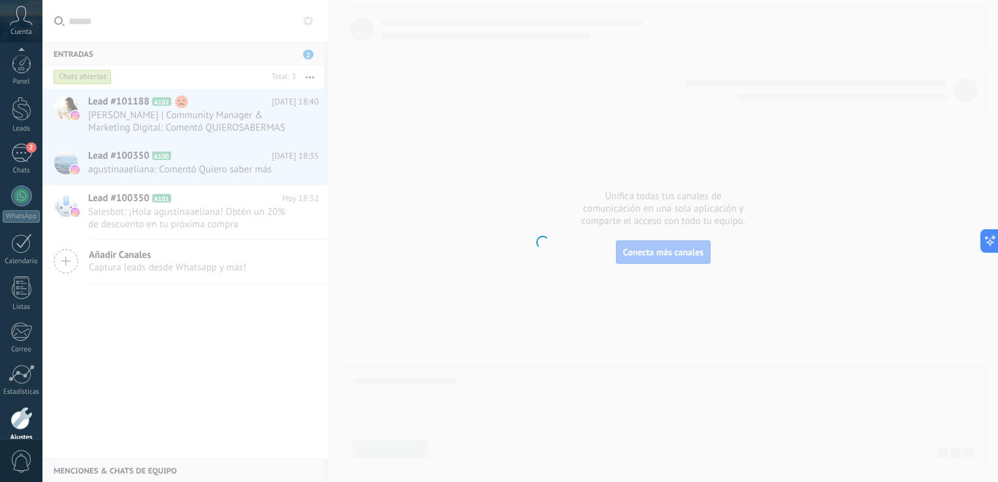
scroll to position [60, 0]
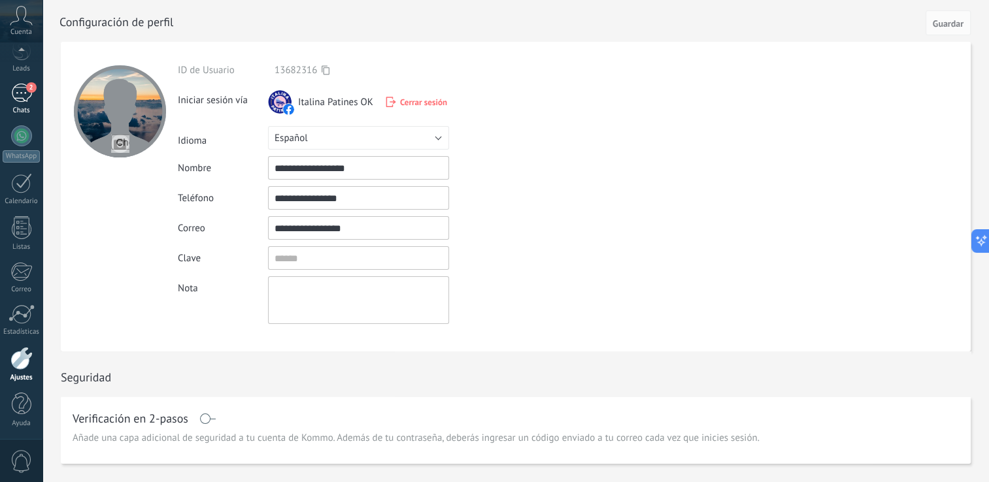
click at [30, 90] on span "2" at bounding box center [31, 87] width 10 height 10
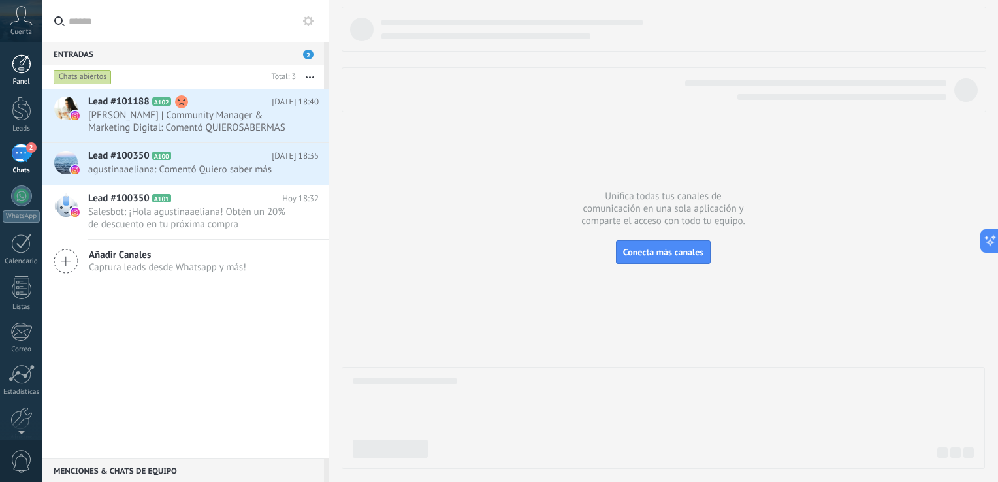
click at [20, 67] on div at bounding box center [22, 64] width 20 height 20
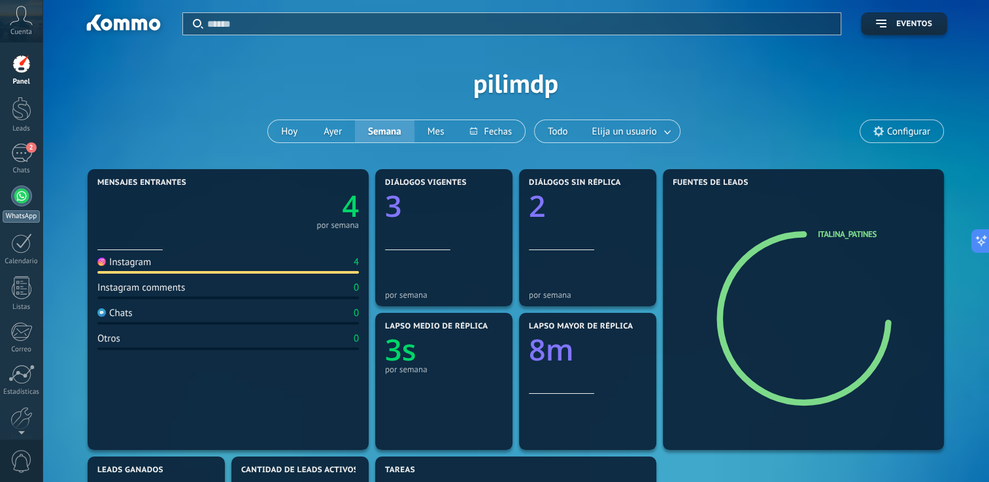
click at [24, 207] on link "WhatsApp" at bounding box center [21, 204] width 42 height 37
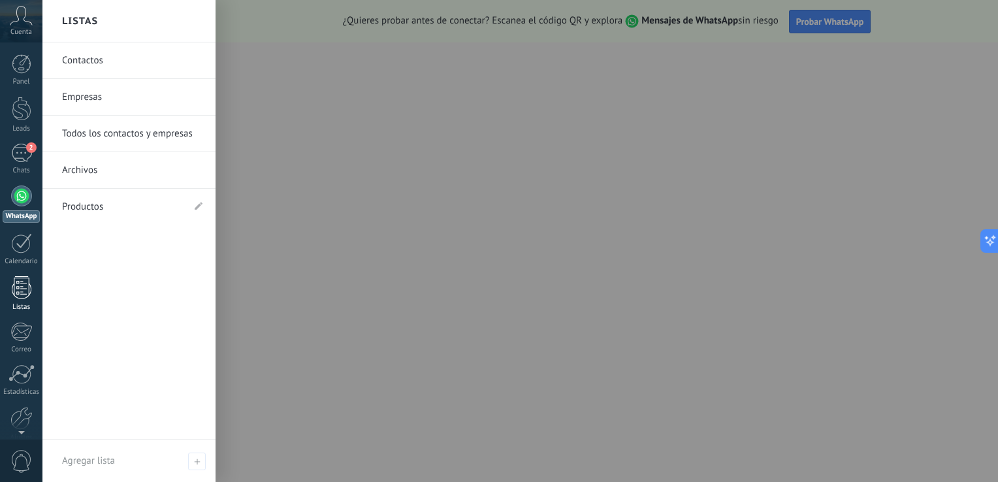
click at [24, 289] on div at bounding box center [22, 287] width 20 height 23
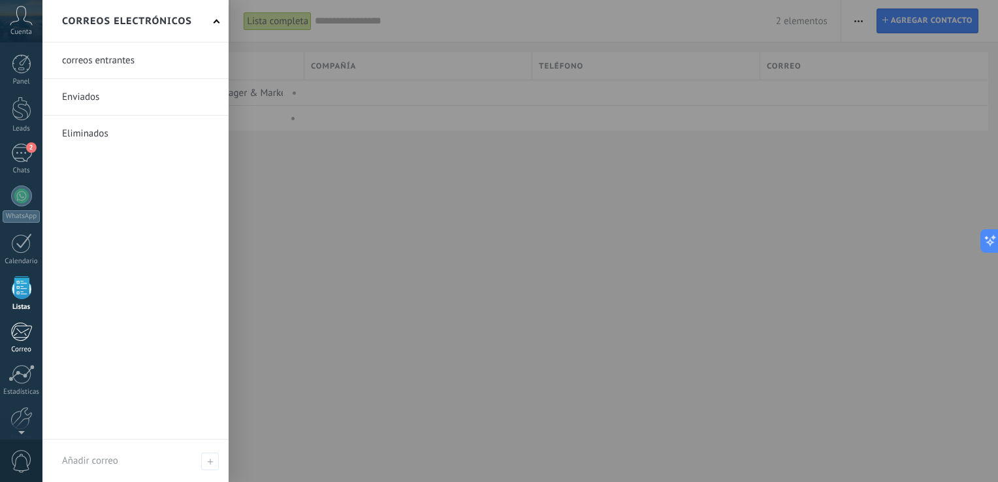
click at [31, 338] on div at bounding box center [21, 332] width 22 height 20
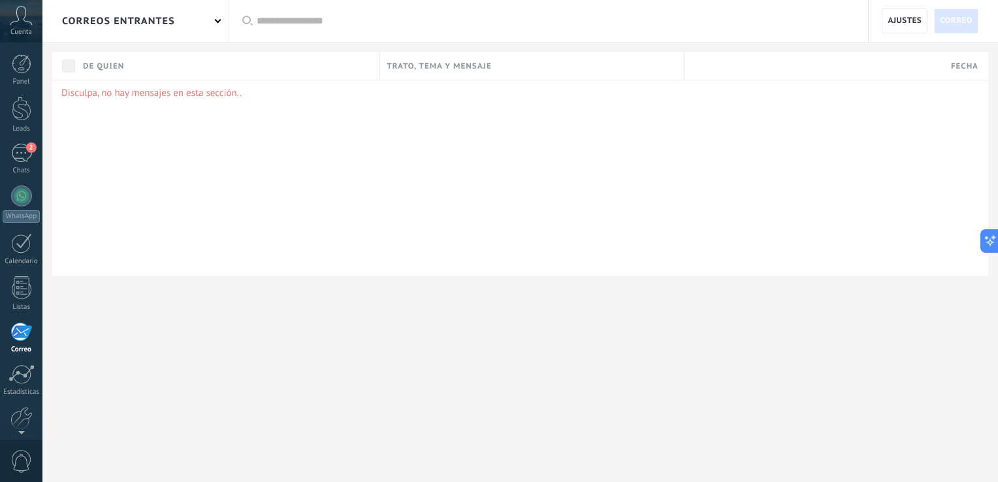
click at [23, 15] on icon at bounding box center [21, 16] width 23 height 20
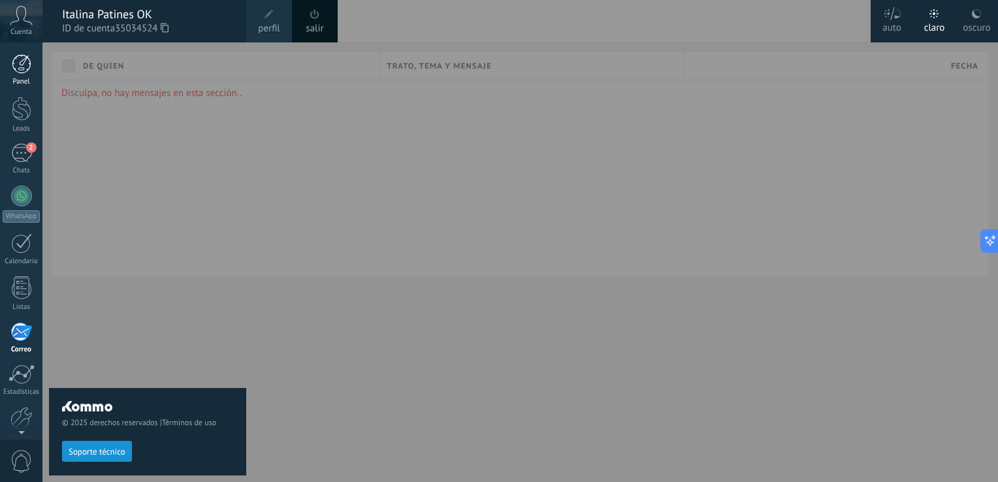
click at [20, 63] on div at bounding box center [22, 64] width 20 height 20
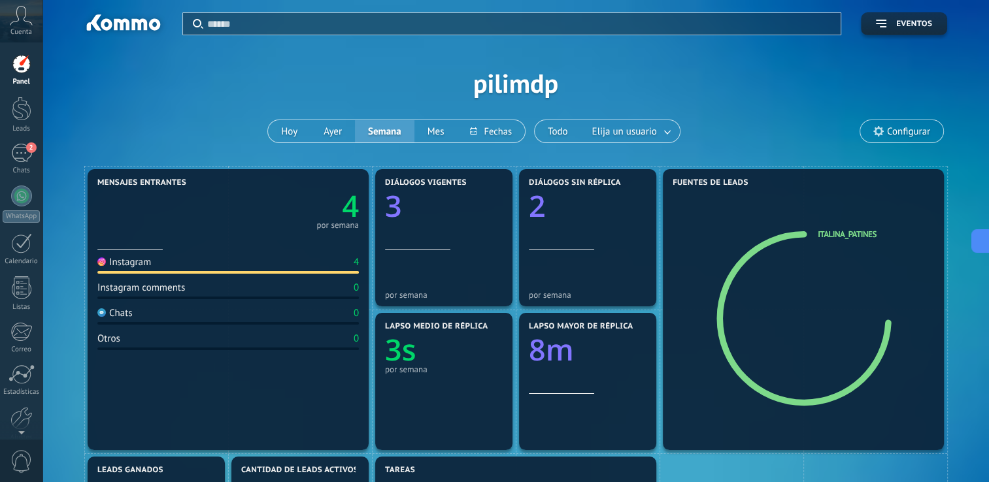
click at [21, 23] on icon at bounding box center [21, 16] width 23 height 20
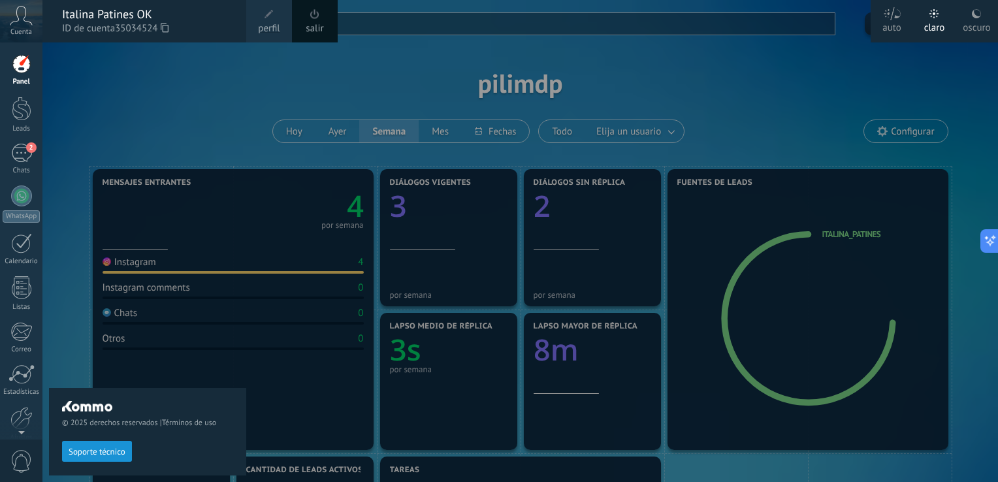
click at [21, 23] on icon at bounding box center [21, 16] width 23 height 20
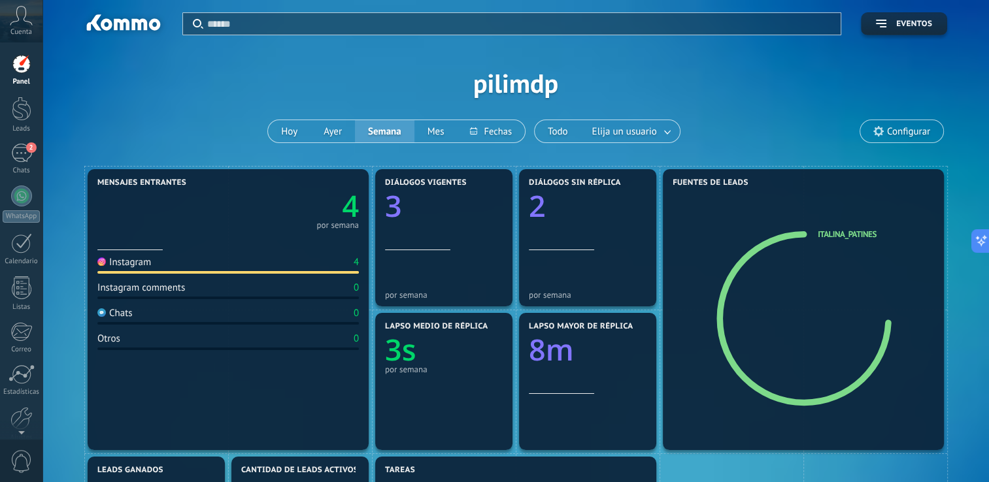
click at [148, 27] on div at bounding box center [122, 25] width 84 height 22
click at [26, 237] on div at bounding box center [21, 243] width 21 height 20
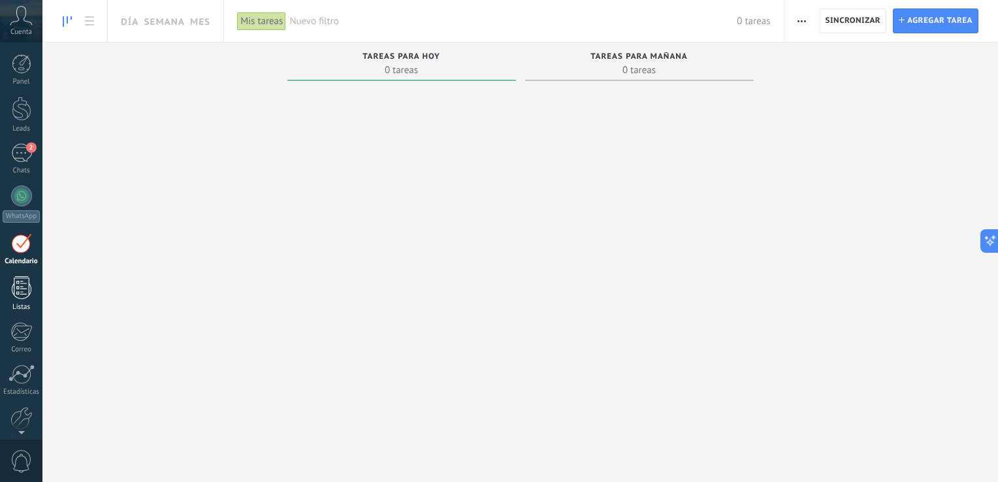
click at [18, 286] on div at bounding box center [22, 287] width 20 height 23
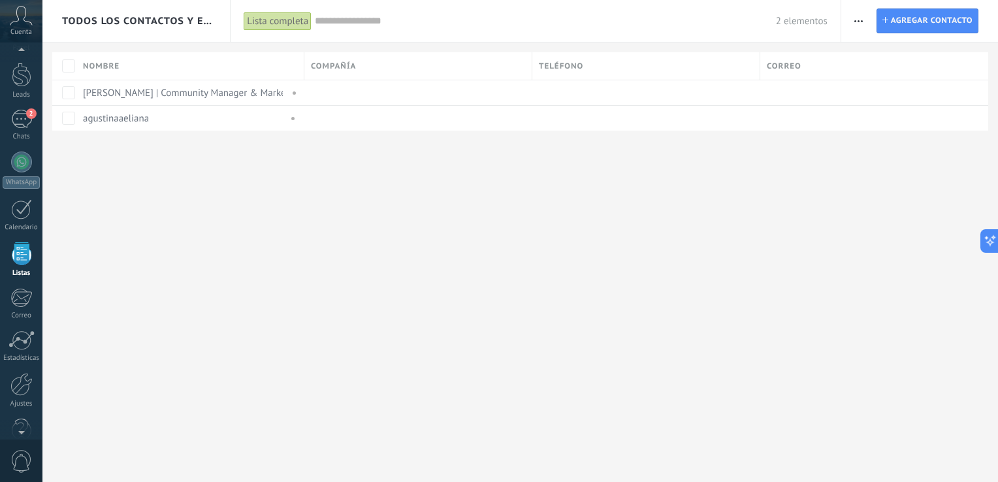
scroll to position [33, 0]
click at [24, 391] on div at bounding box center [21, 381] width 22 height 23
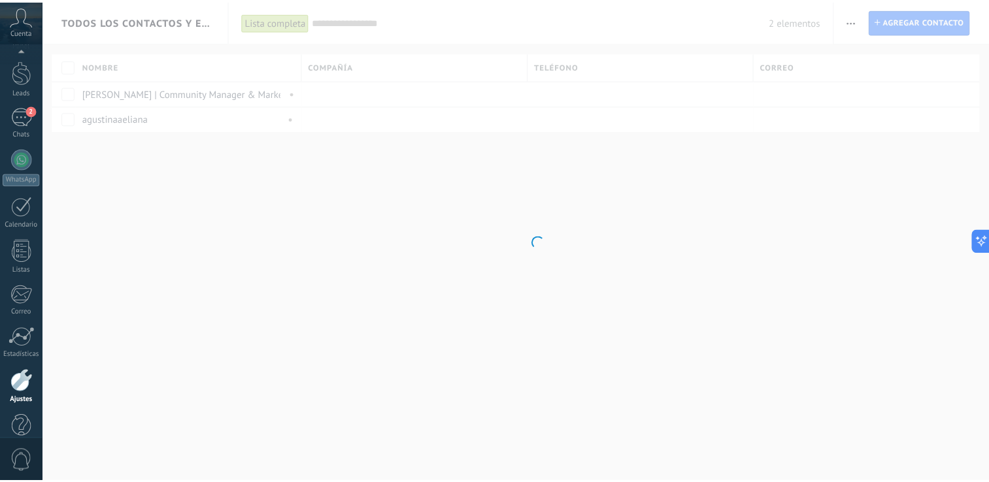
scroll to position [60, 0]
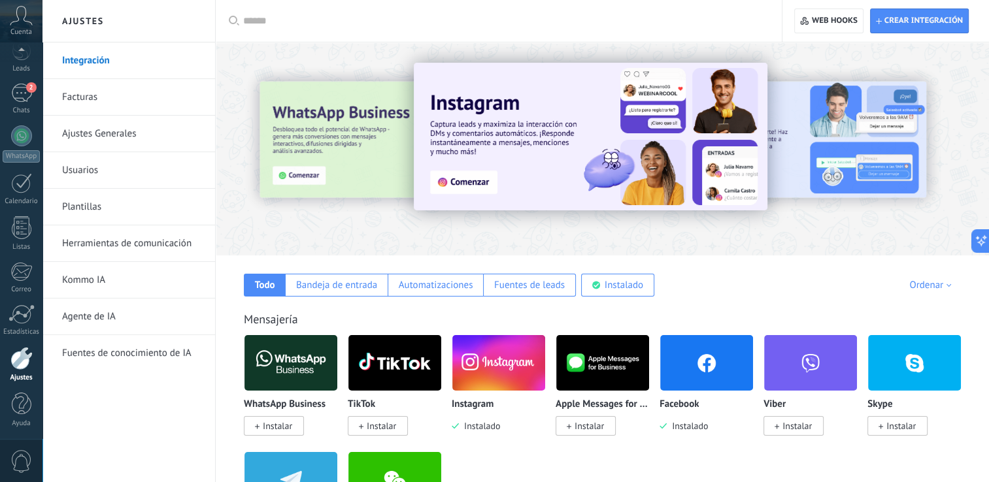
click at [482, 355] on img at bounding box center [498, 362] width 93 height 63
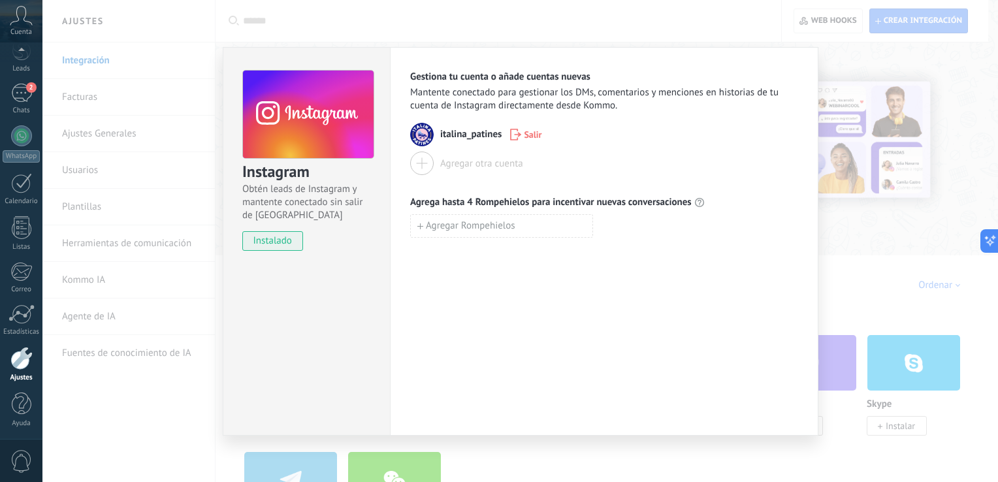
click at [583, 18] on div "Instagram Obtén leads de Instagram y mantente conectado sin salir de Kommo inst…" at bounding box center [520, 241] width 956 height 482
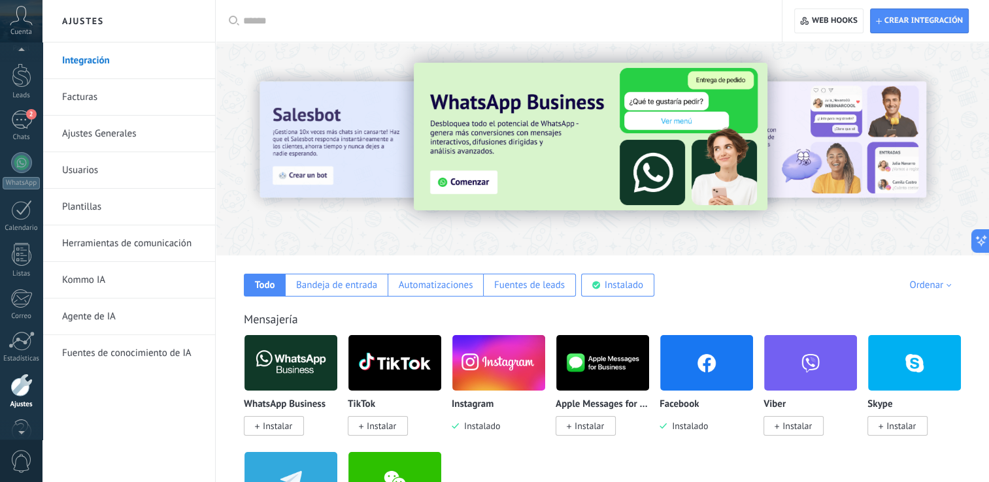
scroll to position [0, 0]
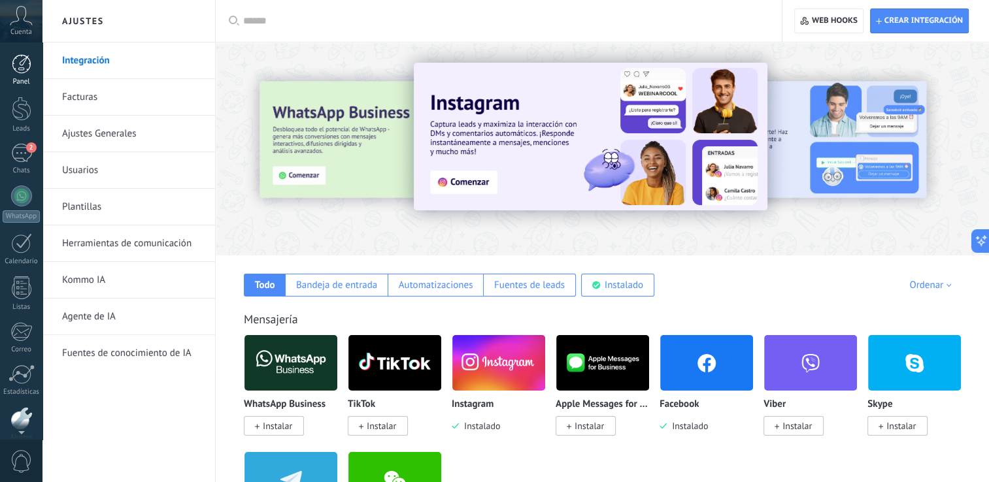
click at [20, 67] on div at bounding box center [22, 64] width 20 height 20
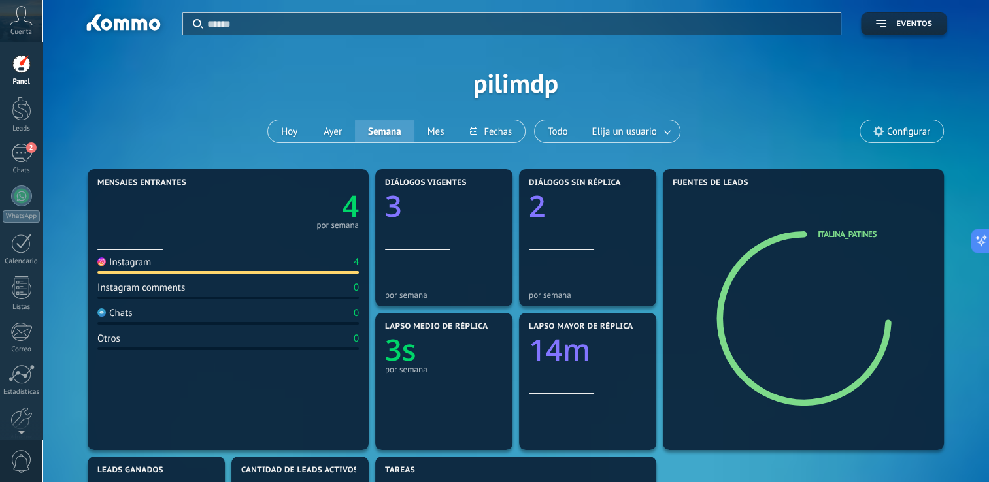
click at [20, 26] on div "Cuenta" at bounding box center [21, 21] width 42 height 42
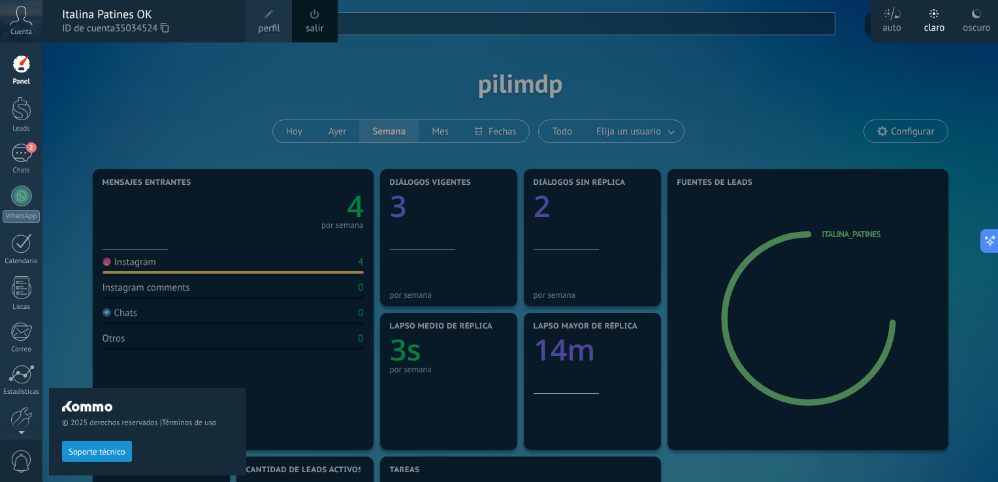
click at [934, 59] on div at bounding box center [541, 241] width 998 height 482
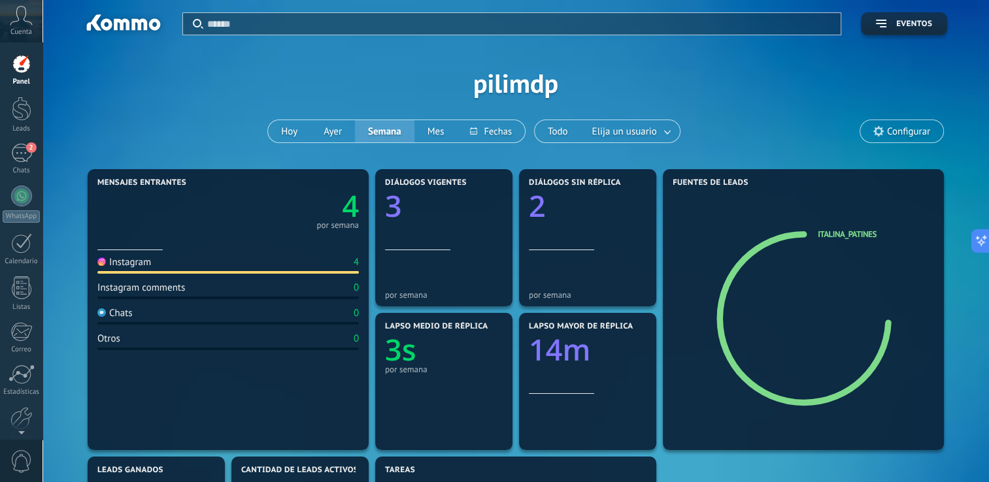
click at [925, 132] on span "Configurar" at bounding box center [908, 131] width 43 height 11
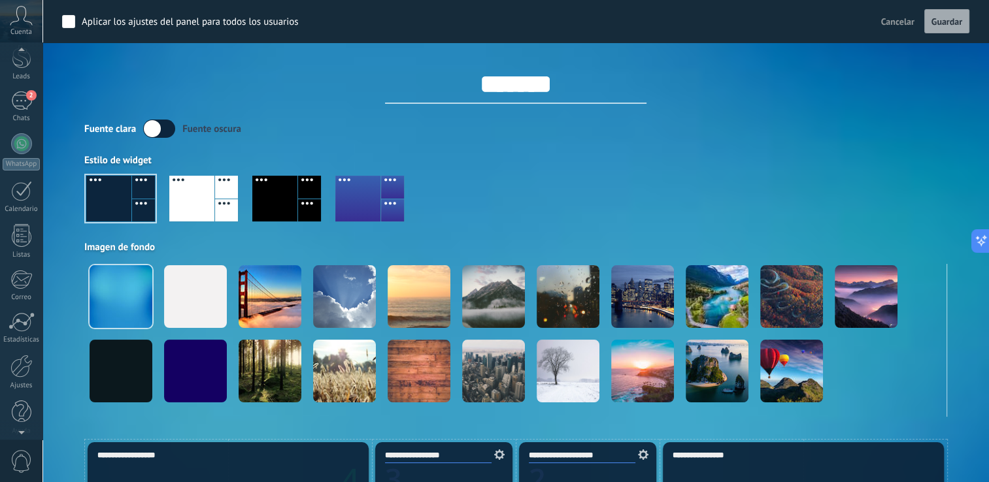
scroll to position [60, 0]
click at [24, 359] on div at bounding box center [21, 358] width 22 height 23
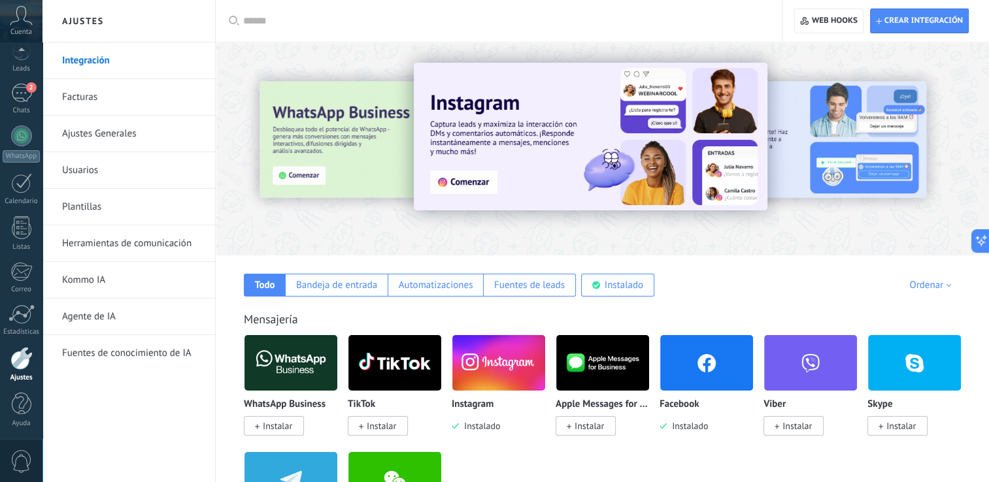
scroll to position [65, 0]
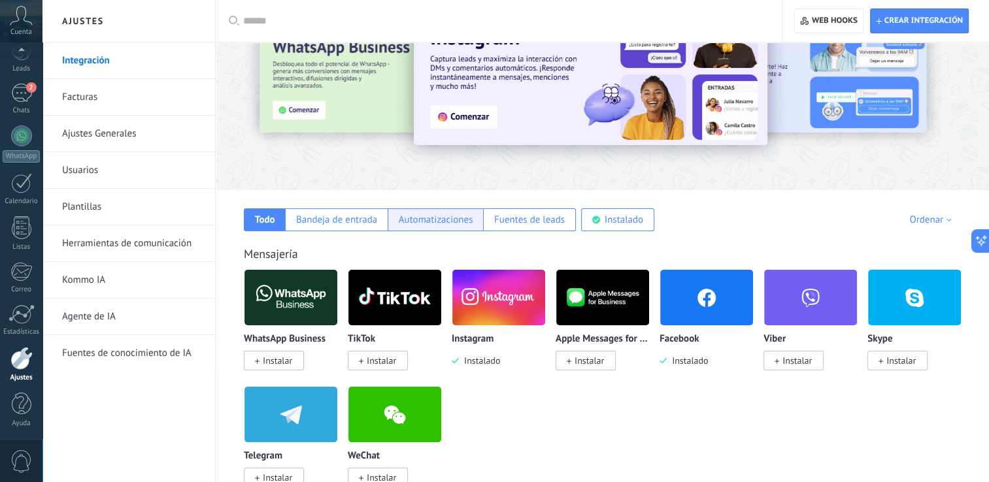
click at [468, 220] on div "Automatizaciones" at bounding box center [436, 220] width 74 height 12
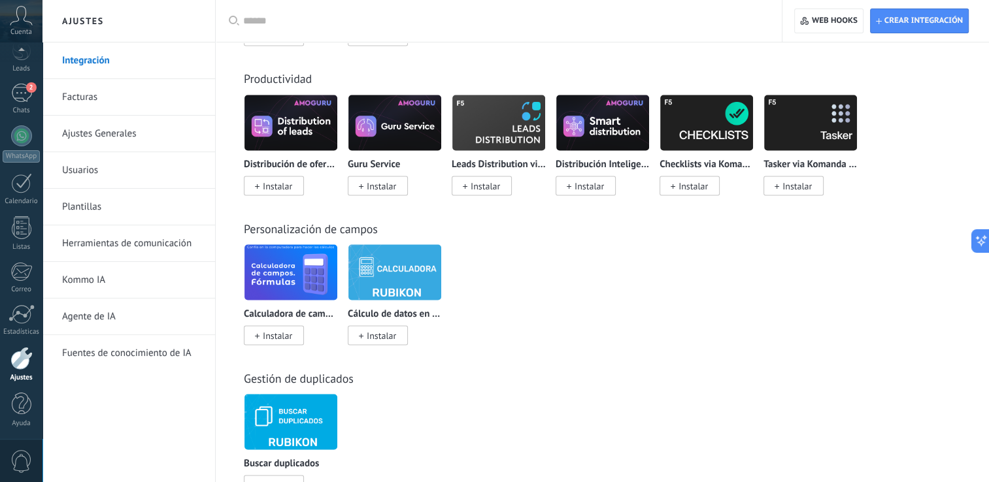
scroll to position [2257, 0]
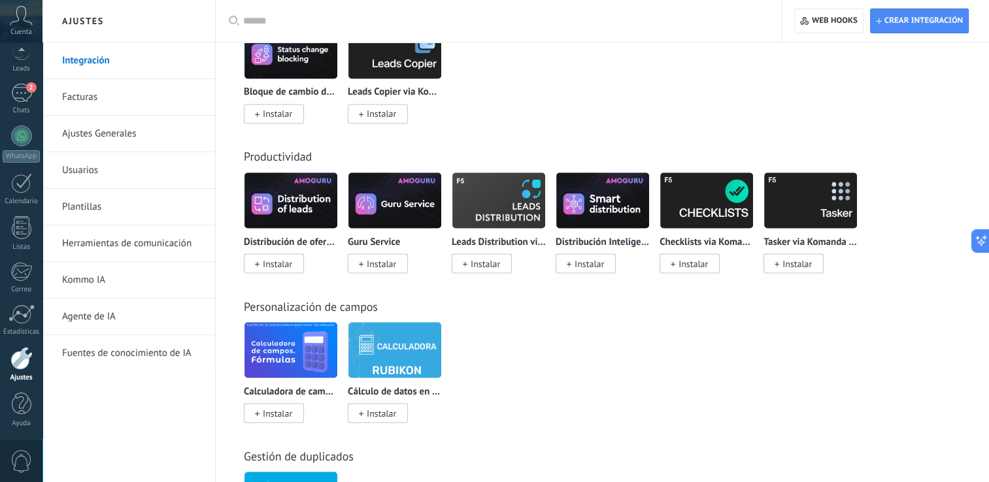
click at [133, 140] on link "Ajustes Generales" at bounding box center [132, 134] width 140 height 37
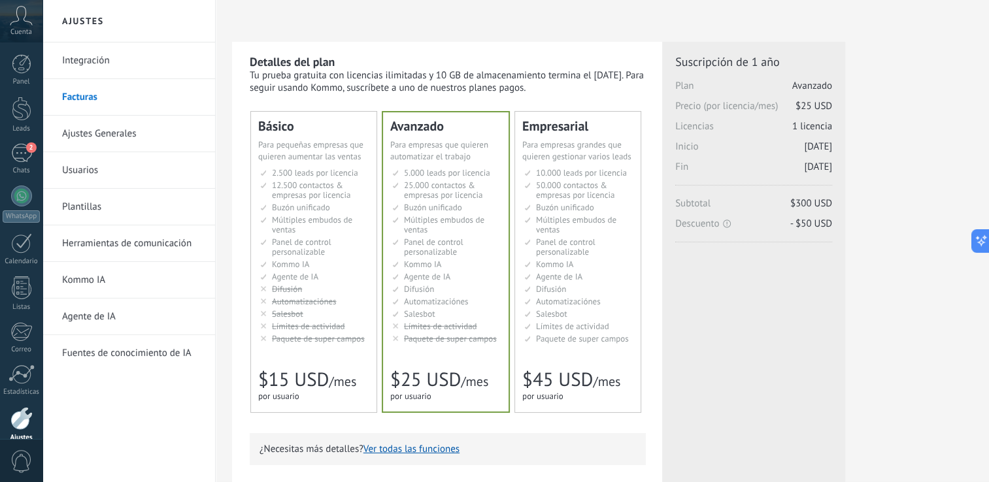
click at [92, 66] on link "Integración" at bounding box center [132, 60] width 140 height 37
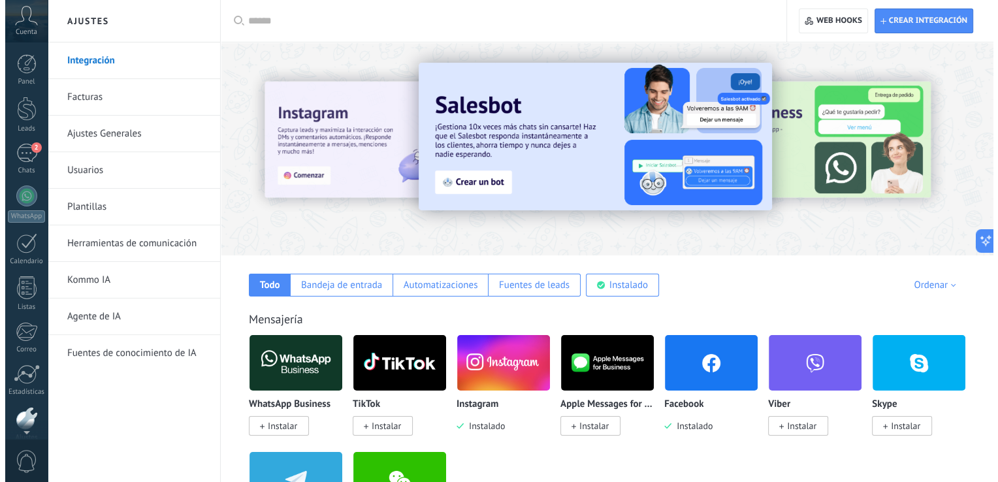
scroll to position [60, 0]
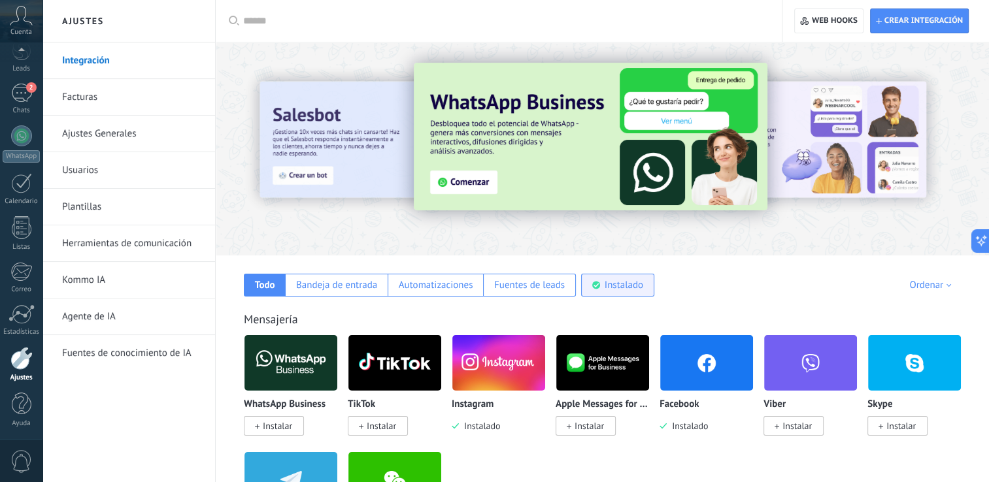
click at [614, 284] on div "Instalado" at bounding box center [623, 285] width 39 height 12
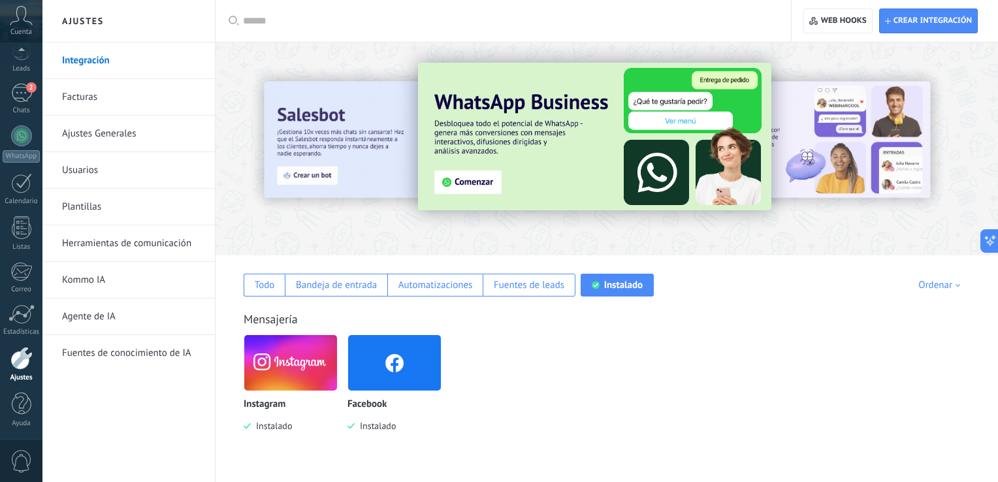
click at [294, 362] on img at bounding box center [290, 362] width 93 height 63
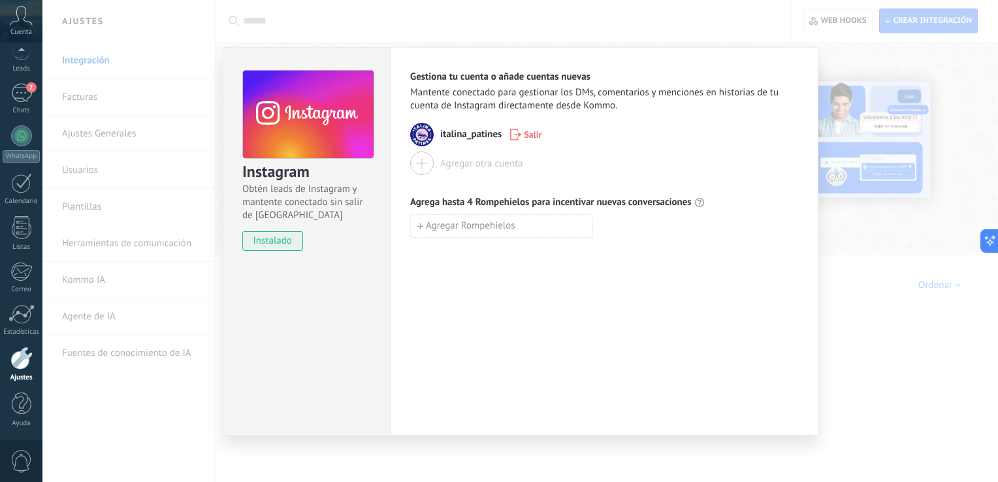
click at [292, 179] on h3 "Instagram" at bounding box center [307, 172] width 131 height 22
click at [423, 134] on img at bounding box center [422, 135] width 24 height 24
click at [525, 98] on span "Mantente conectado para gestionar los DMs, comentarios y menciones en historias…" at bounding box center [604, 99] width 388 height 26
click at [340, 19] on div "Instagram Obtén leads de Instagram y mantente conectado sin salir de Kommo inst…" at bounding box center [520, 241] width 956 height 482
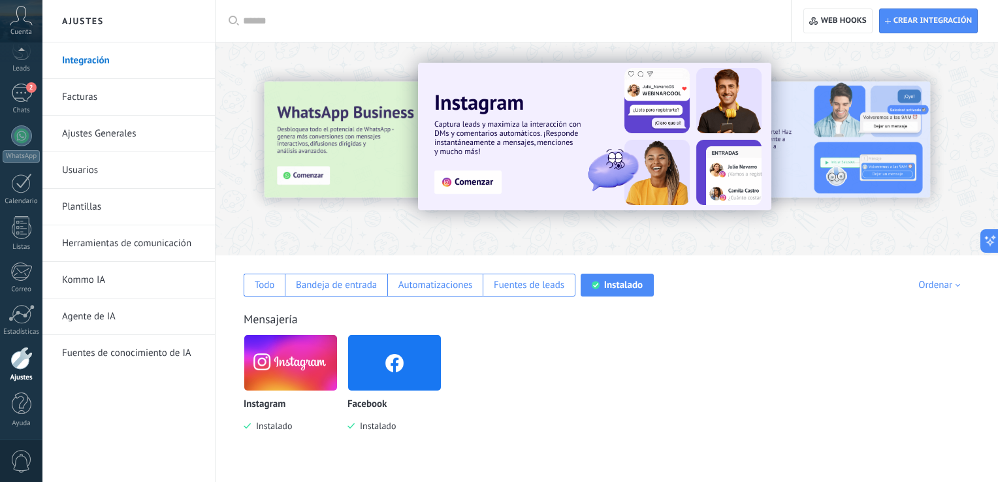
click at [256, 20] on input "text" at bounding box center [508, 21] width 530 height 14
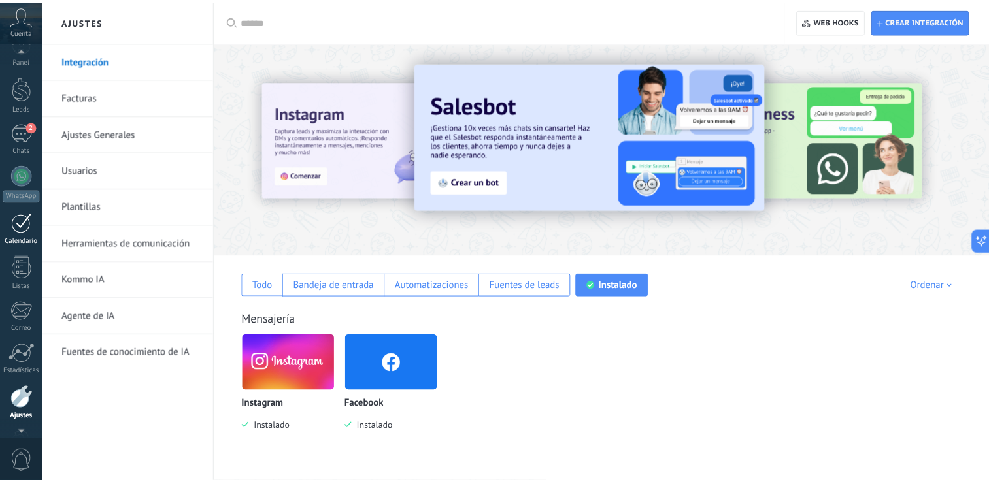
scroll to position [0, 0]
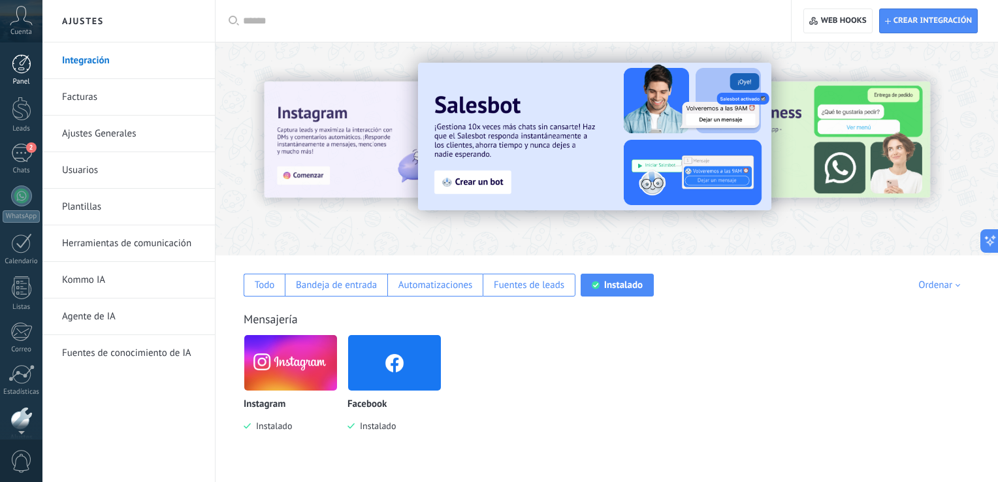
click at [26, 66] on div at bounding box center [22, 64] width 20 height 20
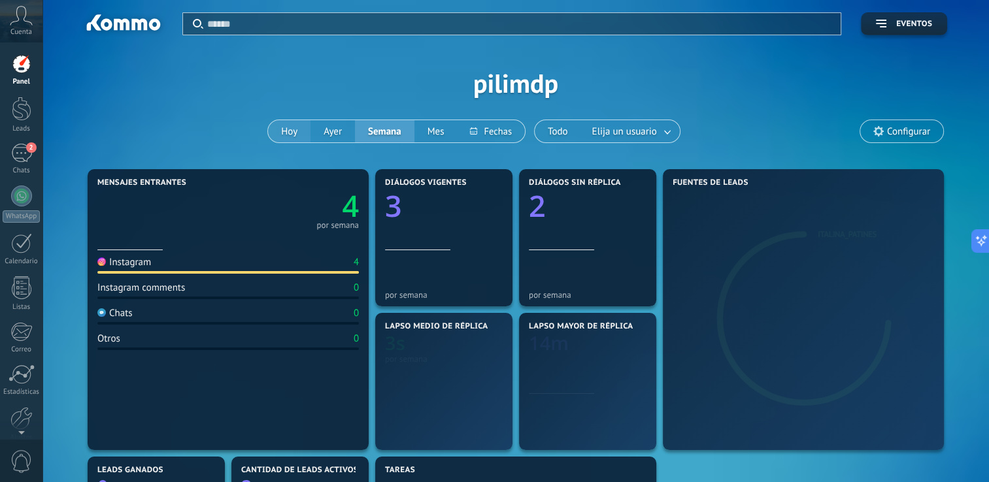
click at [290, 135] on button "Hoy" at bounding box center [289, 131] width 42 height 22
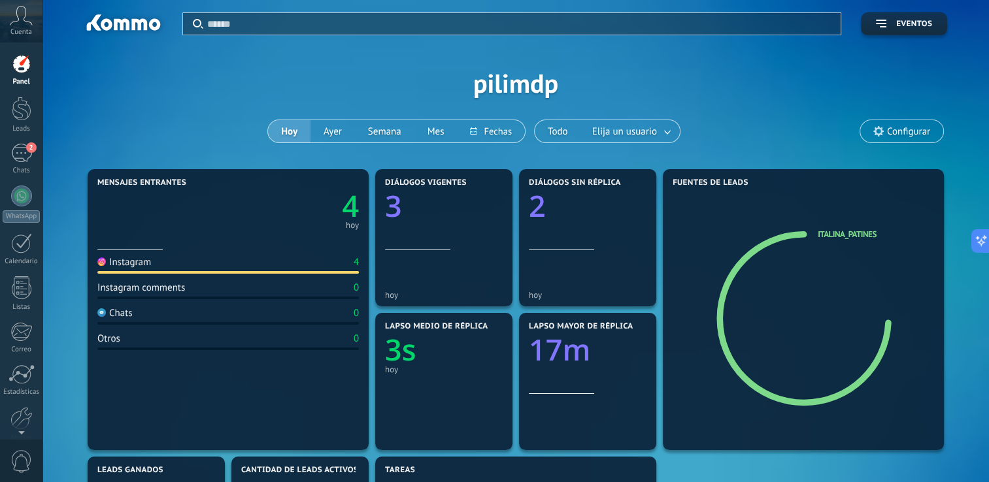
click at [238, 273] on div at bounding box center [227, 272] width 261 height 3
click at [871, 298] on icon at bounding box center [814, 319] width 125 height 98
click at [651, 139] on span "Elija un usuario" at bounding box center [624, 132] width 70 height 18
click at [883, 132] on span "Configurar" at bounding box center [901, 131] width 83 height 22
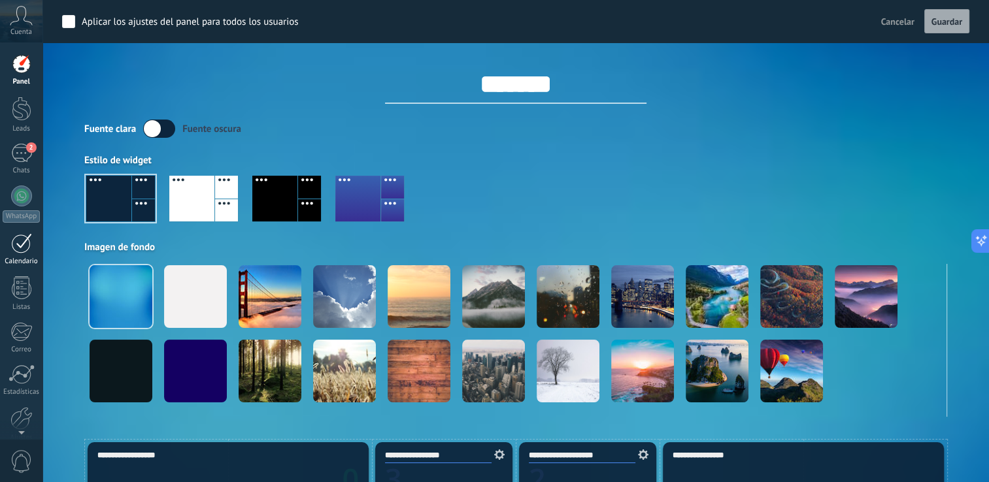
click at [27, 244] on div at bounding box center [21, 243] width 21 height 20
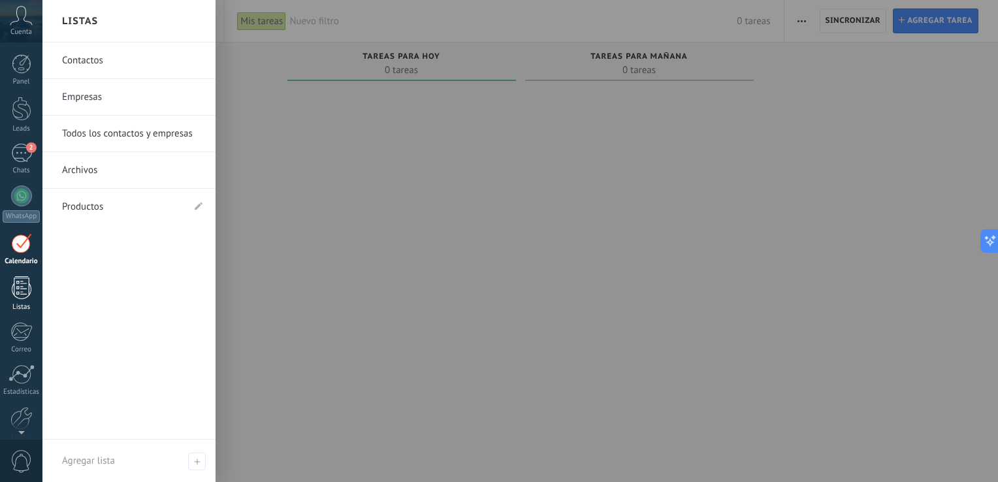
click at [24, 286] on div at bounding box center [22, 287] width 20 height 23
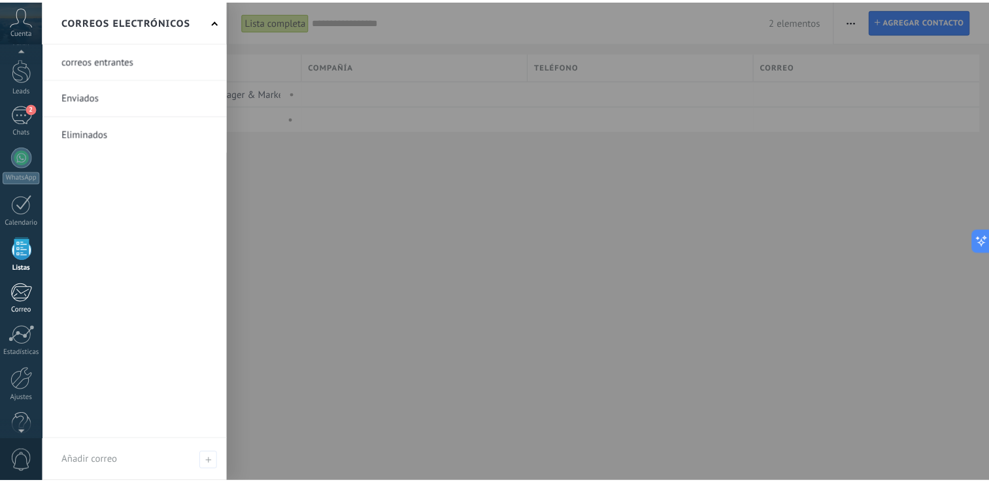
scroll to position [60, 0]
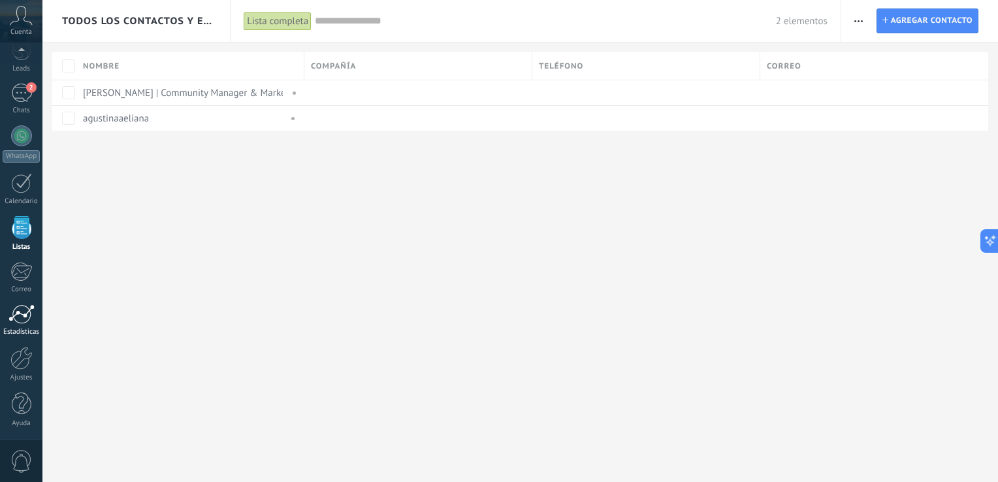
click at [21, 312] on div at bounding box center [21, 314] width 26 height 20
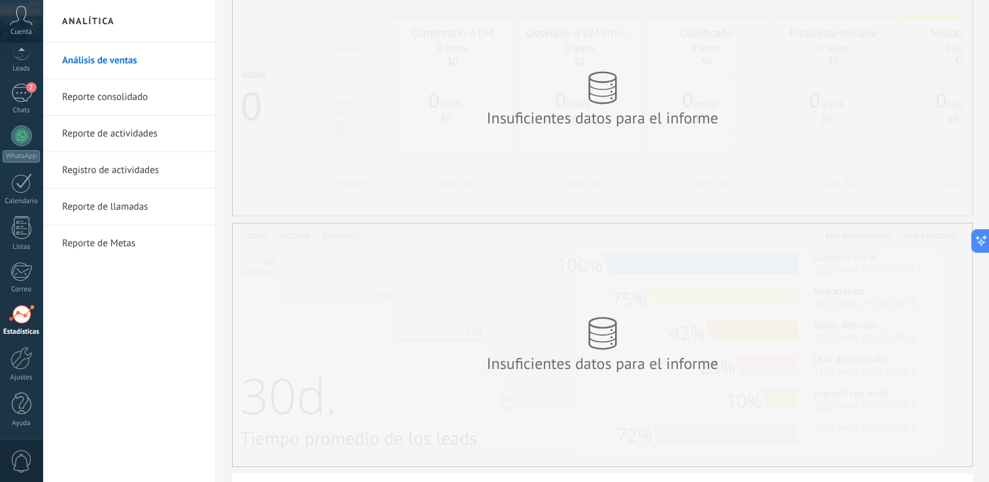
scroll to position [196, 0]
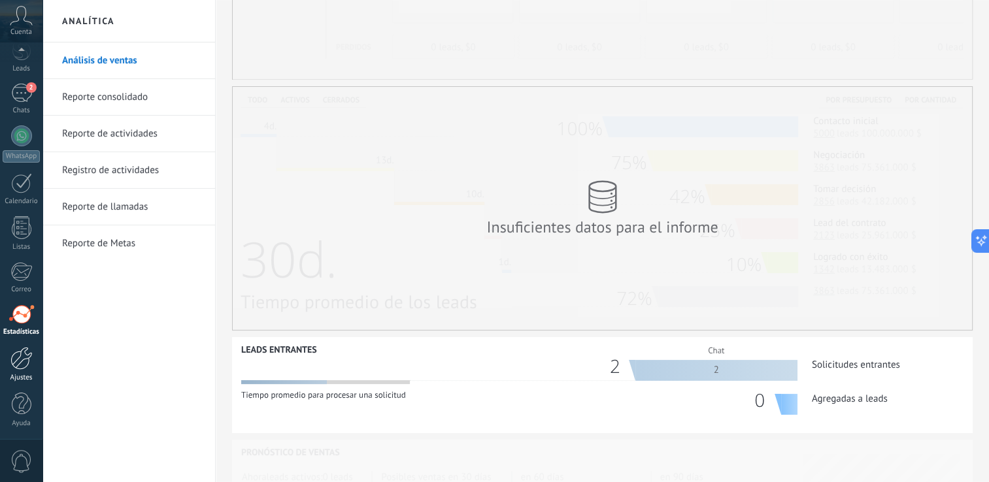
click at [26, 368] on div at bounding box center [21, 358] width 22 height 23
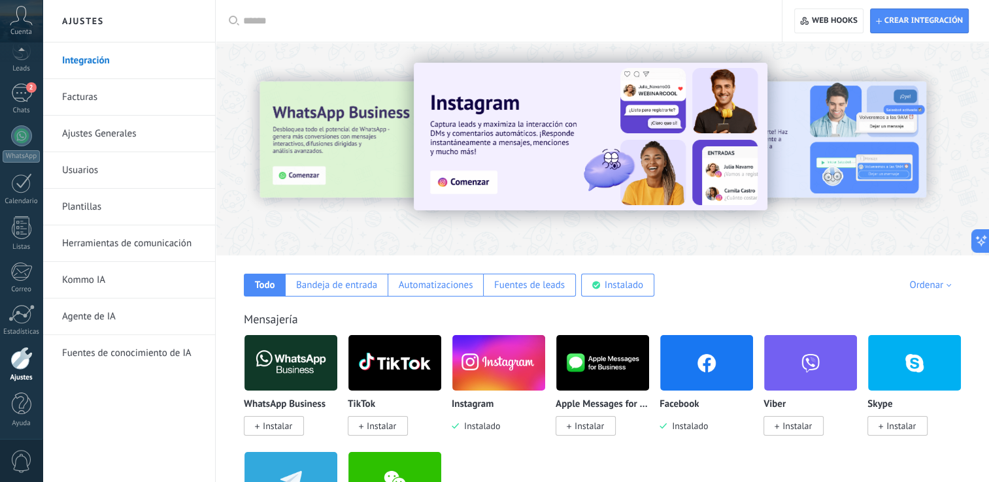
click at [478, 363] on img at bounding box center [498, 362] width 93 height 63
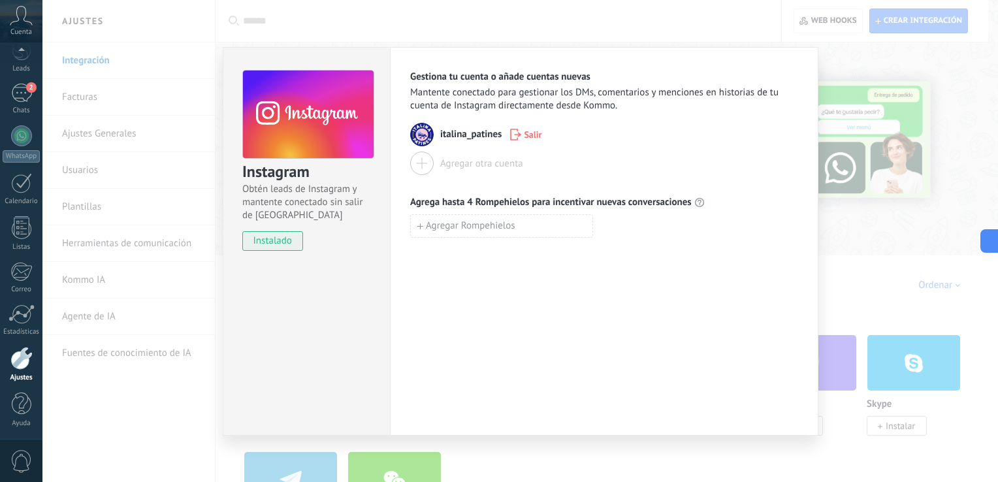
drag, startPoint x: 700, startPoint y: 38, endPoint x: 704, endPoint y: 32, distance: 7.4
click at [702, 33] on div "Instagram Obtén leads de Instagram y mantente conectado sin salir de Kommo inst…" at bounding box center [520, 241] width 956 height 482
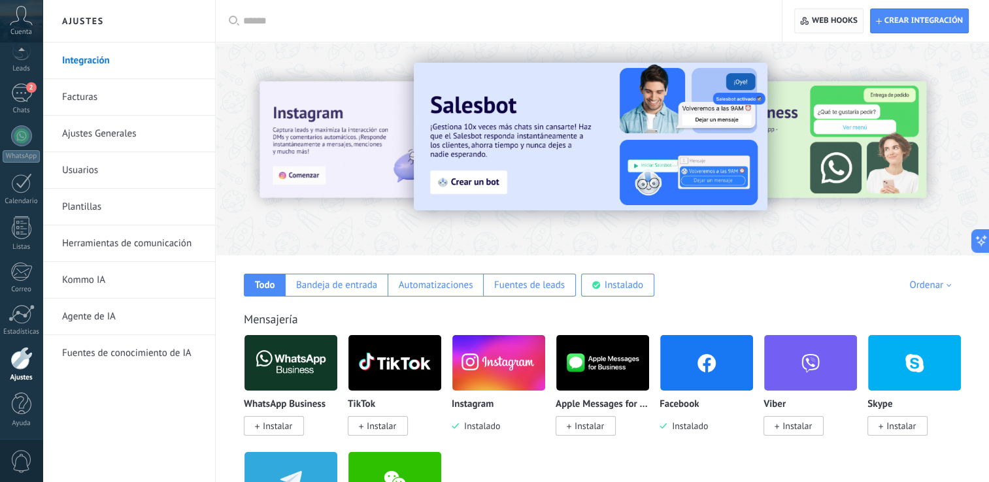
click at [838, 18] on span "Web hooks 0" at bounding box center [834, 21] width 46 height 10
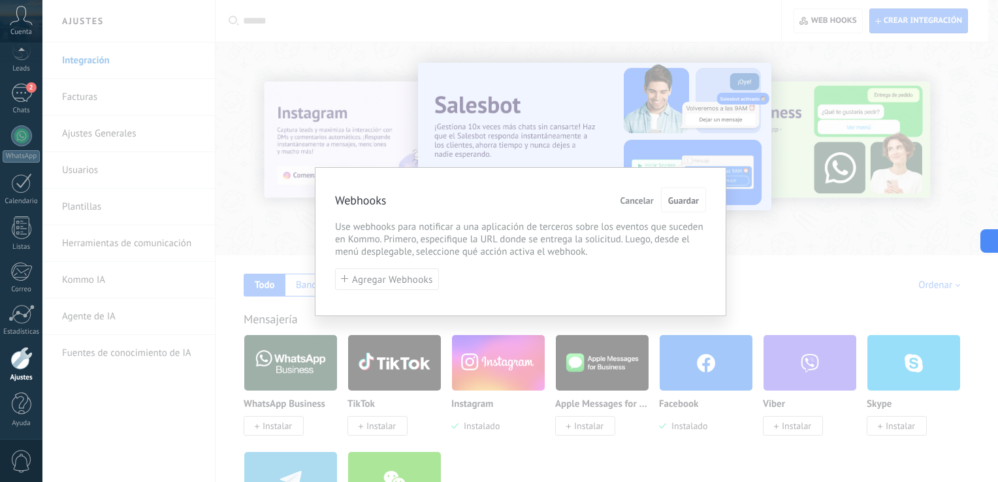
click at [646, 200] on span "Cancelar" at bounding box center [637, 200] width 33 height 9
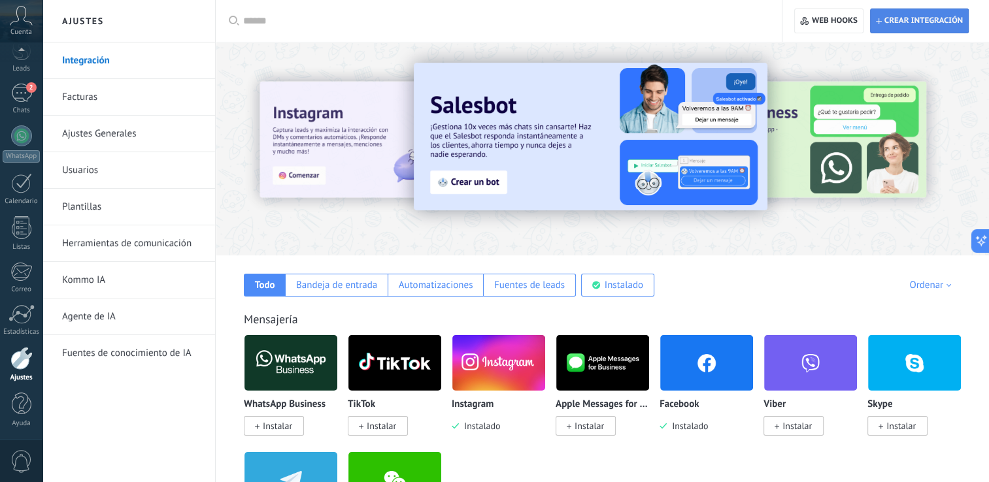
click at [881, 13] on span "Crear integración" at bounding box center [919, 21] width 87 height 24
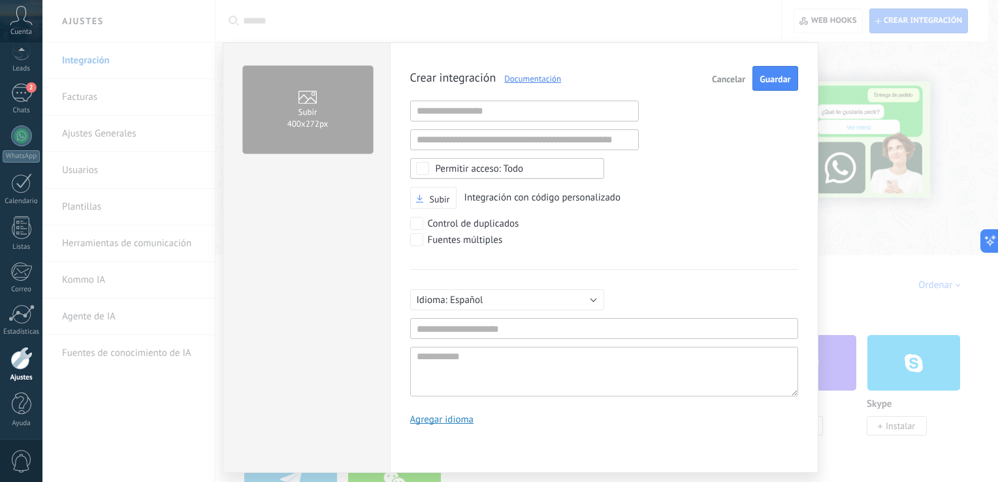
scroll to position [12, 0]
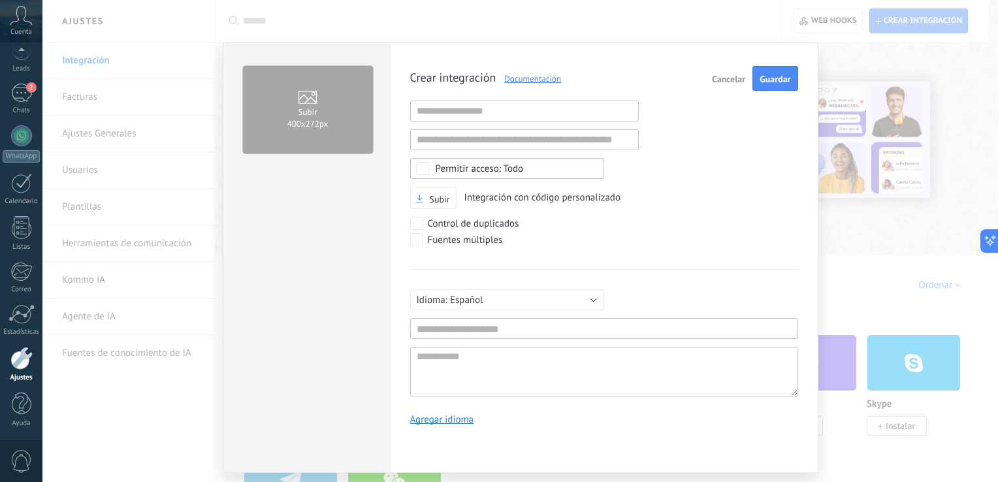
click at [724, 77] on span "Cancelar" at bounding box center [728, 78] width 33 height 9
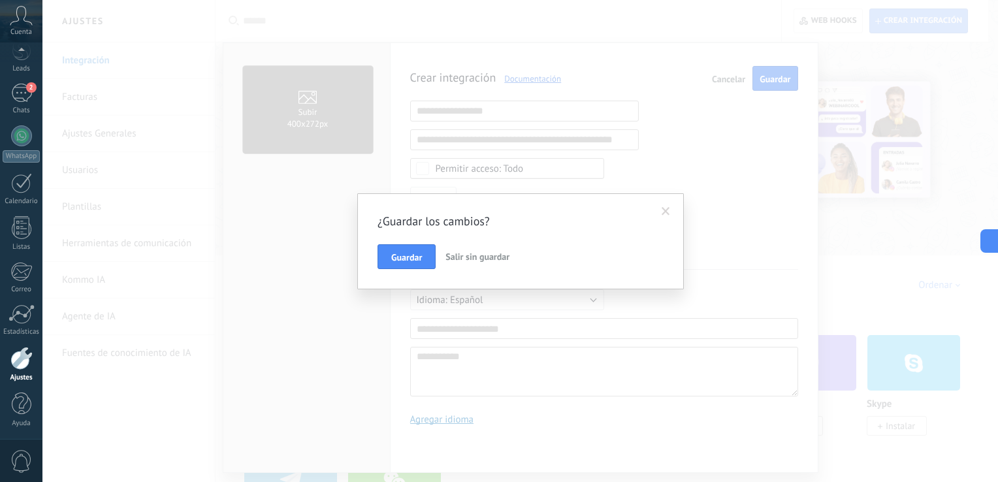
click at [484, 261] on span "Salir sin guardar" at bounding box center [478, 257] width 64 height 12
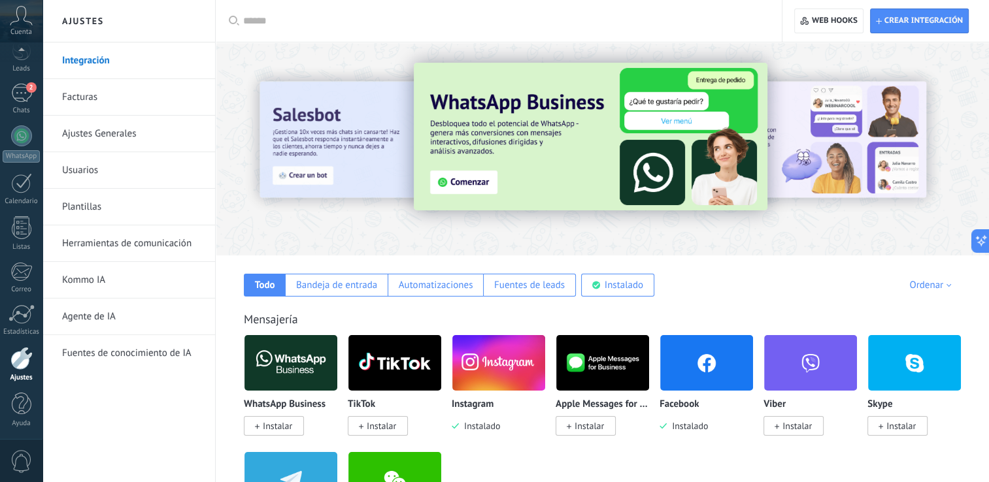
click at [359, 136] on div at bounding box center [282, 149] width 286 height 118
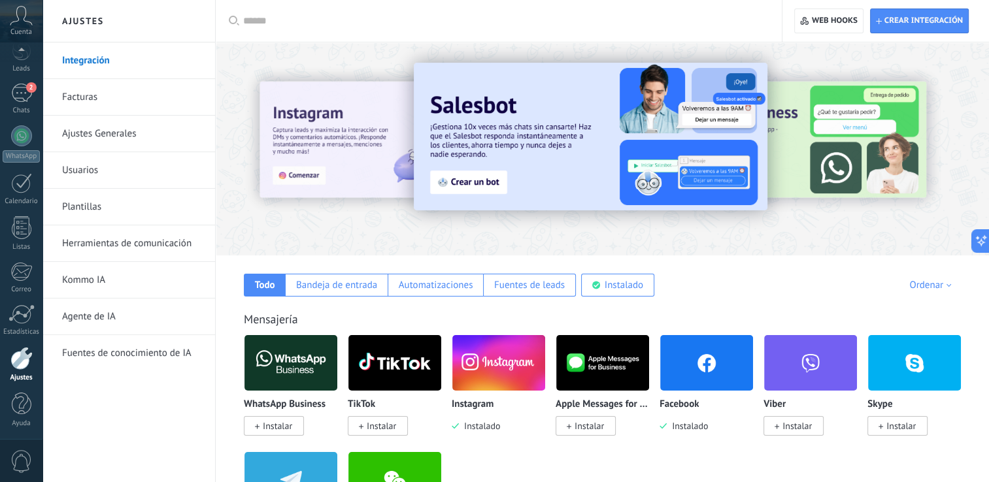
click at [815, 164] on div at bounding box center [926, 149] width 294 height 118
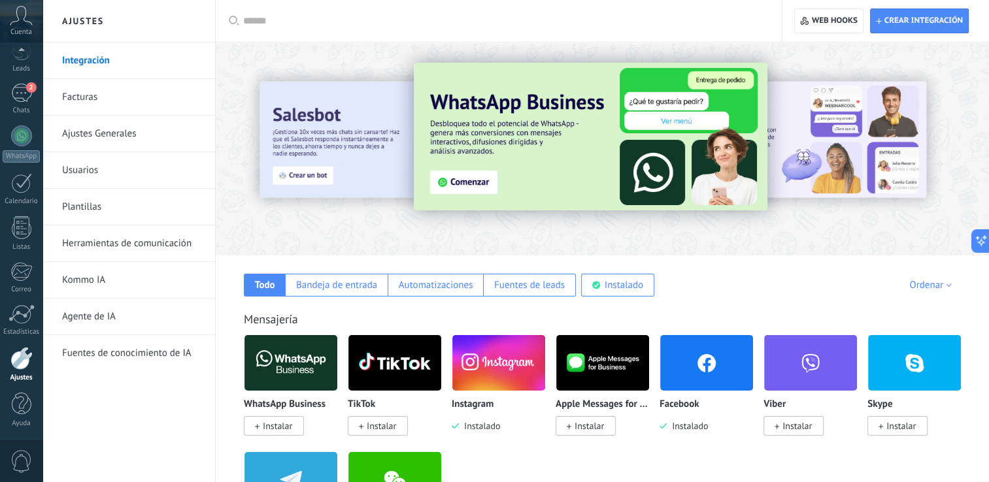
click at [357, 154] on div at bounding box center [282, 149] width 286 height 118
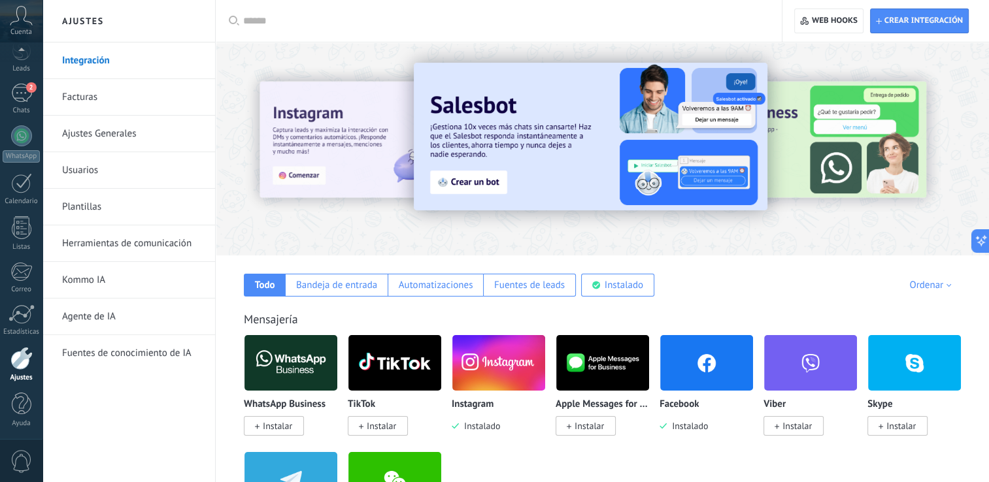
click at [489, 187] on img at bounding box center [590, 137] width 353 height 148
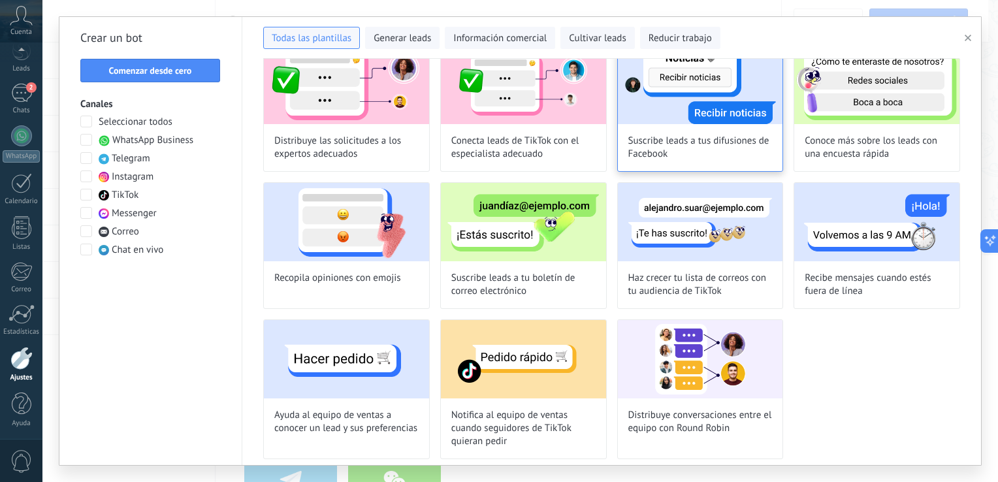
scroll to position [651, 0]
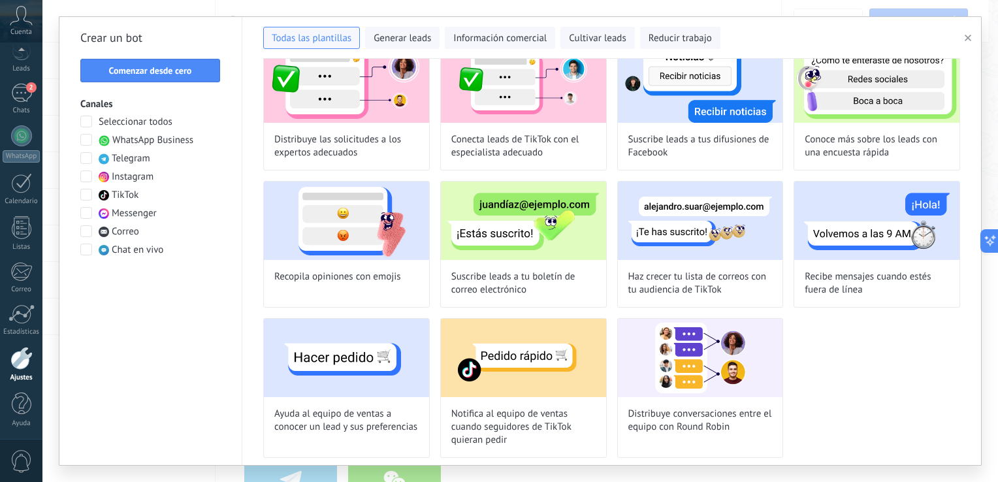
click at [84, 179] on span at bounding box center [86, 177] width 12 height 12
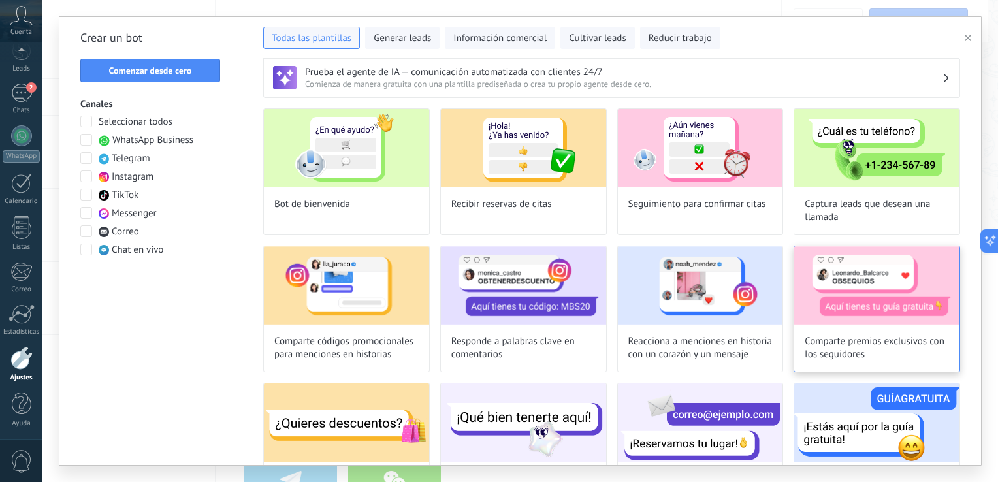
scroll to position [0, 0]
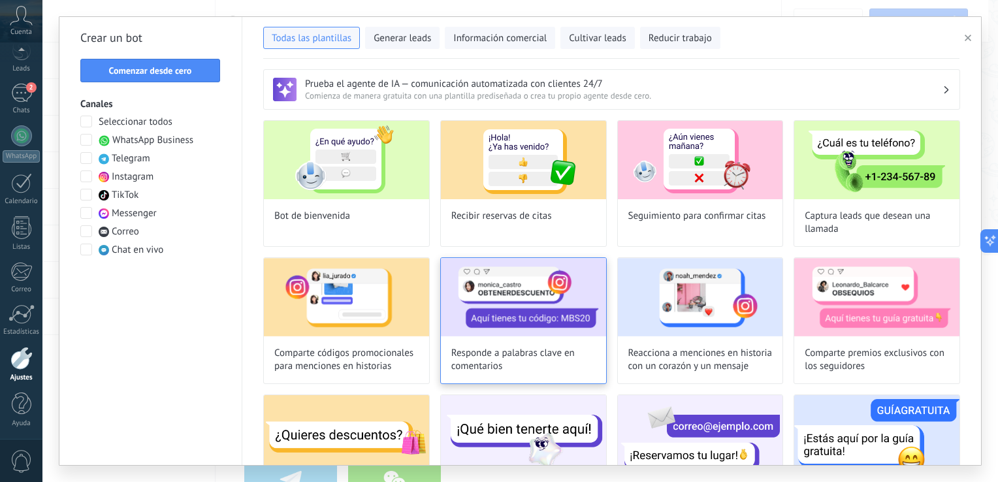
click at [515, 371] on span "Responde a palabras clave en comentarios" at bounding box center [523, 360] width 144 height 26
type input "**********"
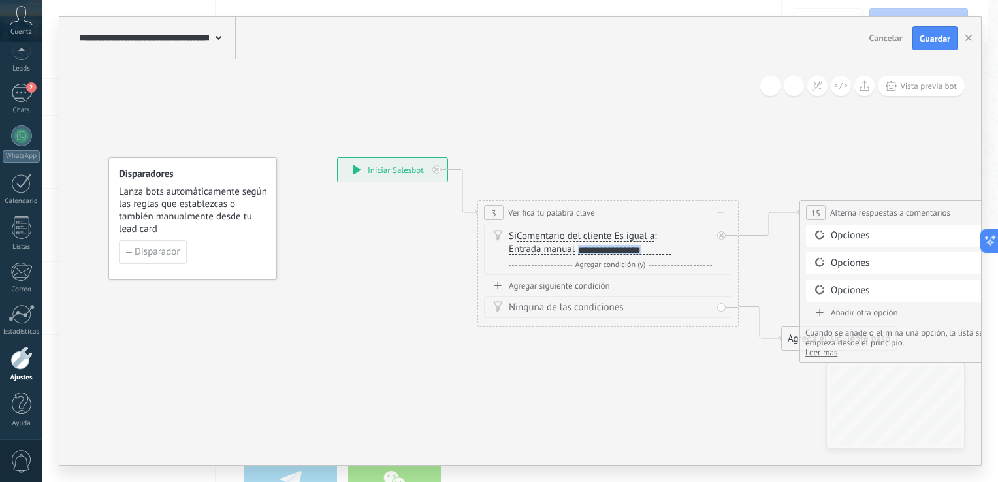
drag, startPoint x: 580, startPoint y: 250, endPoint x: 688, endPoint y: 255, distance: 108.6
click at [688, 255] on div "Si Comentario del cliente Mensaje del cliente Emoción de la conversación Coment…" at bounding box center [610, 243] width 203 height 26
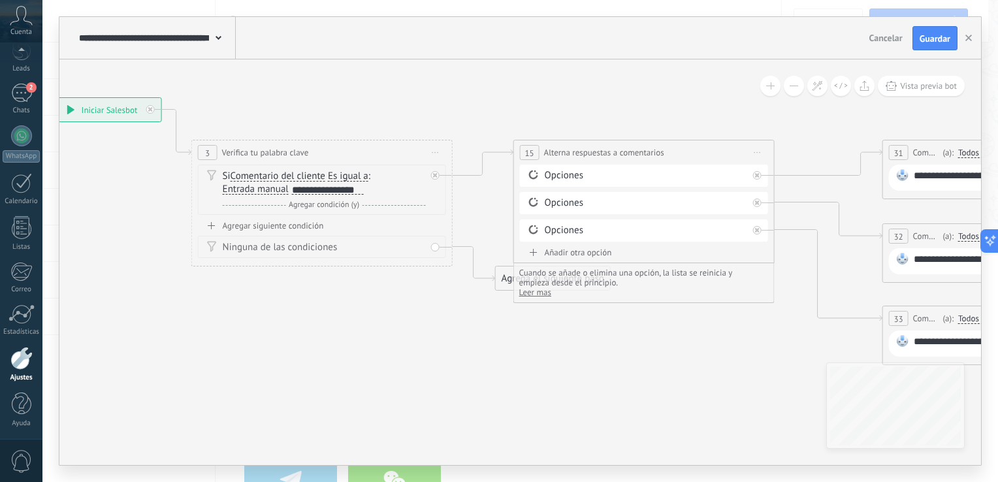
drag, startPoint x: 652, startPoint y: 402, endPoint x: 366, endPoint y: 342, distance: 292.4
click at [356, 226] on div "Agregar siguiente condición" at bounding box center [322, 225] width 248 height 11
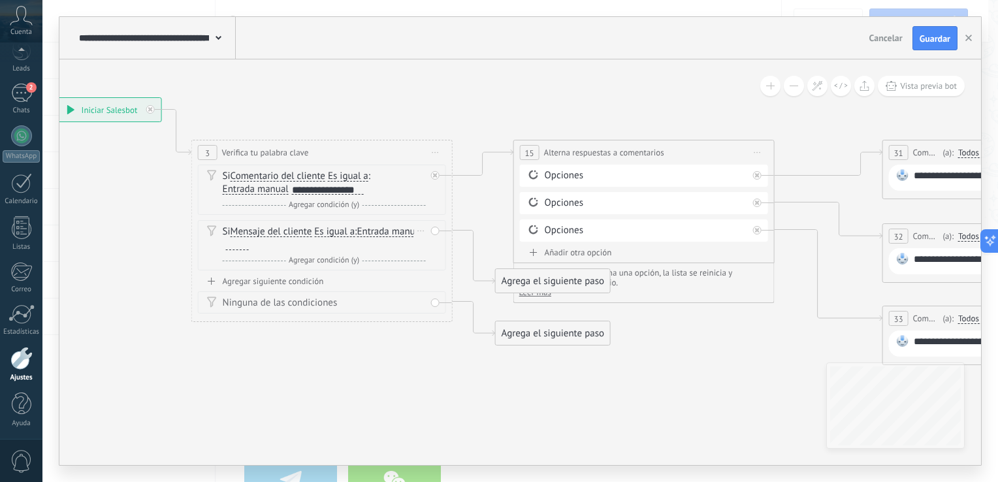
click at [434, 232] on div "Si Mensaje del cliente Mensaje del cliente Emoción de la conversación Comentari…" at bounding box center [322, 245] width 248 height 50
click at [534, 284] on div "Agrega el siguiente paso" at bounding box center [553, 281] width 114 height 22
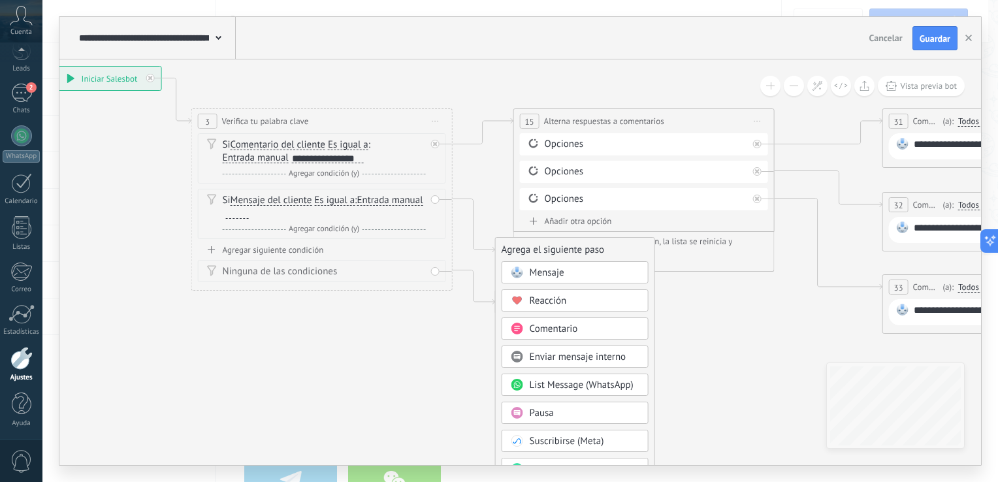
click at [572, 357] on span "Enviar mensaje interno" at bounding box center [578, 357] width 97 height 12
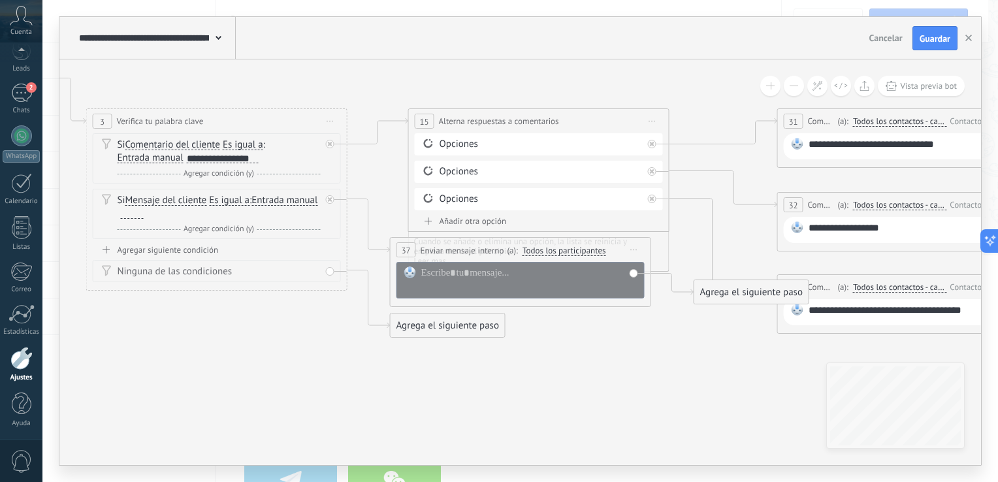
click at [732, 299] on div "Agrega el siguiente paso" at bounding box center [752, 293] width 114 height 22
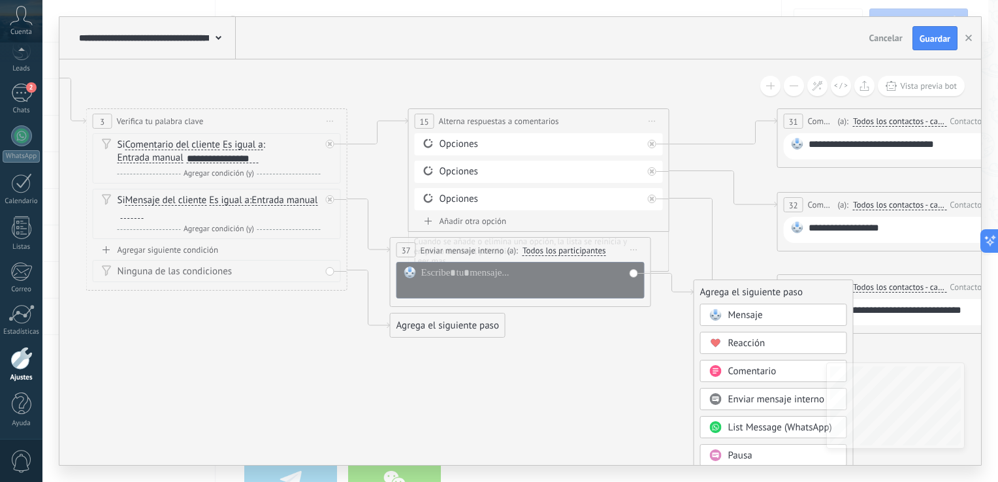
click at [638, 405] on icon at bounding box center [913, 201] width 2589 height 925
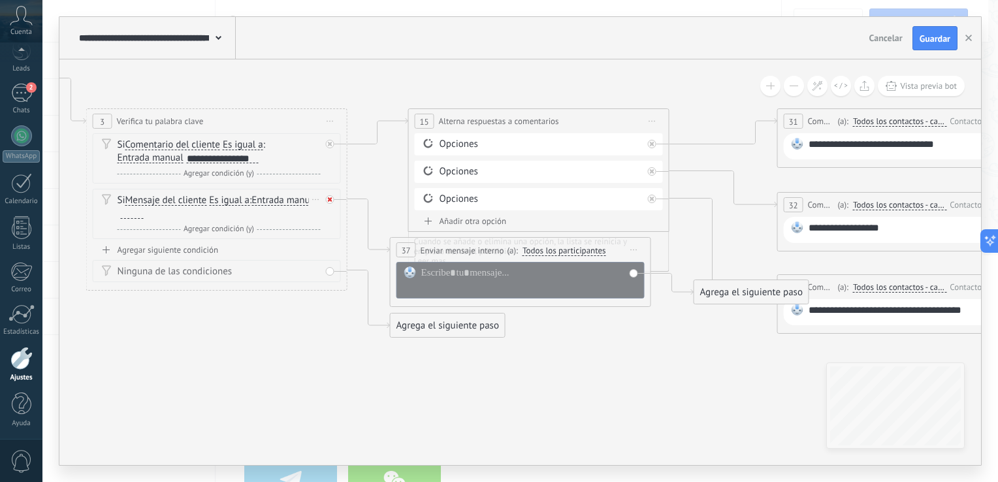
click at [329, 146] on icon at bounding box center [330, 144] width 5 height 5
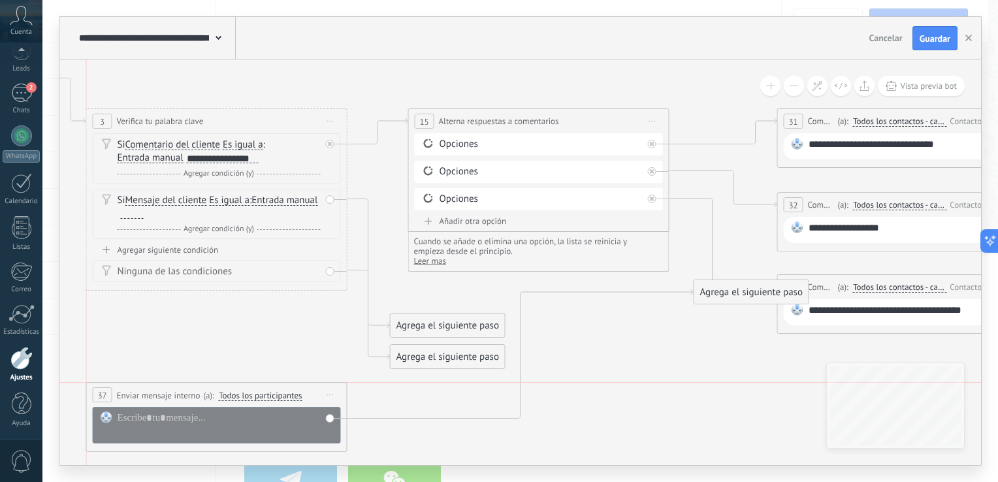
drag, startPoint x: 425, startPoint y: 249, endPoint x: 117, endPoint y: 393, distance: 339.9
click at [117, 393] on span "Enviar mensaje interno" at bounding box center [159, 395] width 84 height 12
click at [625, 145] on div "Opciones" at bounding box center [541, 144] width 203 height 13
click at [642, 144] on div "Borrar" at bounding box center [638, 144] width 14 height 19
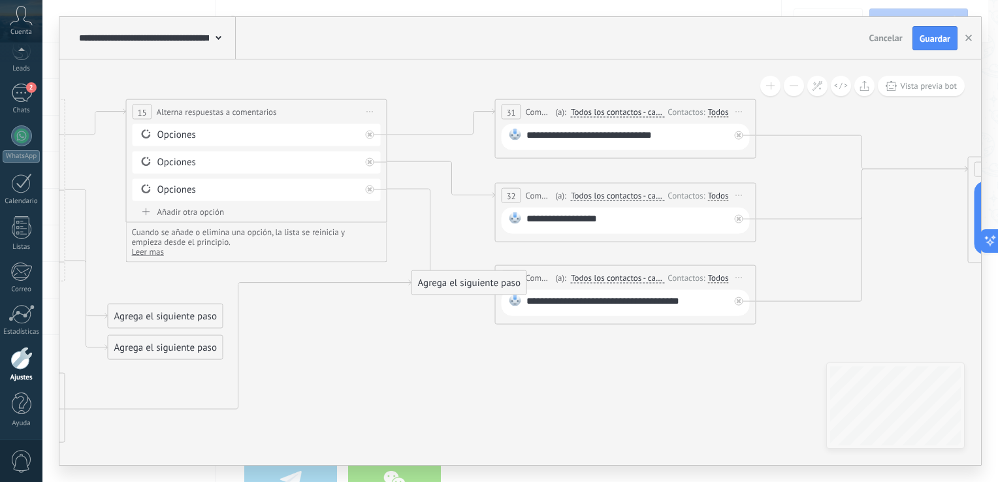
drag, startPoint x: 657, startPoint y: 388, endPoint x: 375, endPoint y: 379, distance: 282.4
click at [375, 379] on icon at bounding box center [631, 249] width 2589 height 1039
drag, startPoint x: 448, startPoint y: 286, endPoint x: 145, endPoint y: 414, distance: 328.2
click at [145, 414] on div "Agrega el siguiente paso" at bounding box center [165, 410] width 114 height 22
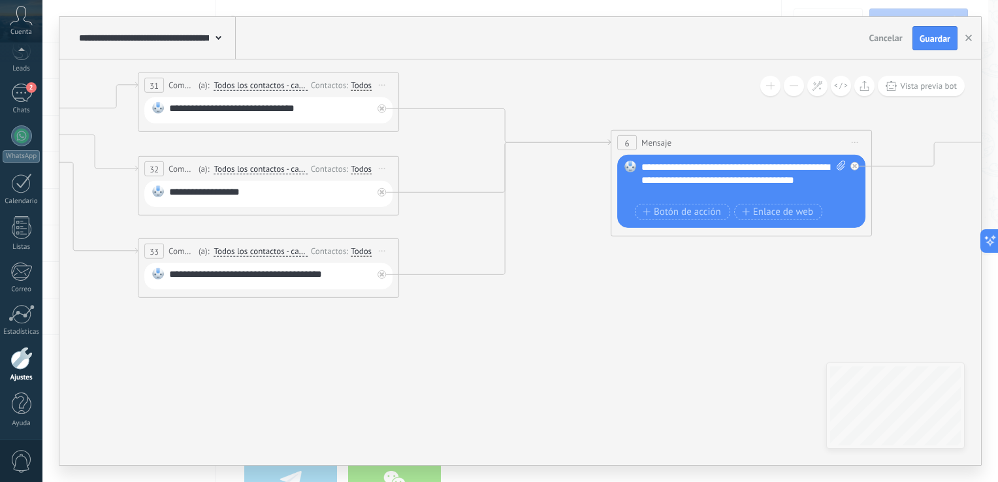
drag, startPoint x: 685, startPoint y: 382, endPoint x: 327, endPoint y: 355, distance: 358.4
click at [327, 355] on icon at bounding box center [273, 222] width 2589 height 1039
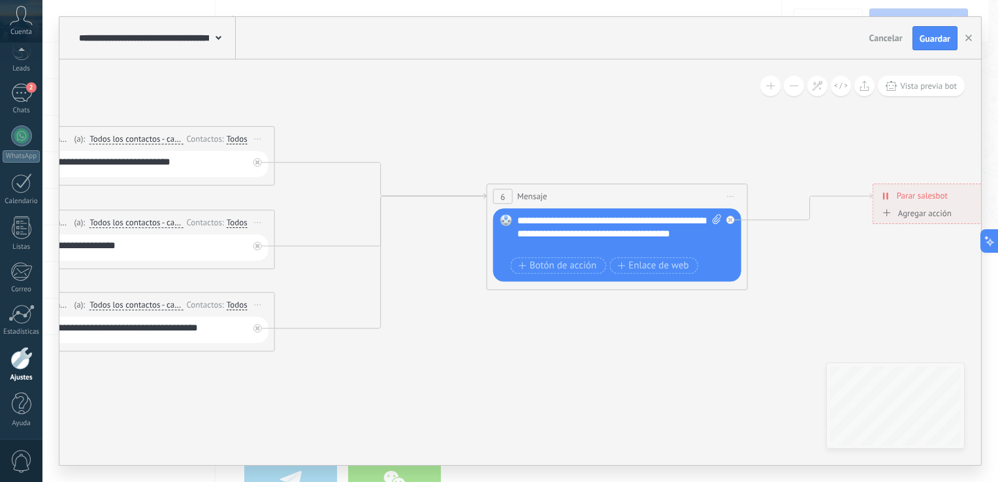
drag, startPoint x: 756, startPoint y: 336, endPoint x: 632, endPoint y: 389, distance: 135.2
click at [632, 389] on icon at bounding box center [149, 277] width 2589 height 1039
drag, startPoint x: 614, startPoint y: 250, endPoint x: 540, endPoint y: 213, distance: 82.4
click at [540, 213] on div "Reemplazar Quitar Convertir a mensaje de voz Arrastre la imagen aquí para adjun…" at bounding box center [617, 245] width 248 height 73
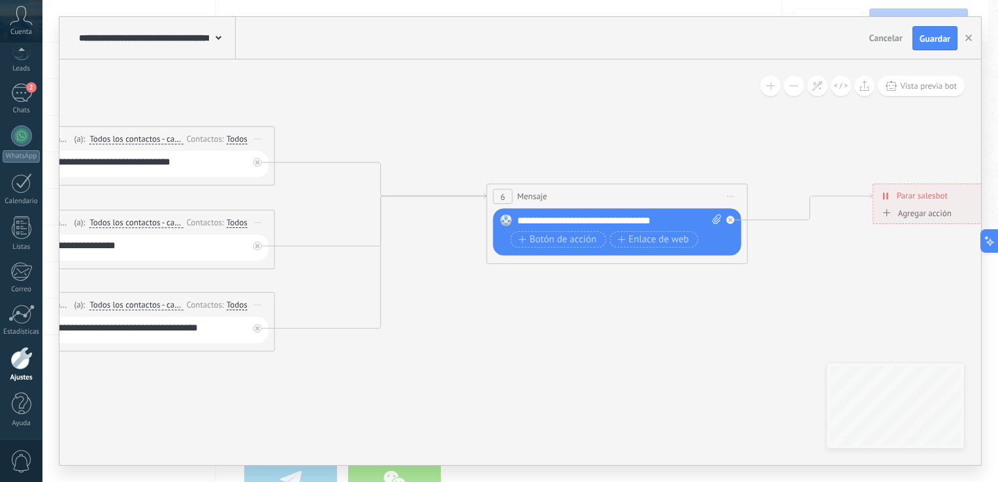
click at [713, 217] on icon at bounding box center [717, 220] width 8 height 10
click input "Subir" at bounding box center [0, 0] width 0 height 0
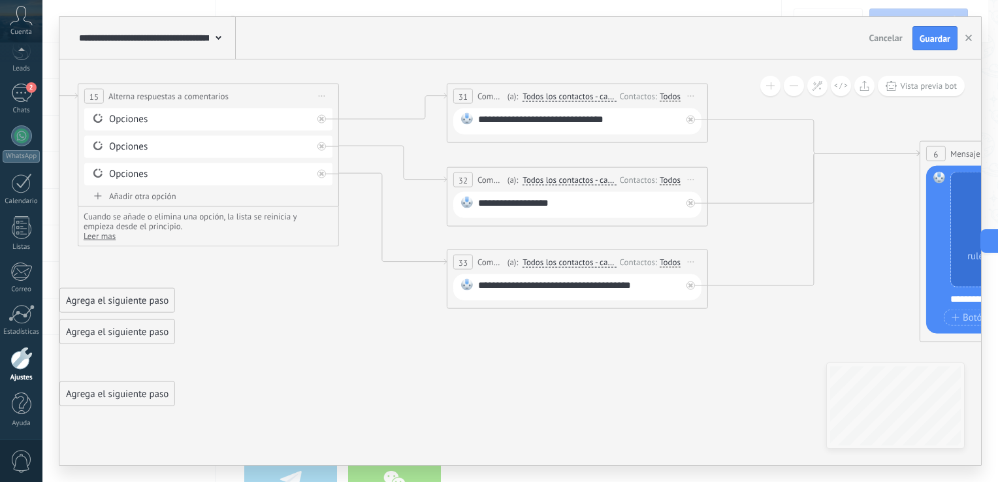
drag, startPoint x: 321, startPoint y: 414, endPoint x: 754, endPoint y: 371, distance: 435.3
click at [754, 371] on icon at bounding box center [582, 233] width 2589 height 1039
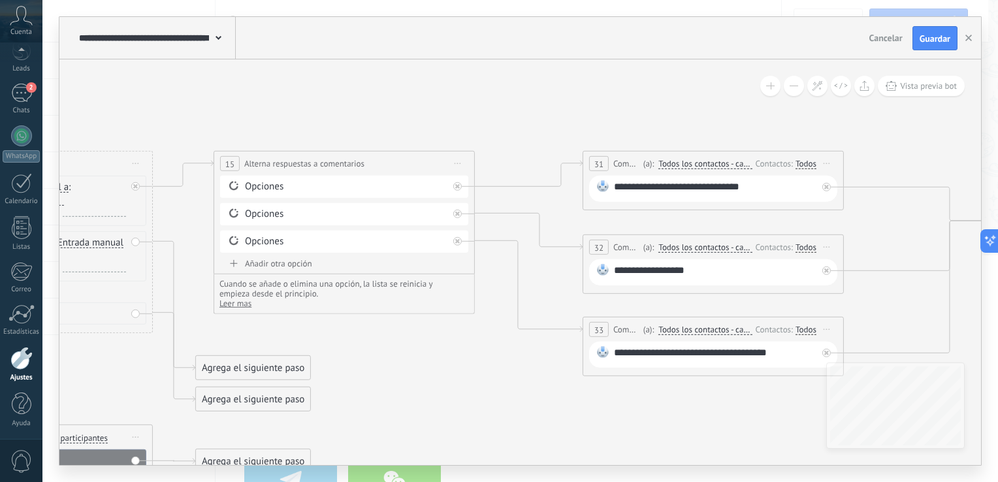
drag, startPoint x: 350, startPoint y: 338, endPoint x: 486, endPoint y: 406, distance: 151.7
click at [486, 406] on icon at bounding box center [718, 301] width 2589 height 1039
click at [457, 189] on icon at bounding box center [457, 186] width 5 height 5
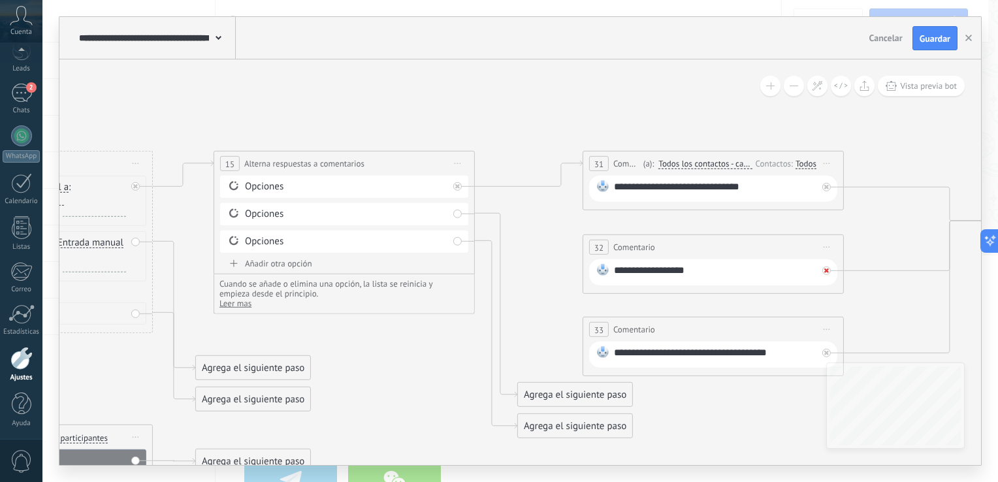
click at [828, 189] on icon at bounding box center [827, 187] width 5 height 5
click at [827, 349] on div at bounding box center [827, 353] width 8 height 8
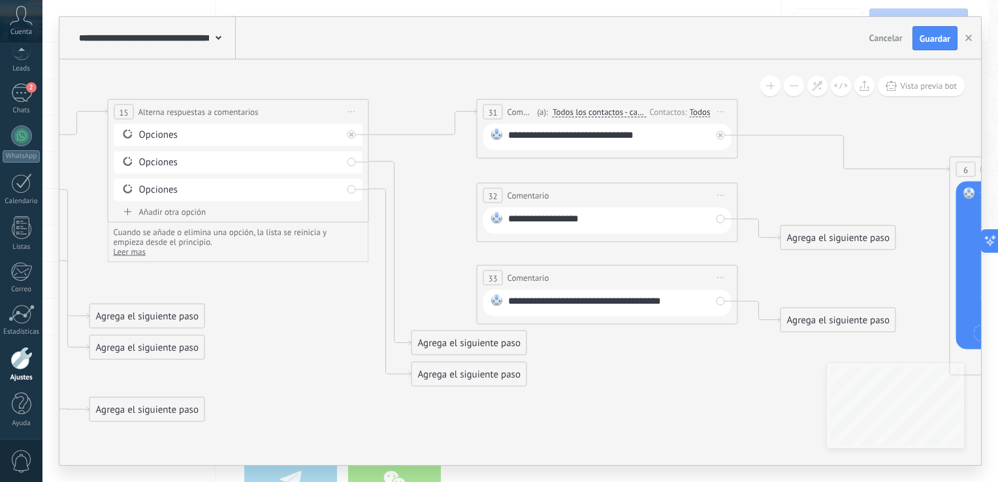
drag, startPoint x: 716, startPoint y: 406, endPoint x: 595, endPoint y: 341, distance: 137.4
click at [595, 341] on icon at bounding box center [613, 249] width 2589 height 1039
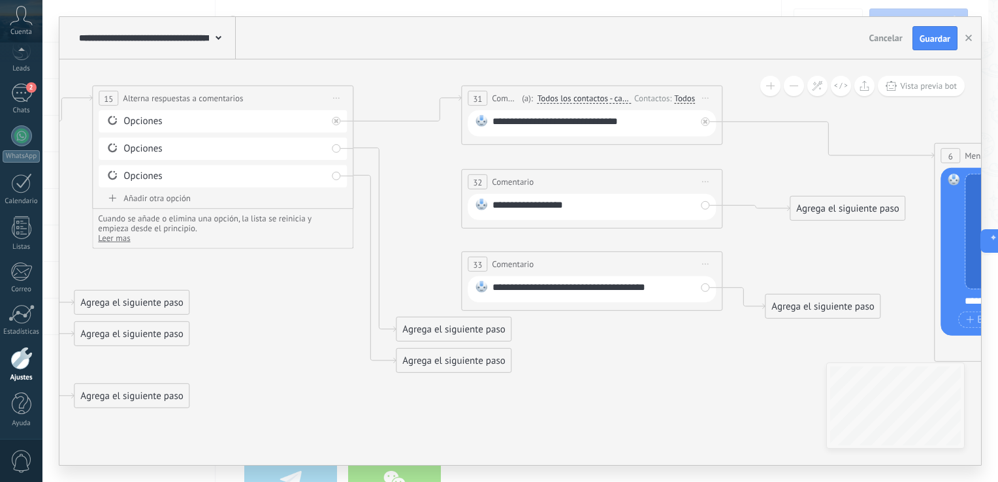
drag, startPoint x: 826, startPoint y: 223, endPoint x: 851, endPoint y: 208, distance: 29.0
click at [851, 208] on div "Agrega el siguiente paso" at bounding box center [848, 209] width 114 height 22
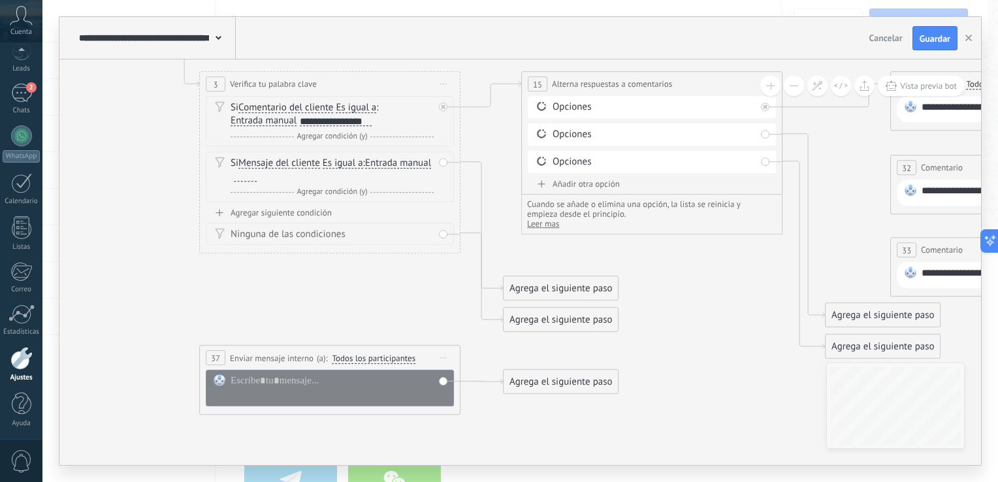
drag, startPoint x: 272, startPoint y: 318, endPoint x: 701, endPoint y: 303, distance: 429.5
click at [450, 359] on span "Iniciar vista previa aquí Cambiar nombre Duplicar [GEOGRAPHIC_DATA]" at bounding box center [443, 358] width 21 height 19
click at [480, 442] on div "Borrar" at bounding box center [502, 444] width 129 height 22
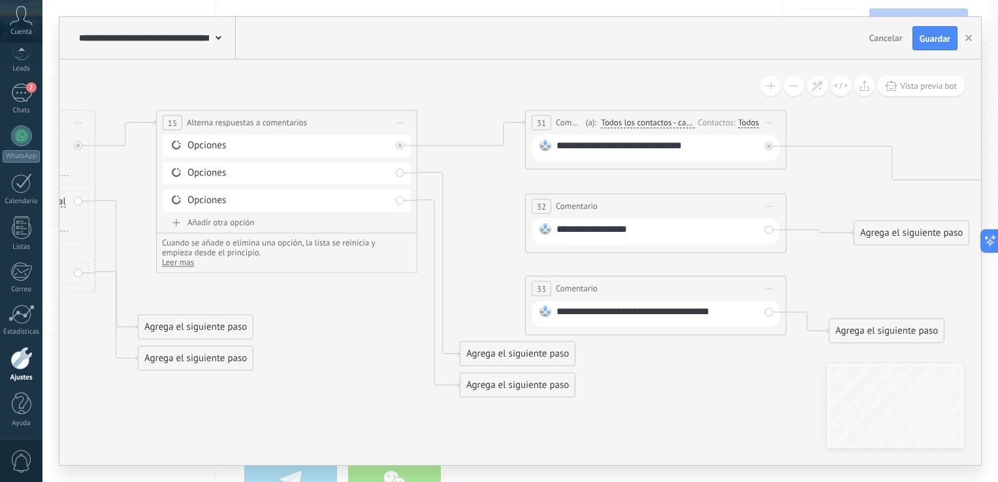
drag, startPoint x: 689, startPoint y: 335, endPoint x: 324, endPoint y: 373, distance: 367.3
click at [324, 373] on icon at bounding box center [661, 260] width 2589 height 1039
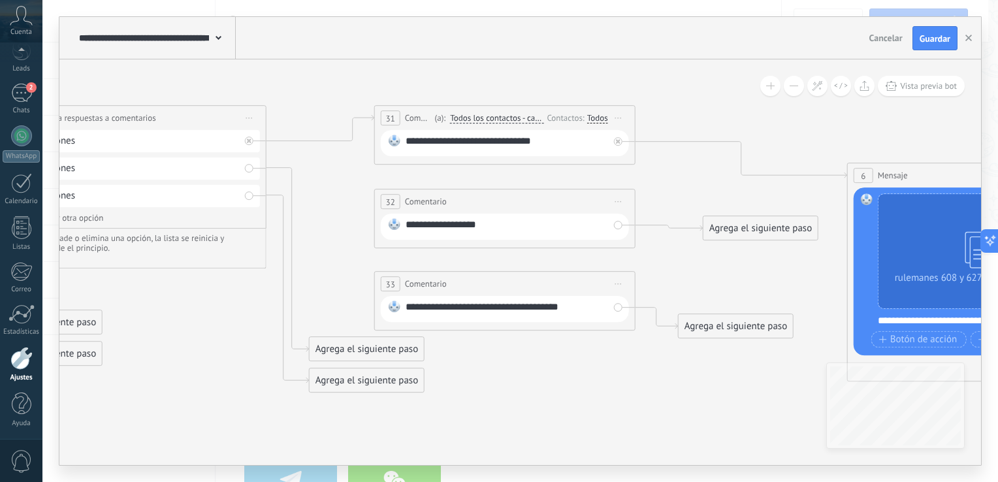
drag, startPoint x: 757, startPoint y: 387, endPoint x: 554, endPoint y: 378, distance: 203.4
click at [554, 378] on icon at bounding box center [510, 256] width 2589 height 1039
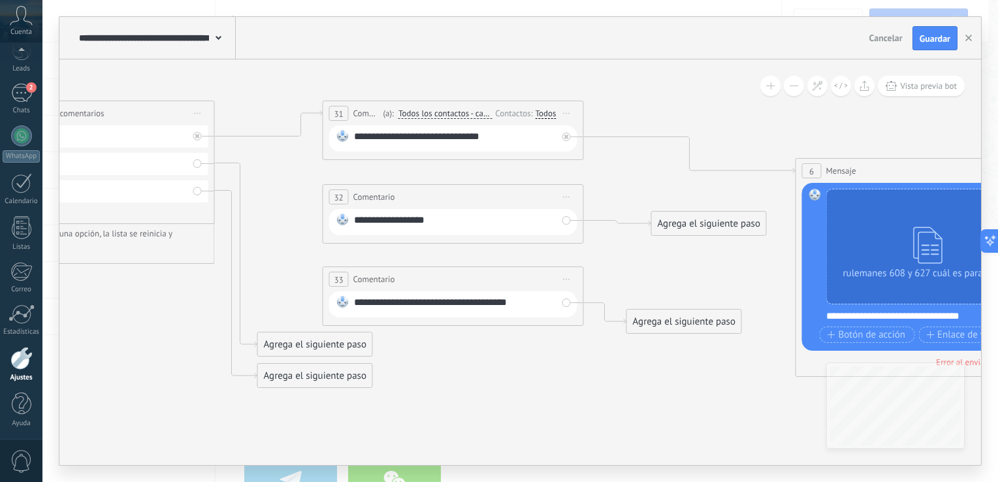
click at [570, 197] on icon at bounding box center [567, 197] width 7 height 1
click at [587, 281] on div "Borrar" at bounding box center [626, 282] width 129 height 22
click at [572, 278] on span "Iniciar vista previa aquí Cambiar nombre Duplicar [GEOGRAPHIC_DATA]" at bounding box center [567, 279] width 21 height 19
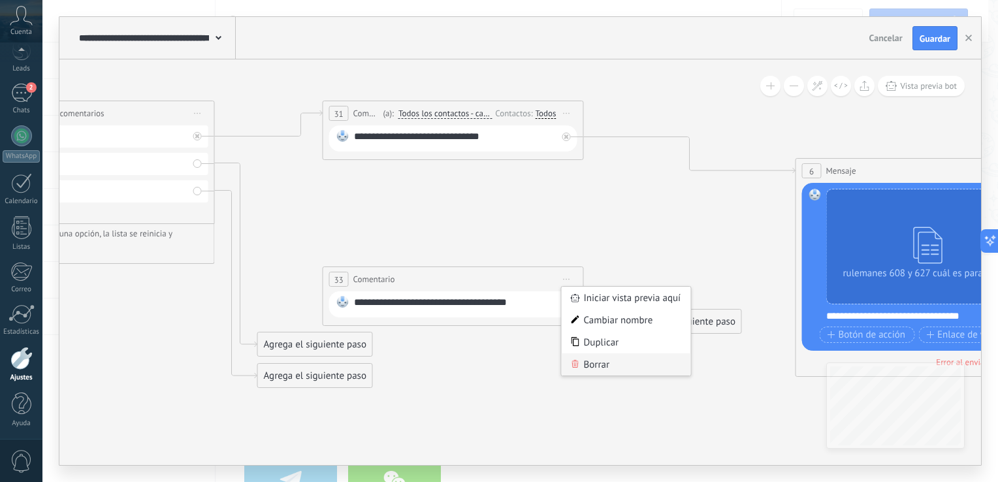
click at [590, 365] on div "Borrar" at bounding box center [626, 364] width 129 height 22
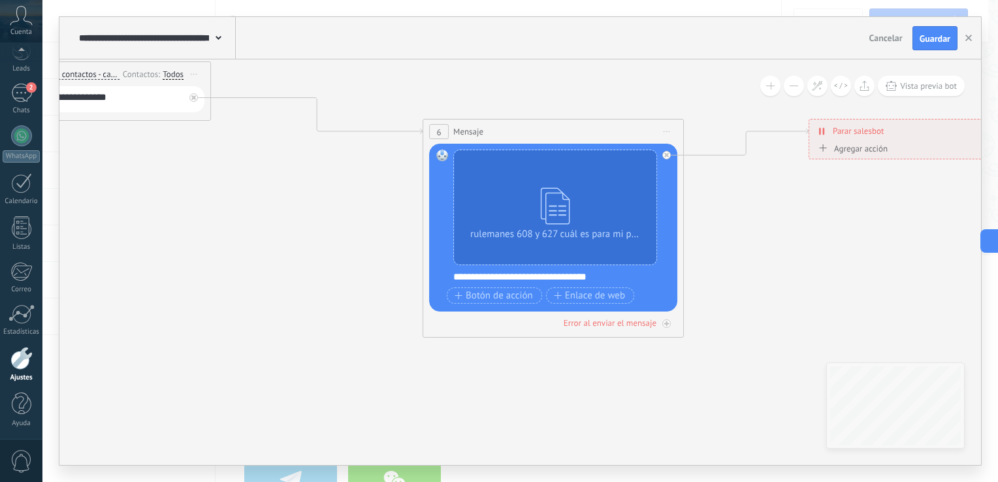
drag, startPoint x: 690, startPoint y: 316, endPoint x: 279, endPoint y: 269, distance: 413.7
click at [279, 269] on icon at bounding box center [85, 211] width 2589 height 1039
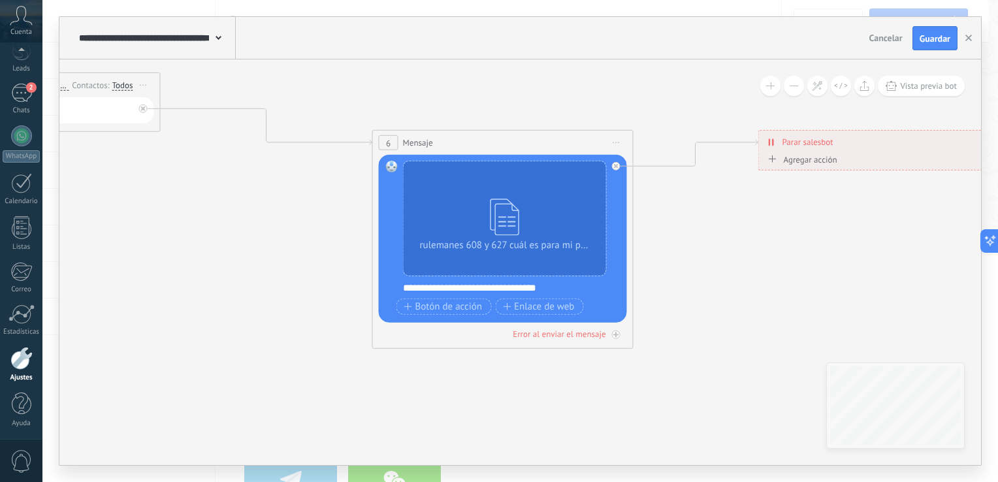
drag, startPoint x: 813, startPoint y: 272, endPoint x: 755, endPoint y: 349, distance: 96.6
click at [755, 349] on icon at bounding box center [35, 222] width 2589 height 1039
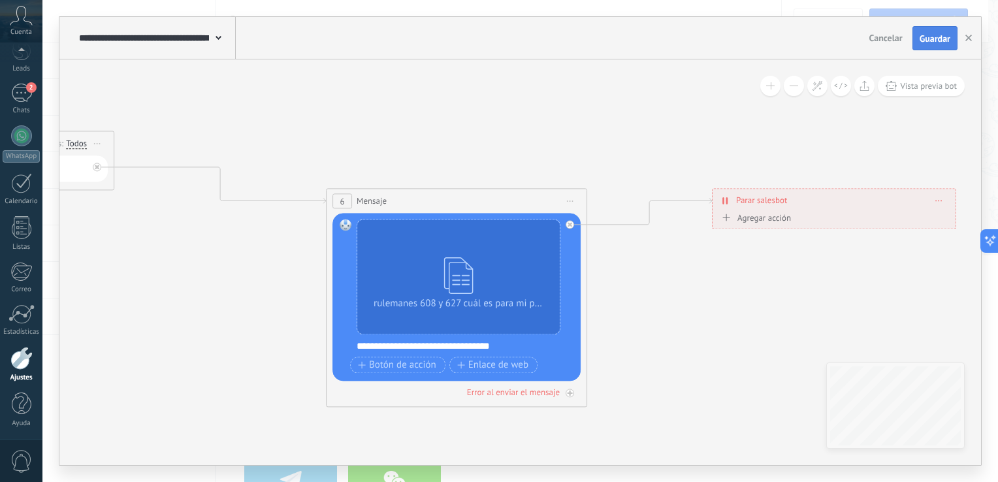
click at [927, 37] on span "Guardar" at bounding box center [935, 38] width 31 height 9
click at [970, 39] on use "button" at bounding box center [969, 38] width 7 height 7
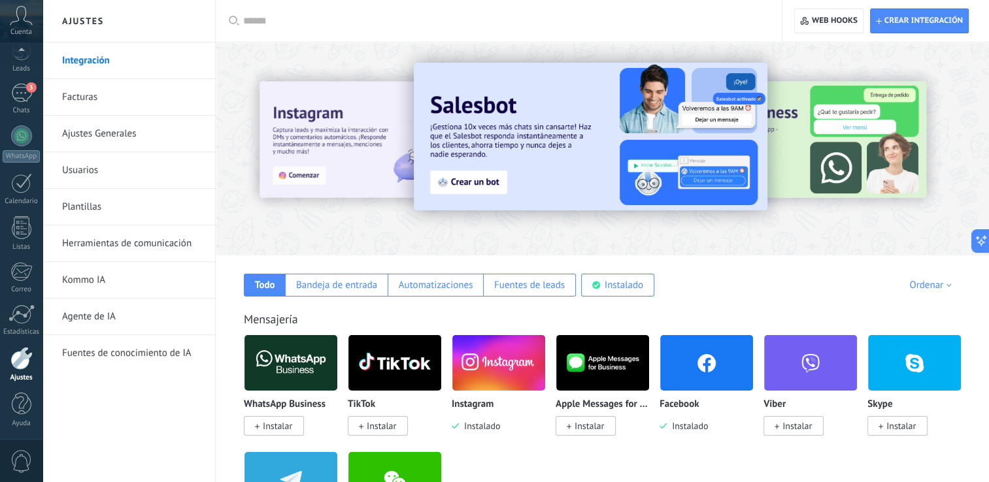
click at [491, 182] on img at bounding box center [590, 137] width 353 height 148
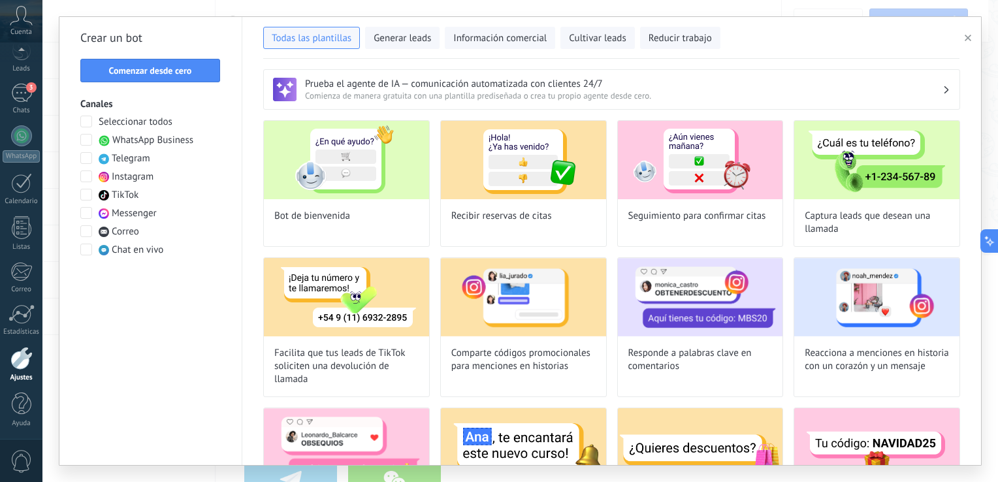
click at [88, 178] on span at bounding box center [86, 177] width 12 height 12
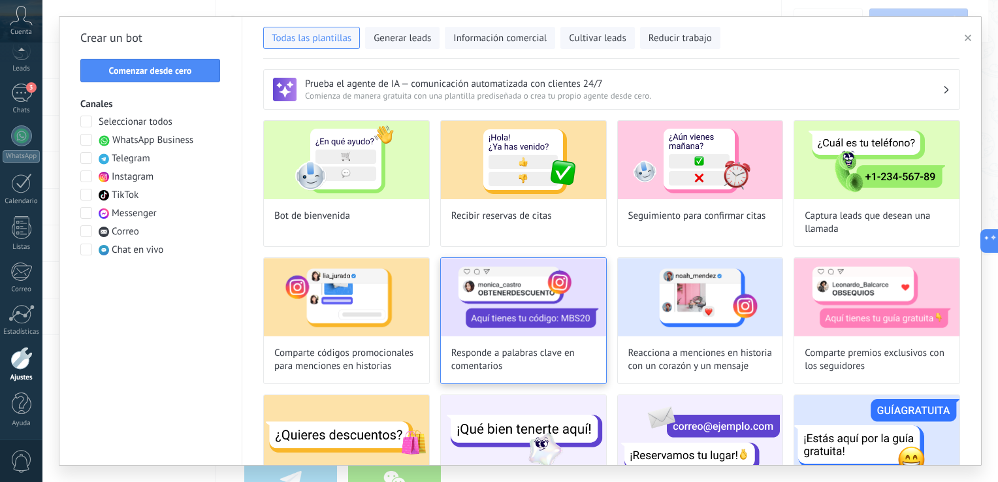
click at [536, 372] on div "Responde a palabras clave en comentarios" at bounding box center [523, 320] width 167 height 127
type input "**********"
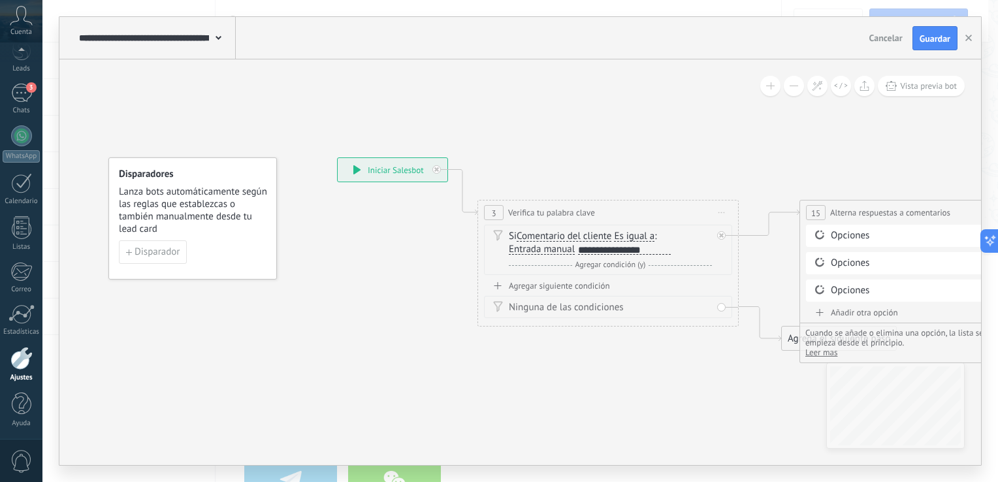
click at [221, 41] on div "**********" at bounding box center [156, 38] width 160 height 42
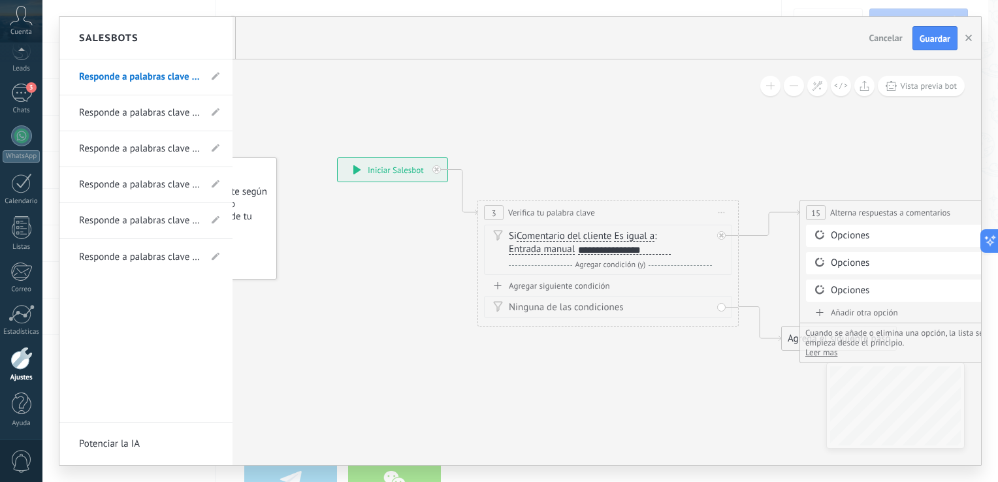
click at [293, 82] on div at bounding box center [520, 241] width 922 height 448
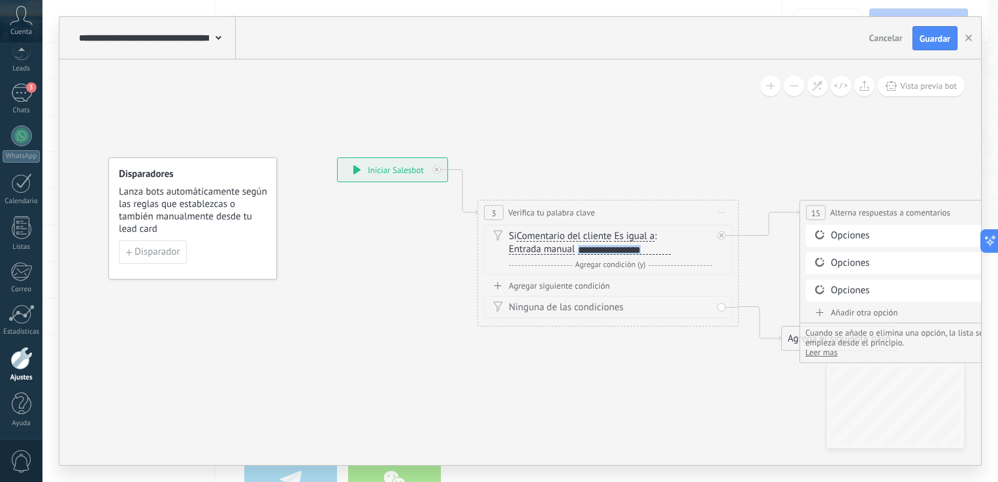
drag, startPoint x: 580, startPoint y: 247, endPoint x: 672, endPoint y: 244, distance: 92.2
click at [672, 244] on div "Si Comentario del cliente Mensaje del cliente Emoción de la conversación Coment…" at bounding box center [610, 243] width 203 height 26
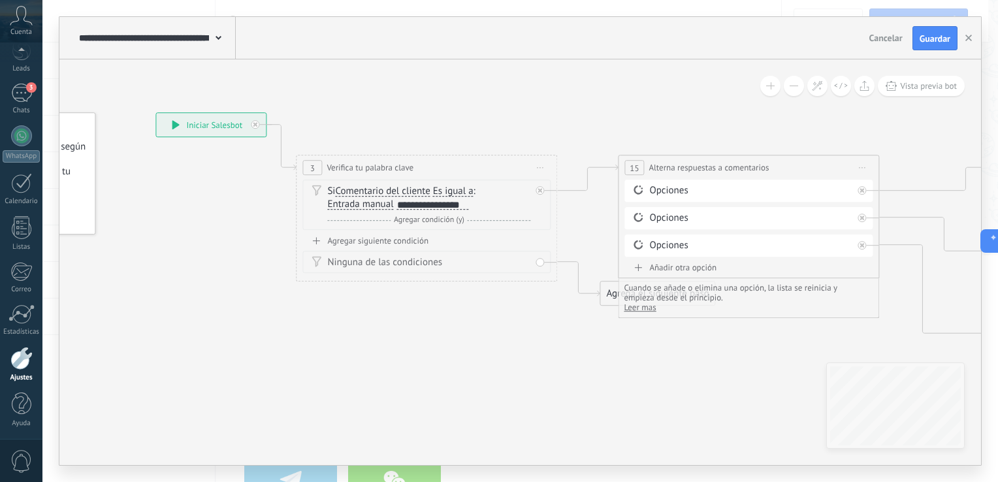
drag, startPoint x: 727, startPoint y: 390, endPoint x: 545, endPoint y: 345, distance: 187.2
click at [395, 205] on div "**********" at bounding box center [431, 206] width 74 height 12
drag, startPoint x: 399, startPoint y: 205, endPoint x: 423, endPoint y: 201, distance: 25.0
click at [405, 203] on div "**********" at bounding box center [432, 205] width 71 height 10
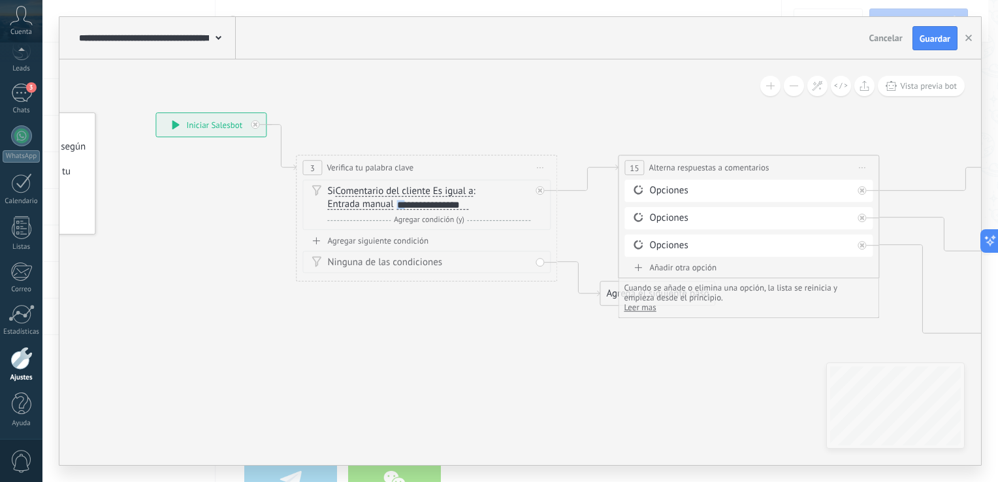
drag, startPoint x: 470, startPoint y: 206, endPoint x: 395, endPoint y: 208, distance: 75.2
click at [395, 208] on div "Si Comentario del cliente Mensaje del cliente Emoción de la conversación Coment…" at bounding box center [428, 199] width 203 height 26
click at [397, 208] on div "**********" at bounding box center [432, 205] width 71 height 10
click at [444, 206] on div "**********" at bounding box center [432, 205] width 71 height 10
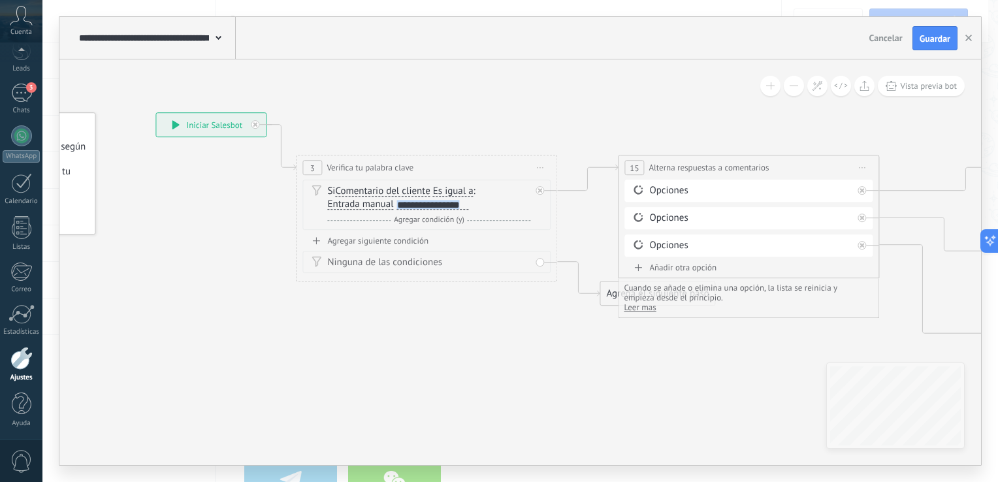
drag, startPoint x: 467, startPoint y: 204, endPoint x: 397, endPoint y: 210, distance: 70.2
click at [397, 210] on div "**********" at bounding box center [431, 206] width 74 height 12
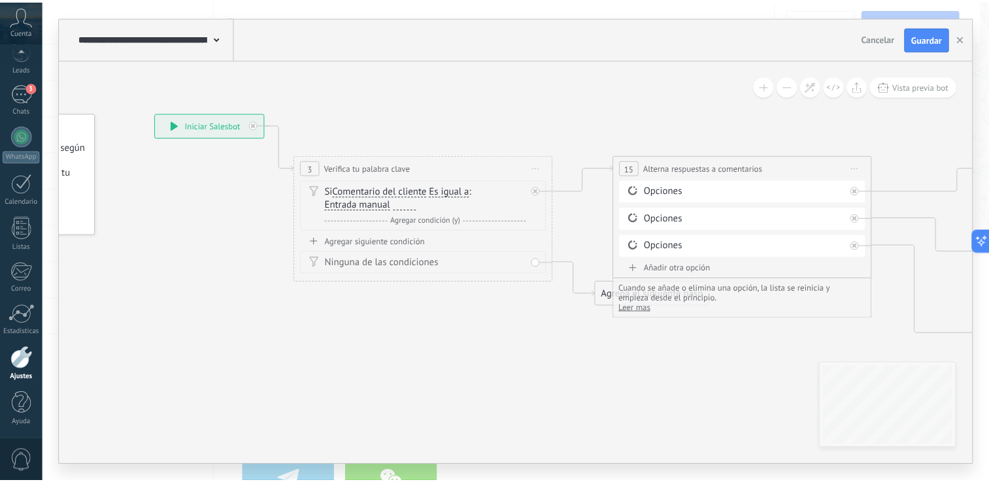
scroll to position [0, 0]
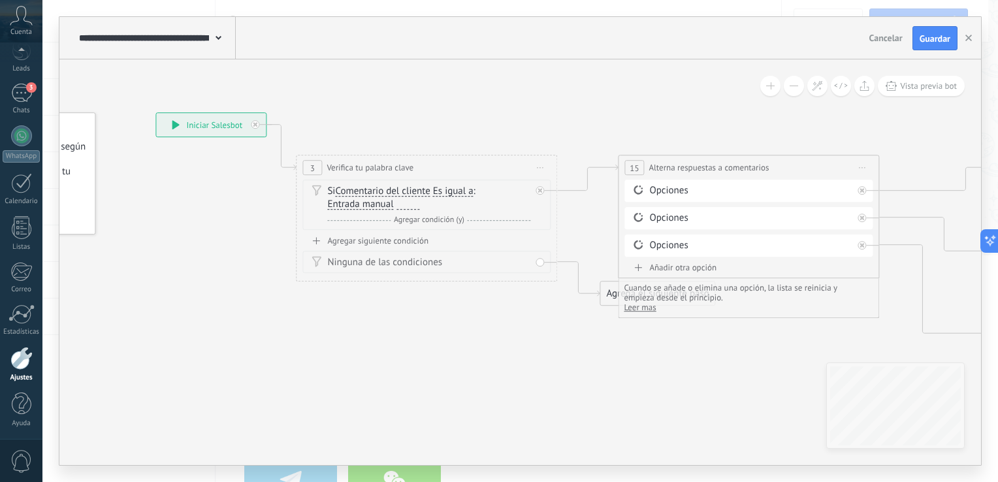
click at [416, 239] on div "Agregar siguiente condición" at bounding box center [427, 241] width 248 height 11
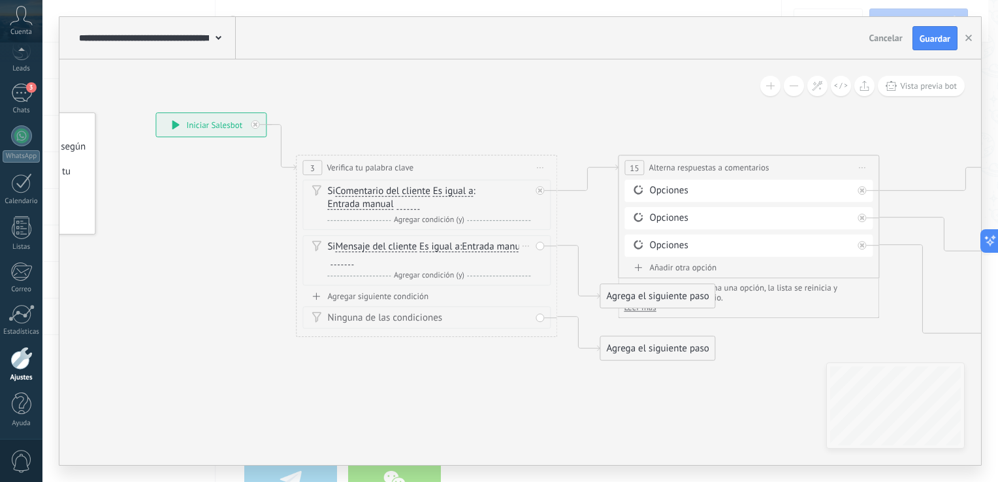
click at [353, 263] on div at bounding box center [342, 260] width 23 height 10
click at [542, 242] on div "Si Mensaje del cliente Mensaje del cliente Emoción de la conversación Comentari…" at bounding box center [427, 261] width 248 height 50
drag, startPoint x: 539, startPoint y: 245, endPoint x: 572, endPoint y: 256, distance: 35.1
click at [539, 246] on div "Si Mensaje del cliente Mensaje del cliente Emoción de la conversación Comentari…" at bounding box center [427, 261] width 248 height 50
click at [655, 304] on div "Agrega el siguiente paso" at bounding box center [657, 297] width 114 height 22
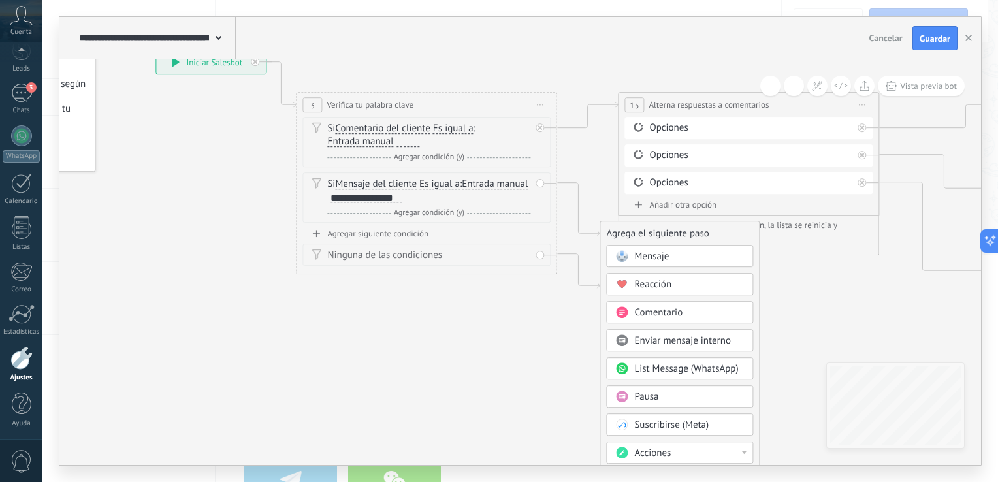
click at [727, 340] on span "Enviar mensaje interno" at bounding box center [682, 341] width 97 height 12
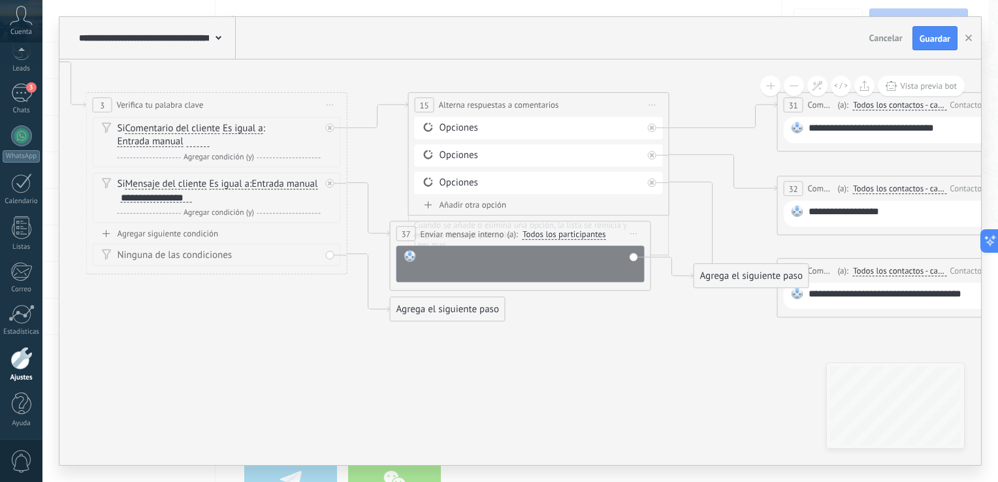
click at [551, 261] on div at bounding box center [529, 264] width 216 height 26
click at [623, 339] on icon at bounding box center [913, 186] width 2589 height 925
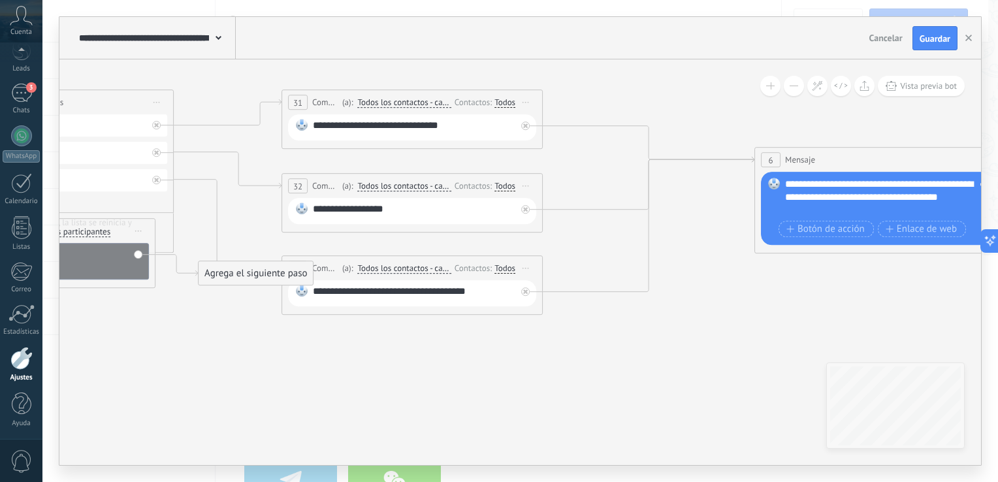
drag, startPoint x: 691, startPoint y: 365, endPoint x: 196, endPoint y: 362, distance: 495.3
click at [196, 362] on icon at bounding box center [417, 183] width 2589 height 925
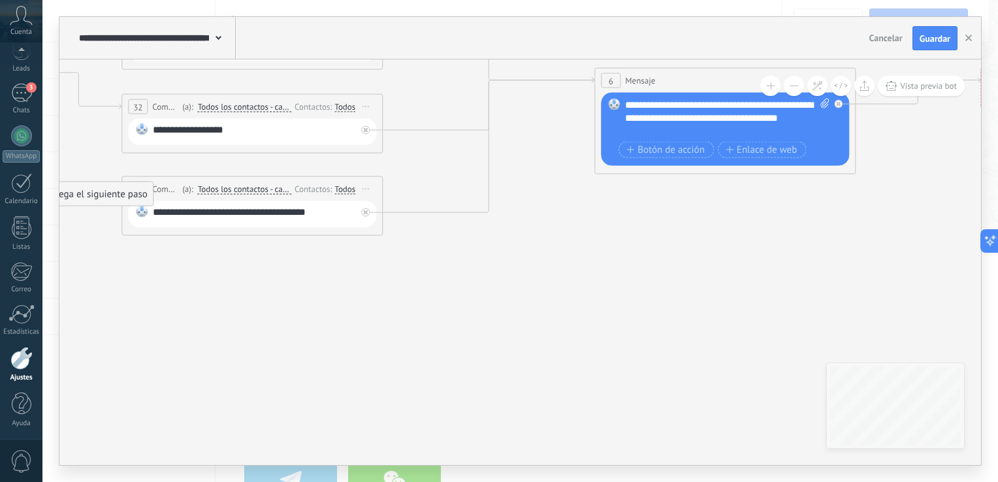
drag, startPoint x: 747, startPoint y: 302, endPoint x: 613, endPoint y: 221, distance: 157.1
click at [613, 221] on icon at bounding box center [257, 103] width 2589 height 925
click at [948, 41] on span "Guardar" at bounding box center [935, 38] width 31 height 9
click at [933, 41] on span "Guardar" at bounding box center [935, 38] width 31 height 9
click at [971, 35] on icon "button" at bounding box center [969, 38] width 7 height 7
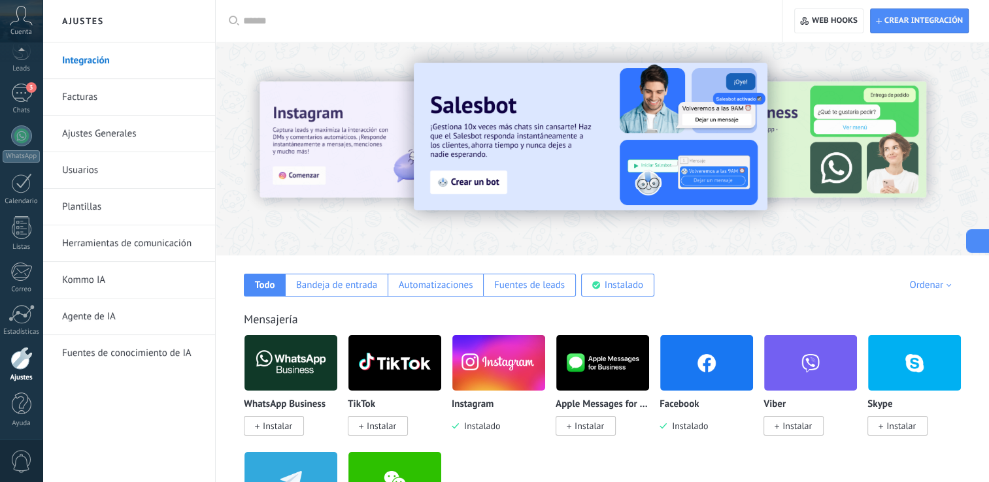
click at [983, 239] on button at bounding box center [978, 241] width 24 height 24
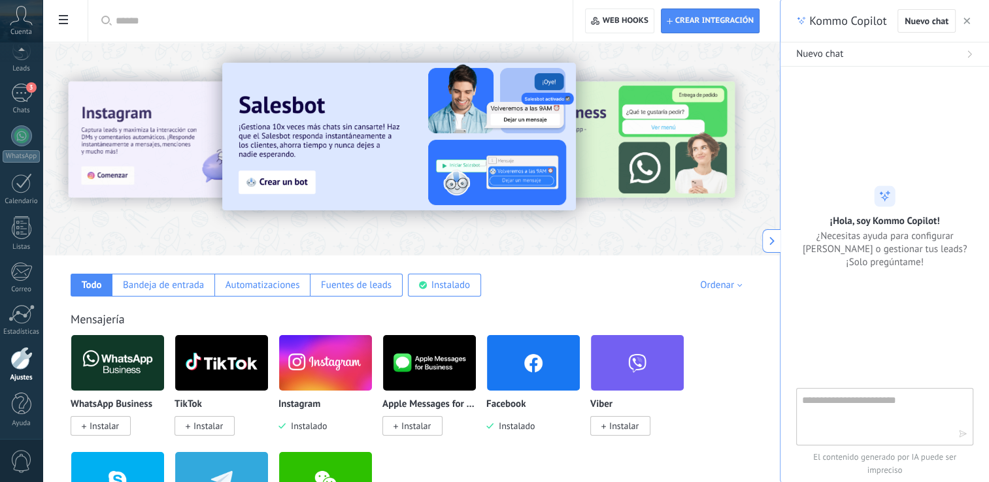
type textarea "**********"
click at [967, 22] on use "button" at bounding box center [966, 21] width 7 height 7
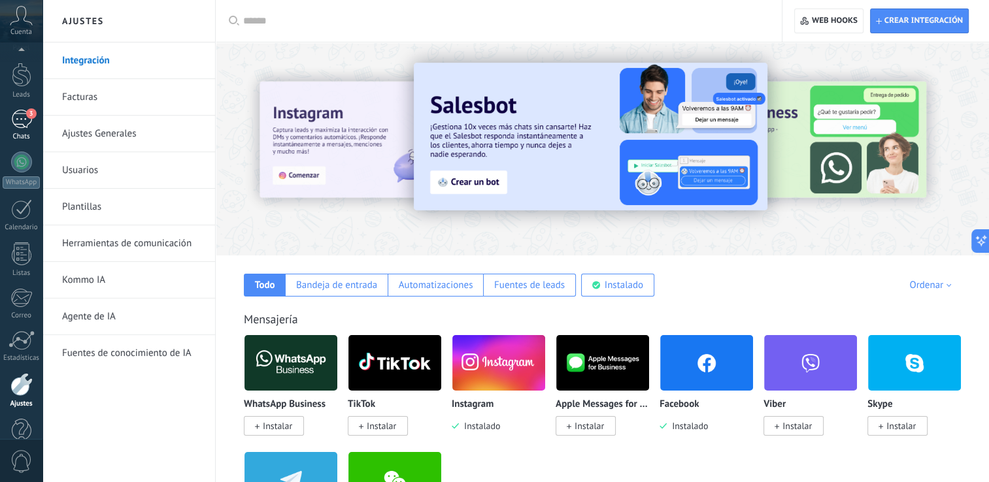
scroll to position [60, 0]
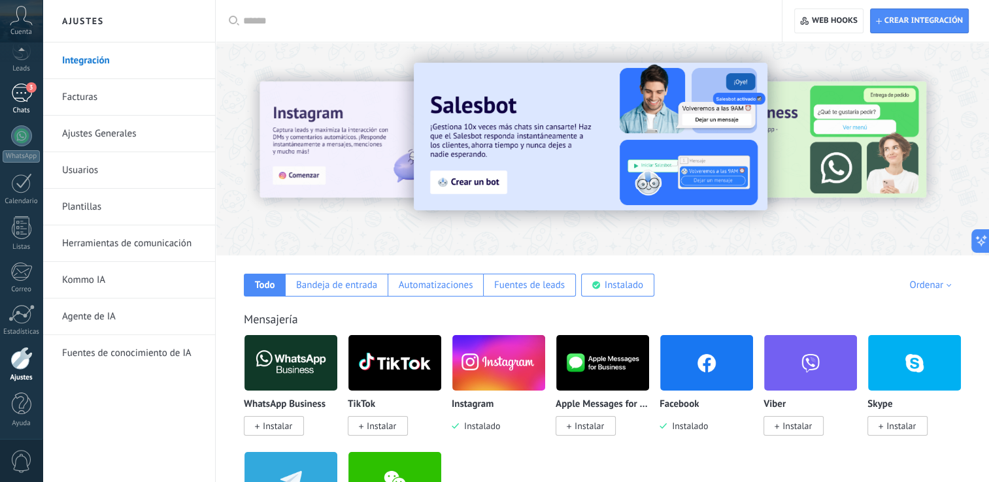
click at [21, 101] on div "3" at bounding box center [21, 93] width 21 height 19
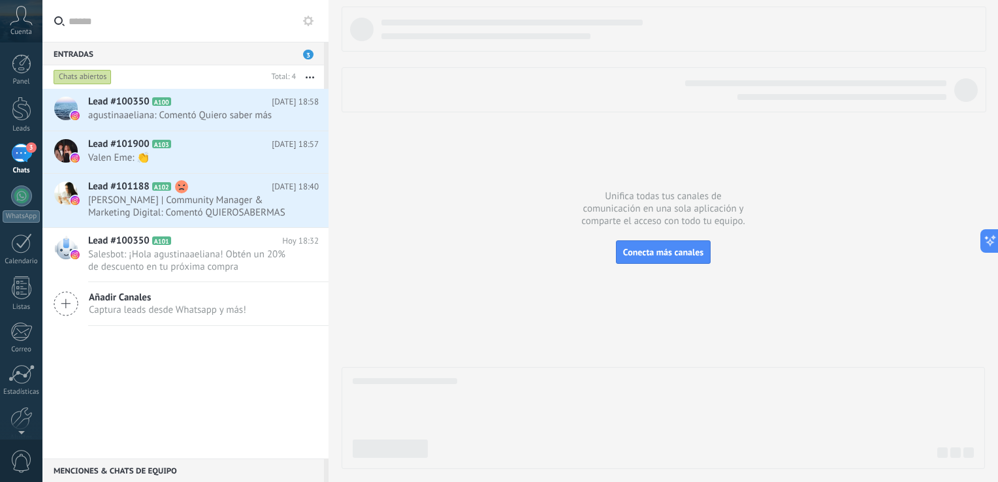
click at [26, 10] on icon at bounding box center [21, 16] width 23 height 20
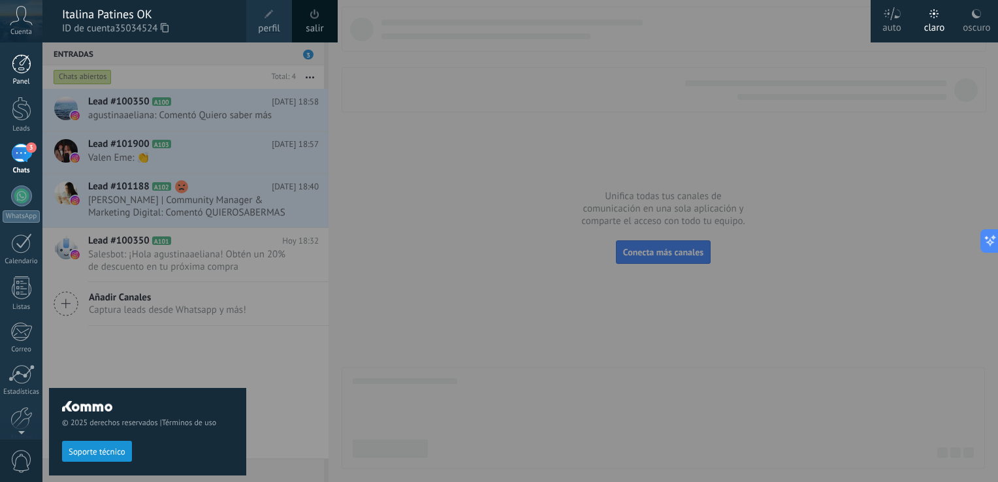
click at [16, 57] on div at bounding box center [22, 64] width 20 height 20
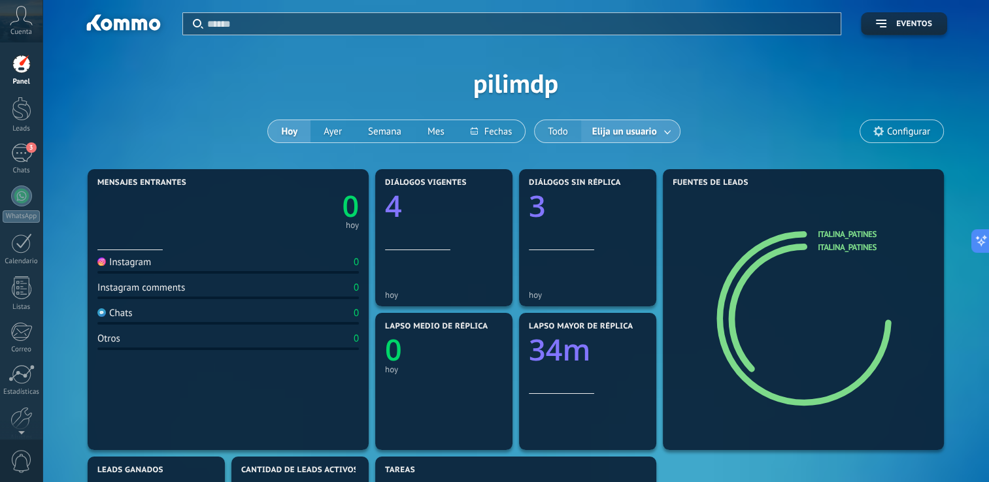
click at [551, 126] on button "Todo" at bounding box center [557, 131] width 46 height 22
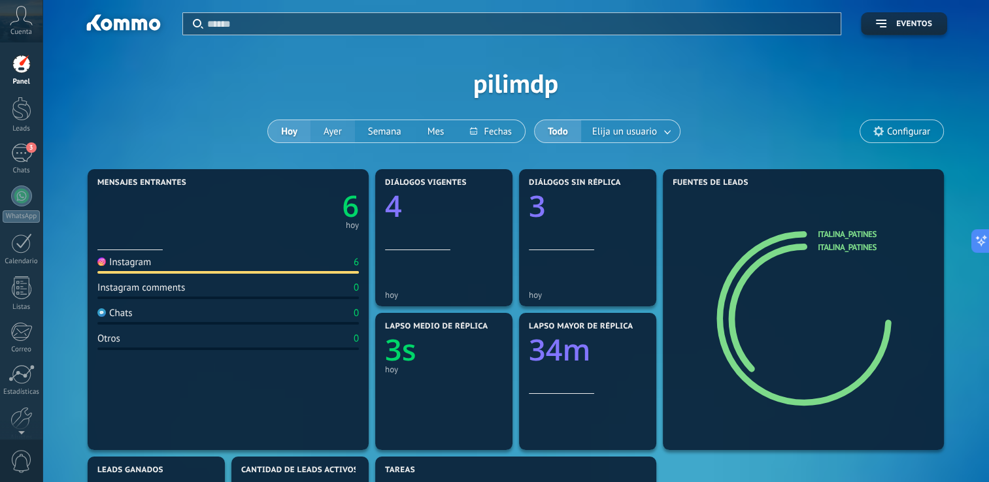
click at [336, 132] on button "Ayer" at bounding box center [332, 131] width 44 height 22
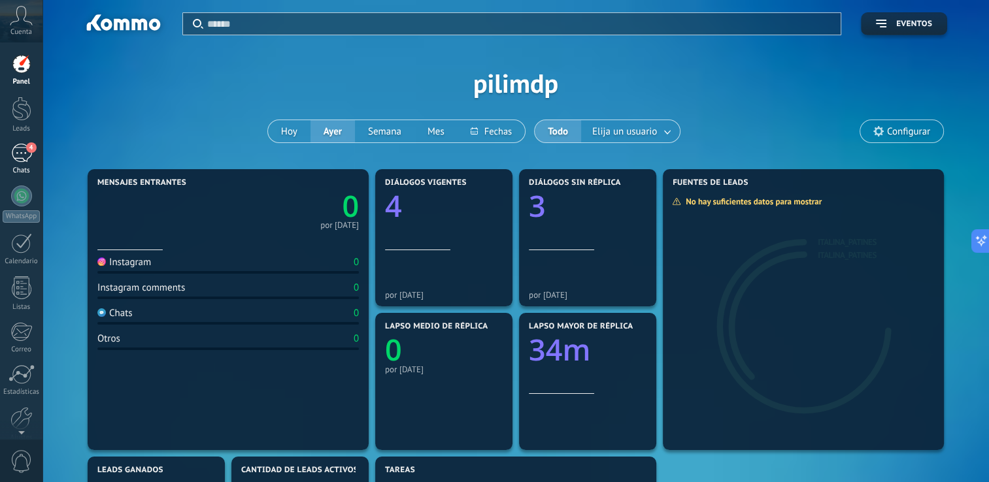
click at [22, 156] on div "4" at bounding box center [21, 153] width 21 height 19
